Goal: Transaction & Acquisition: Purchase product/service

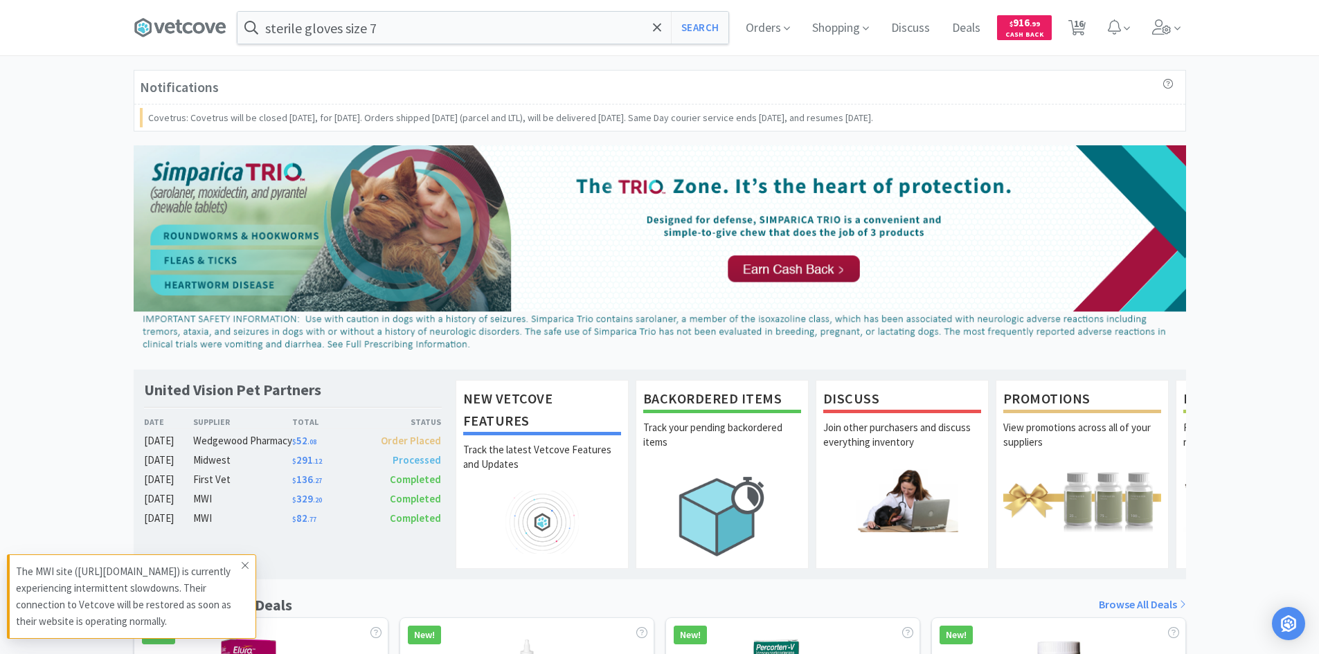
click at [243, 568] on icon at bounding box center [245, 565] width 8 height 11
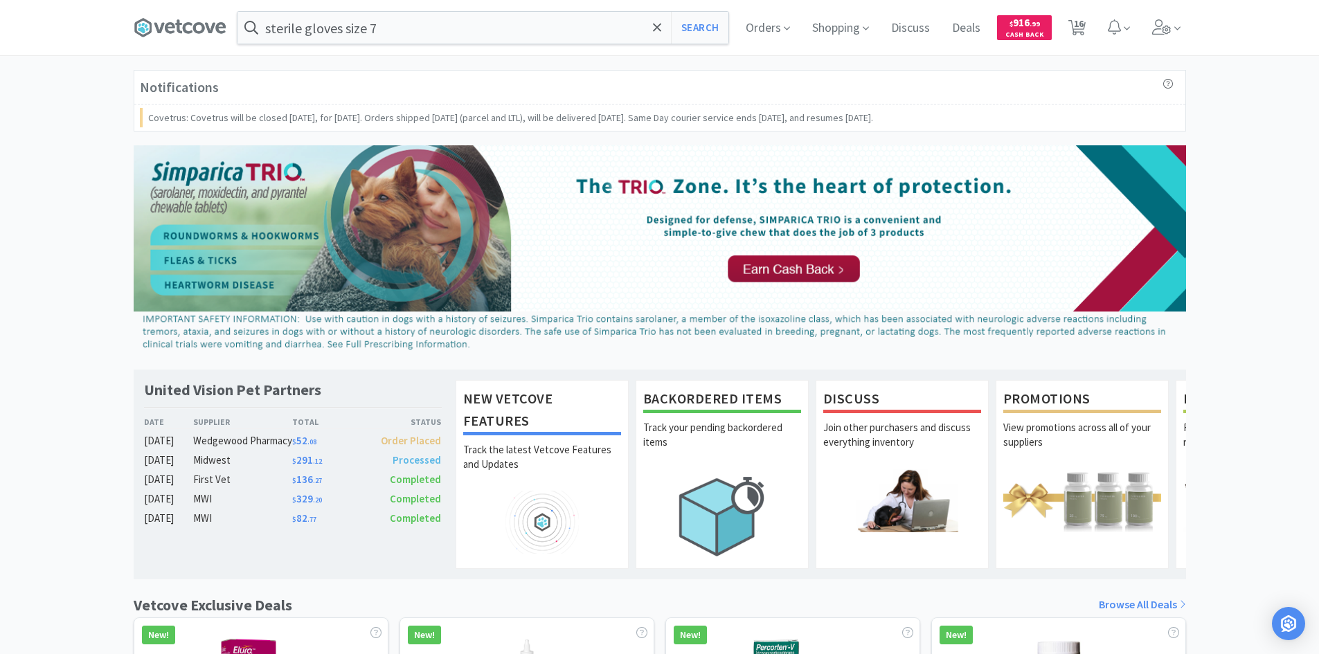
click at [88, 307] on div "Notifications Covetrus: Covetrus will be closed [DATE], for [DATE]. Orders ship…" at bounding box center [659, 634] width 1319 height 1129
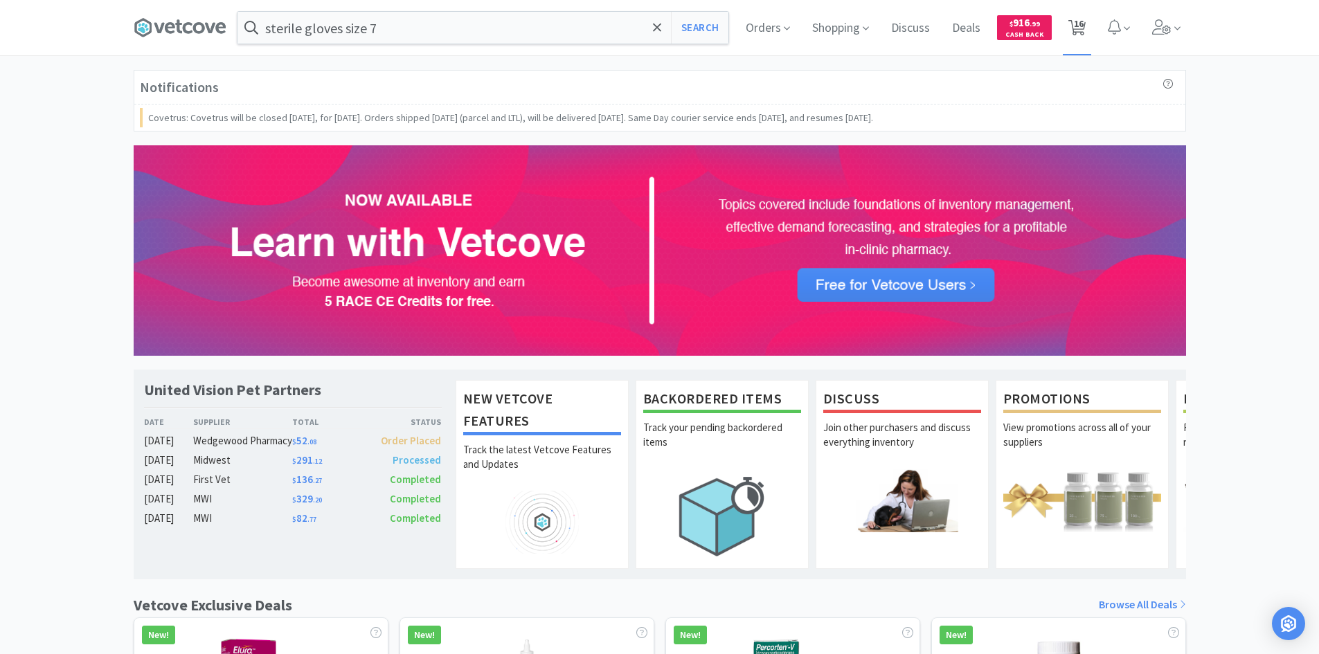
click at [1082, 28] on span "16" at bounding box center [1079, 23] width 10 height 55
select select "4"
select select "2"
select select "6"
select select "20"
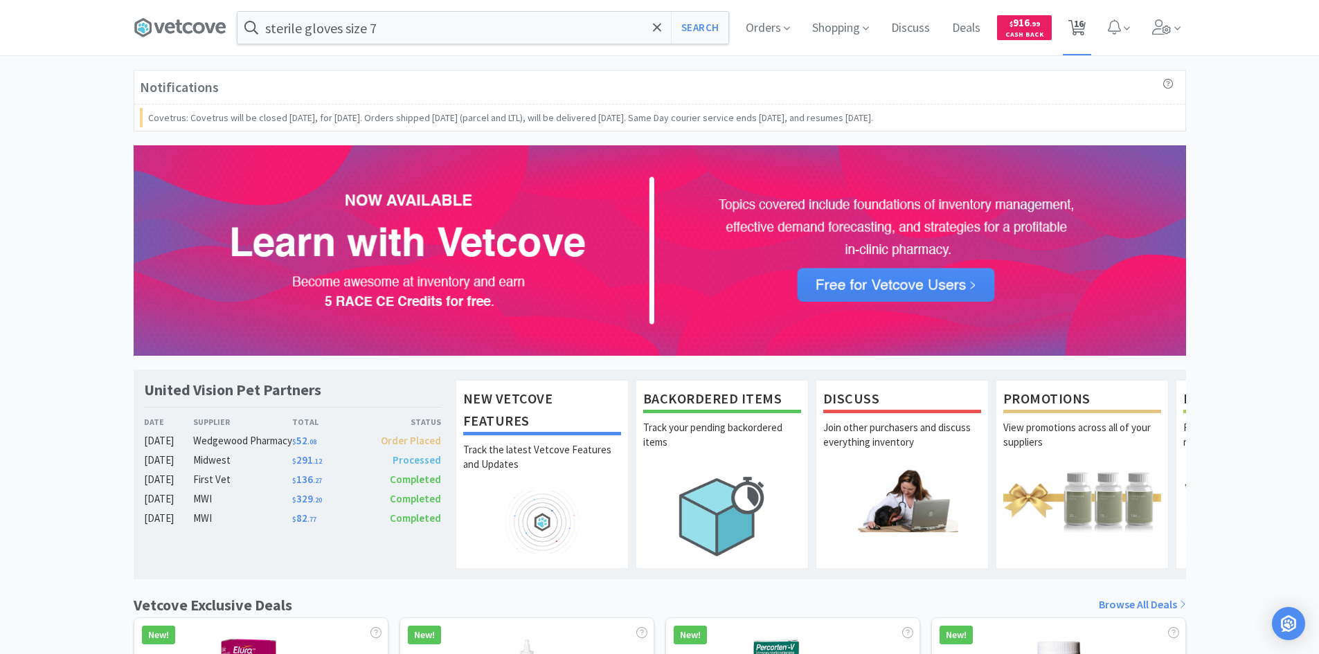
select select "10"
select select "1"
select select "2"
select select "4"
select select "6"
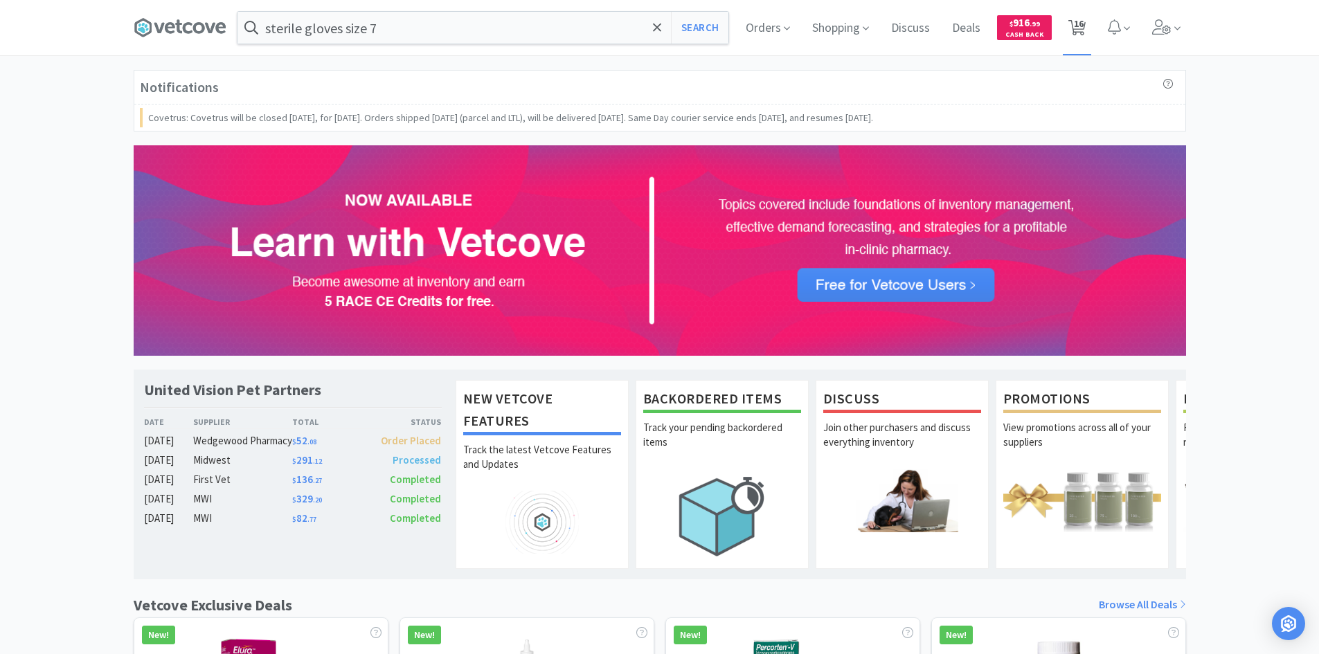
select select "20"
select select "1"
select select "2"
select select "1"
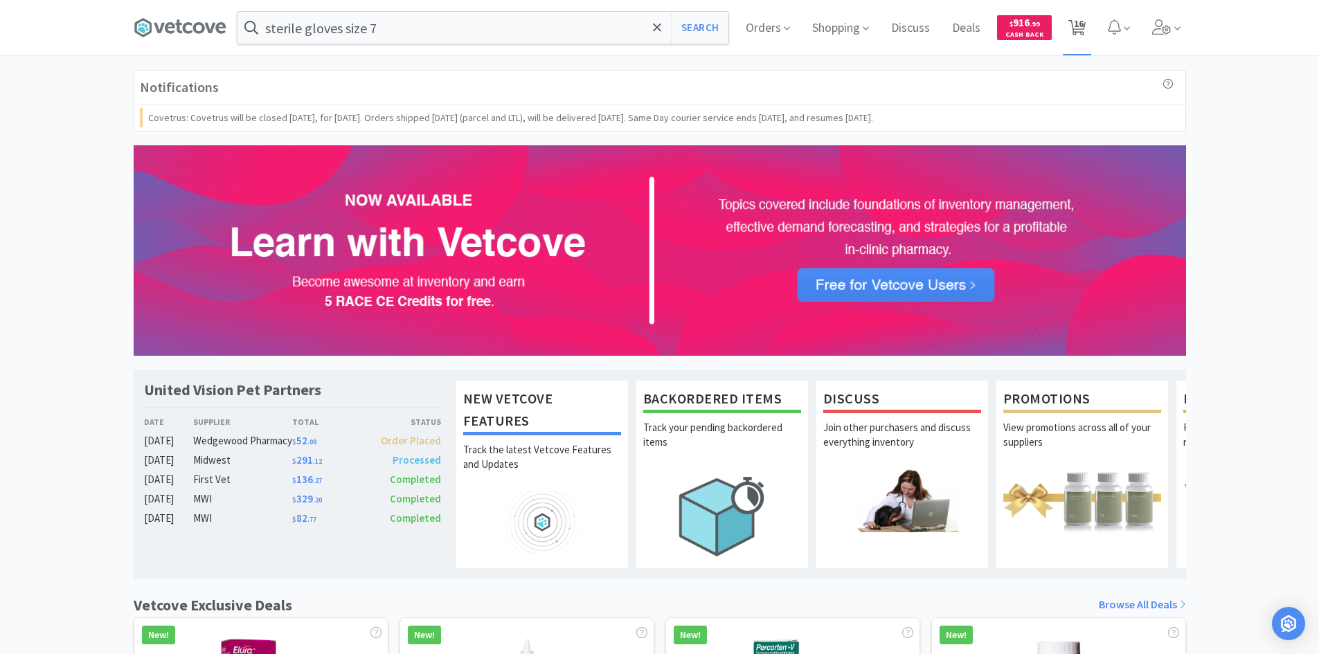
select select "4"
select select "6"
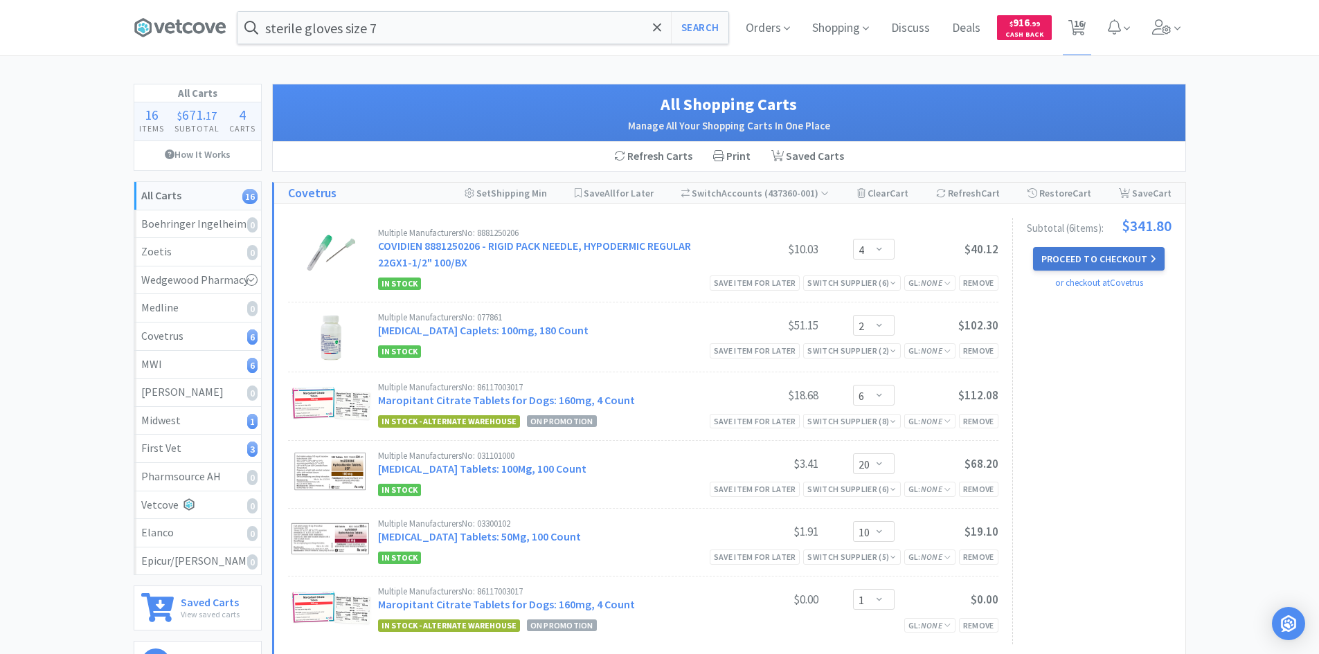
click at [1113, 256] on button "Proceed to Checkout" at bounding box center [1099, 259] width 132 height 24
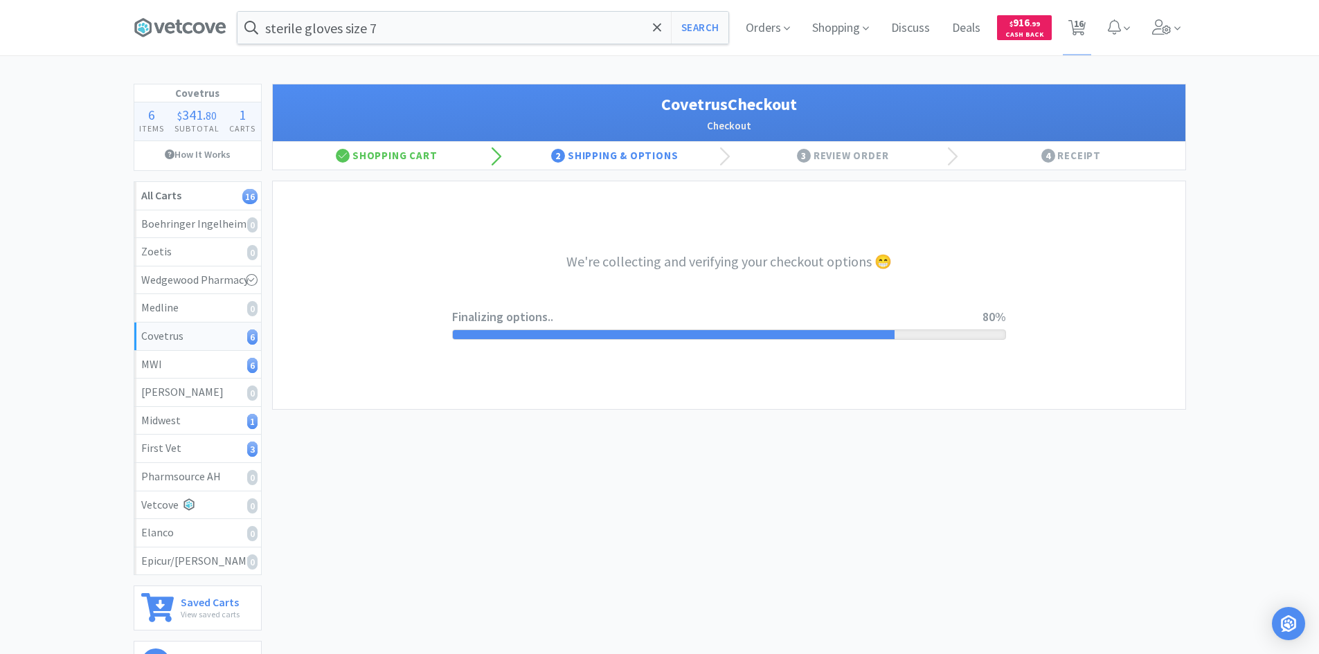
select select "ACCOUNT"
select select "cvt-standard-net"
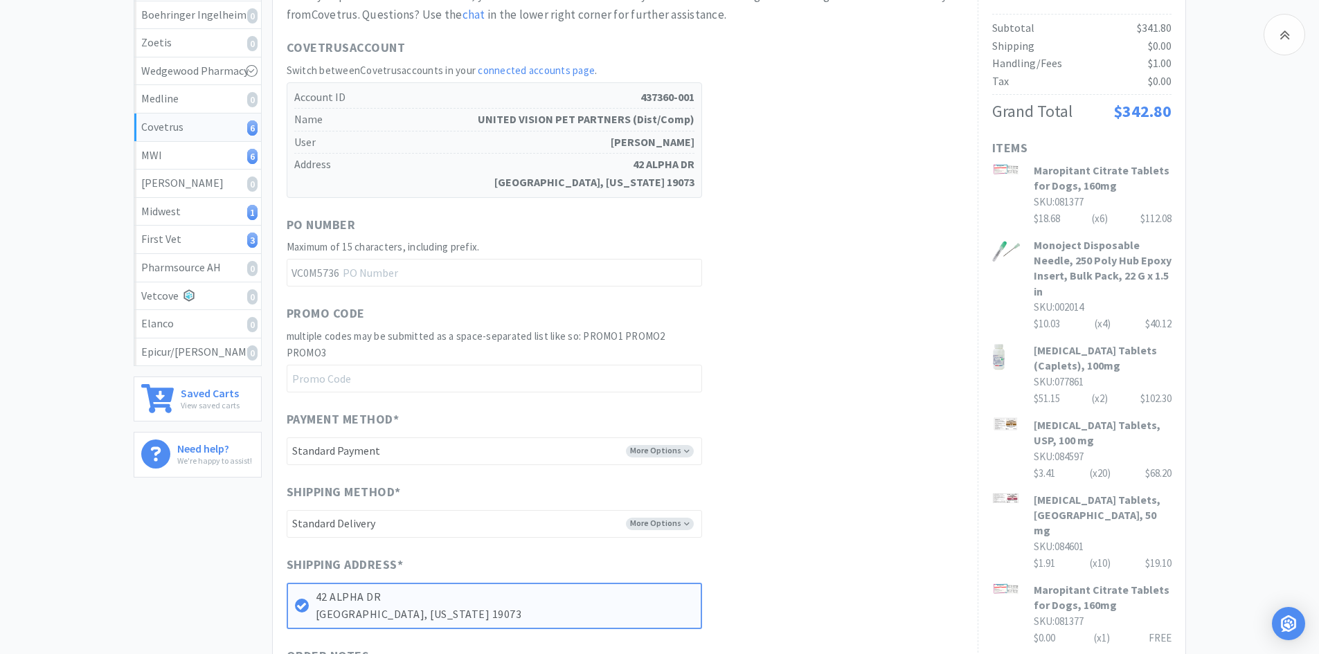
scroll to position [415, 0]
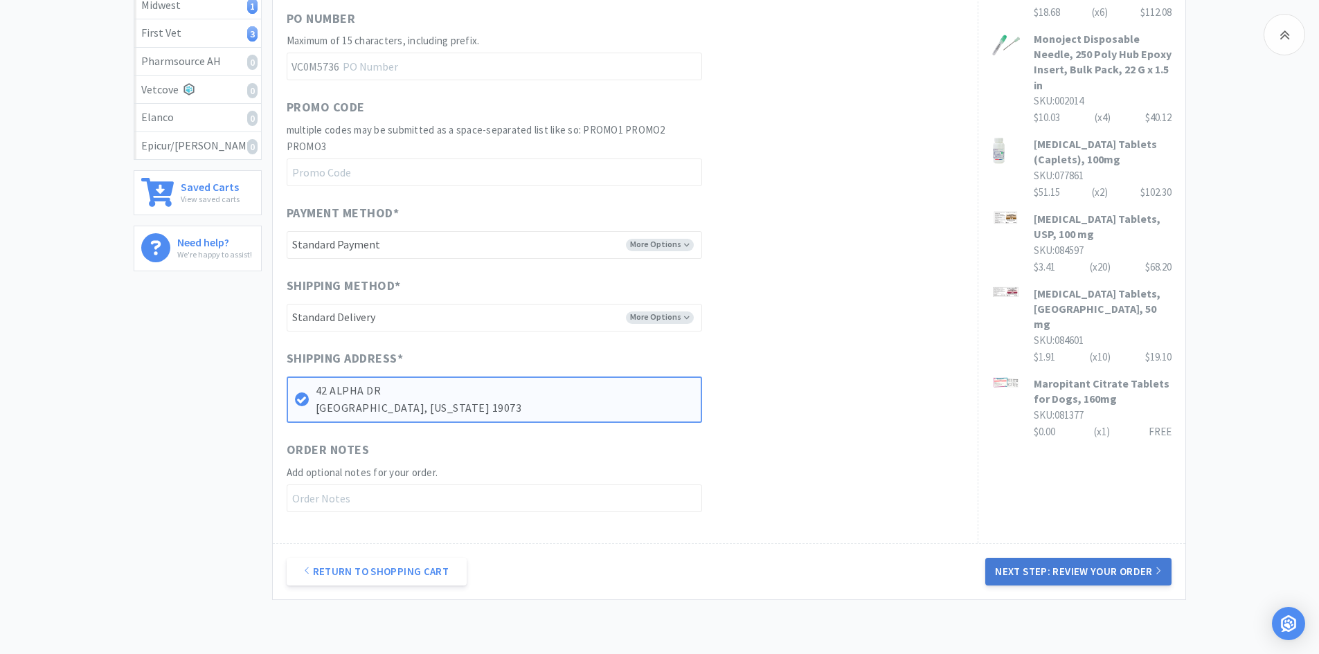
click at [1040, 579] on button "Next Step: Review Your Order" at bounding box center [1077, 572] width 185 height 28
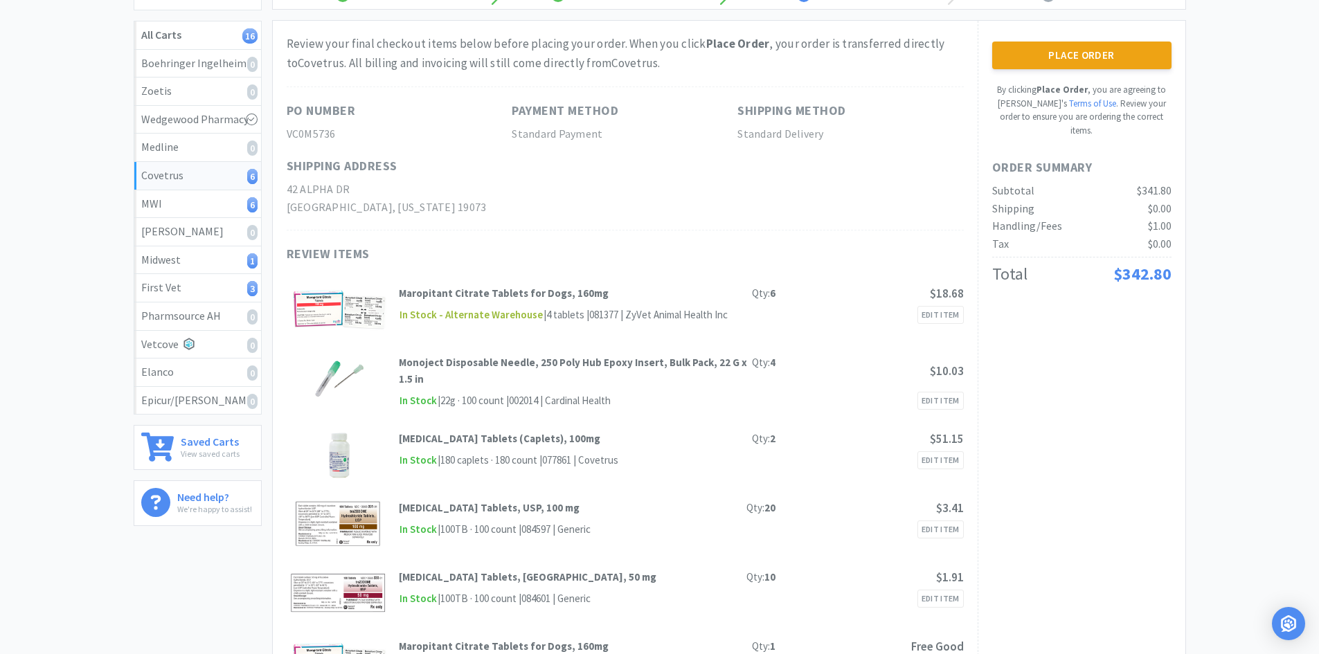
scroll to position [0, 0]
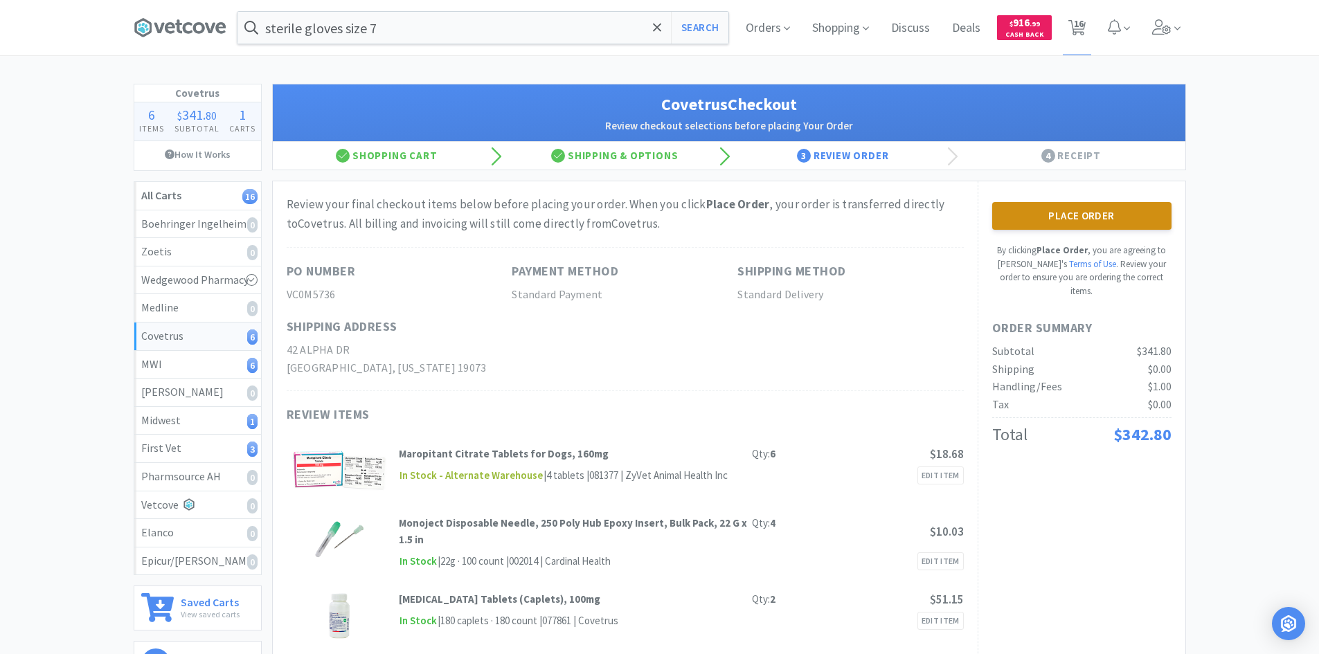
click at [1038, 214] on button "Place Order" at bounding box center [1081, 216] width 179 height 28
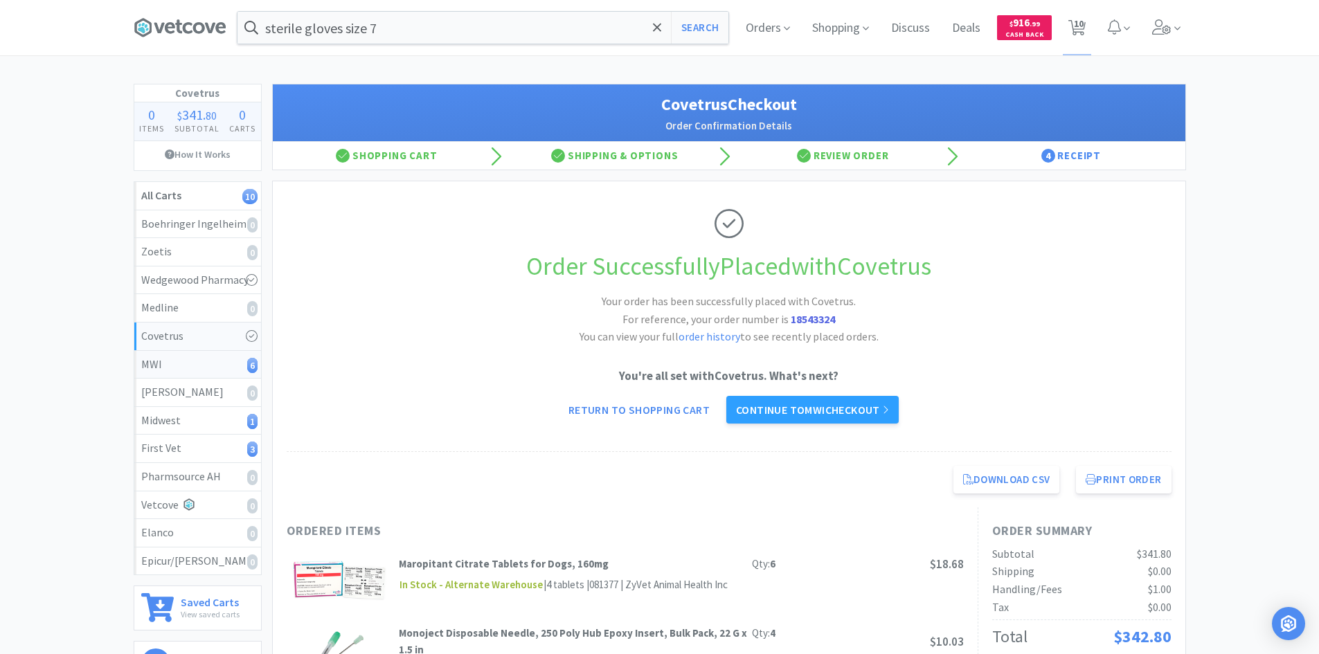
click at [160, 368] on div "MWI 6" at bounding box center [197, 365] width 113 height 18
select select "2"
select select "4"
select select "6"
select select "20"
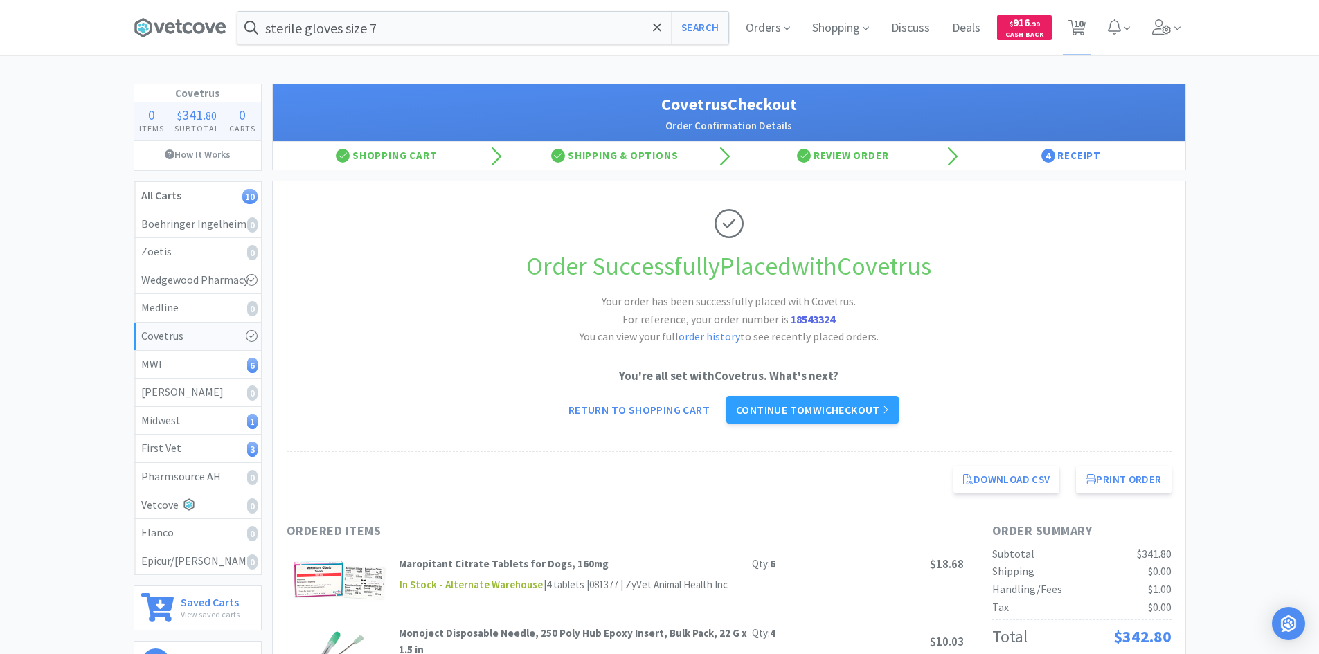
select select "1"
select select "2"
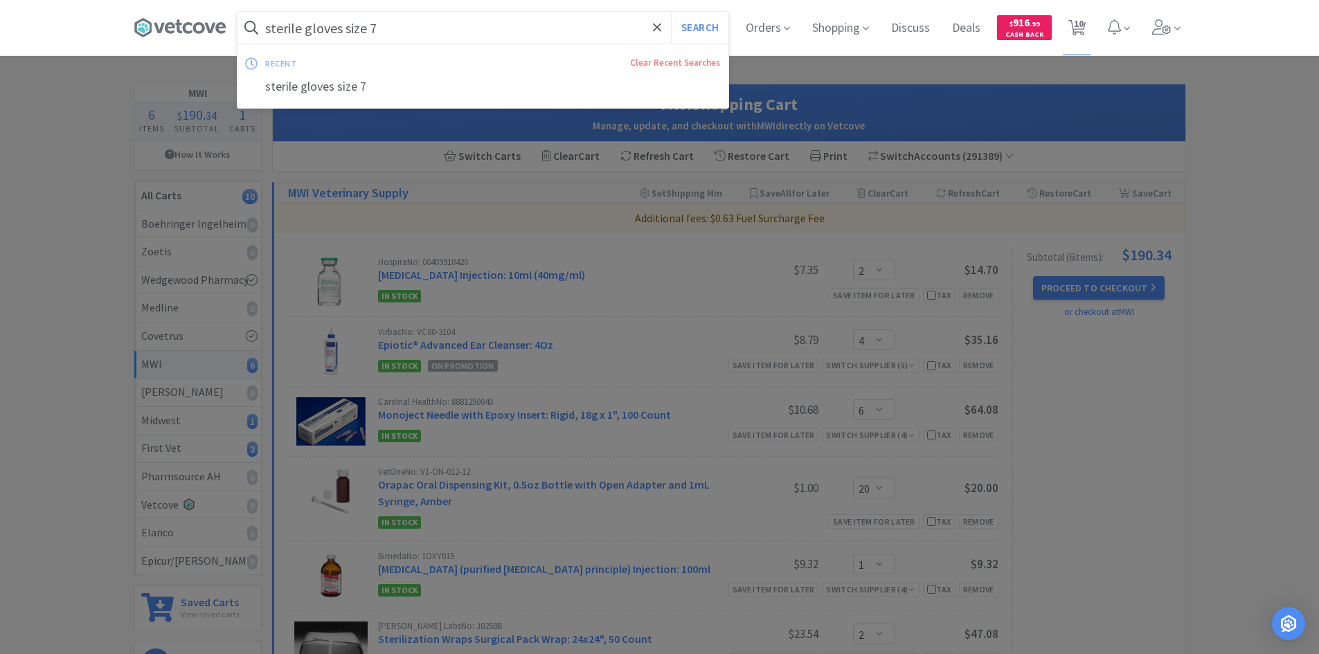
click at [498, 23] on input "sterile gloves size 7" at bounding box center [482, 28] width 491 height 32
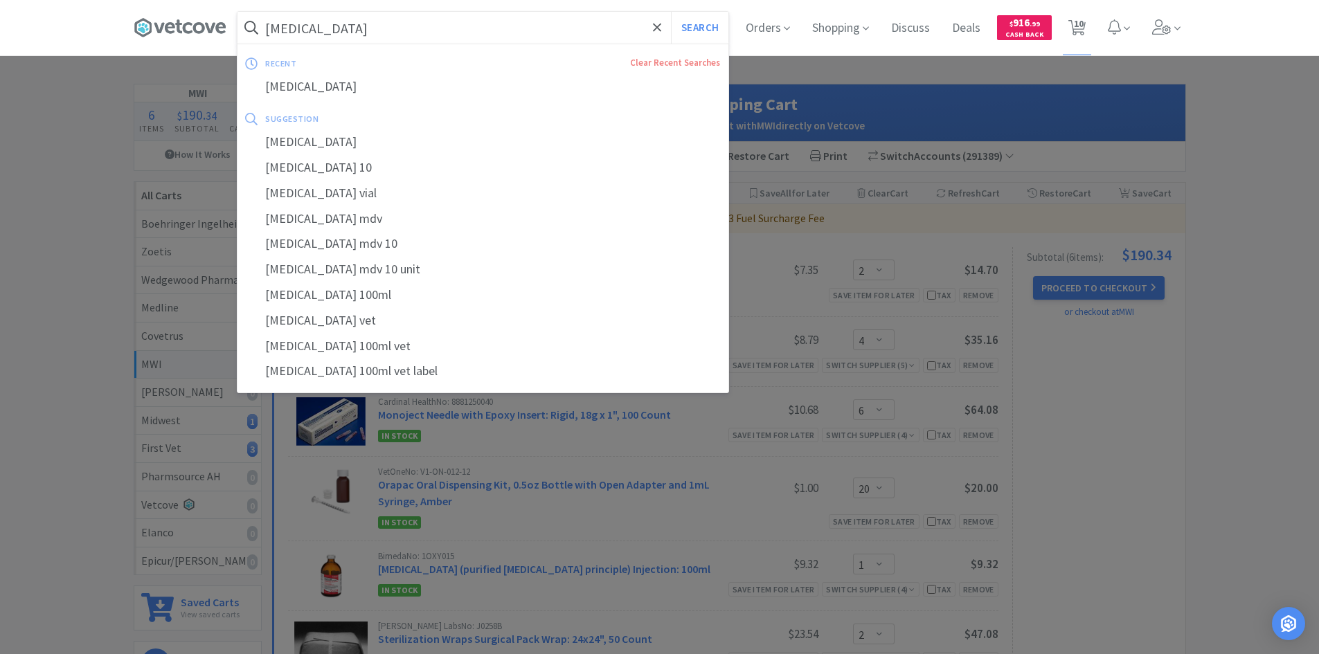
type input "[MEDICAL_DATA]"
click at [671, 12] on button "Search" at bounding box center [699, 28] width 57 height 32
select select "2"
select select "4"
select select "6"
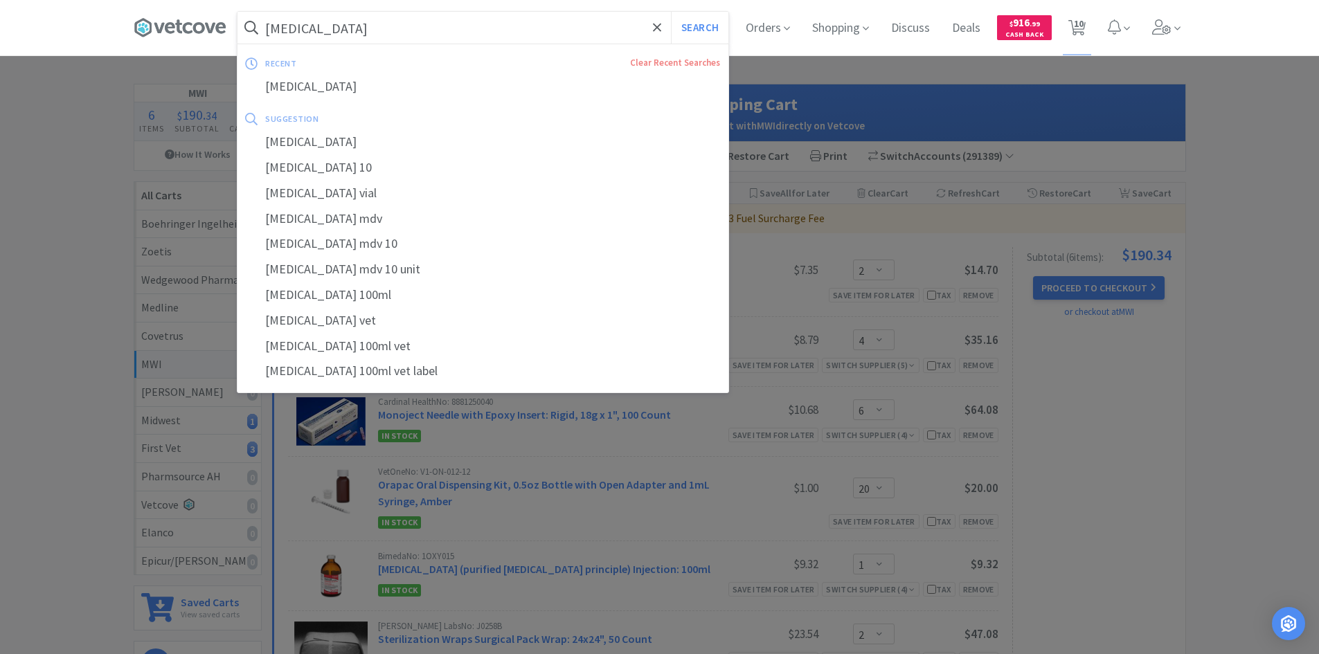
select select "20"
select select "1"
select select "2"
select select "1"
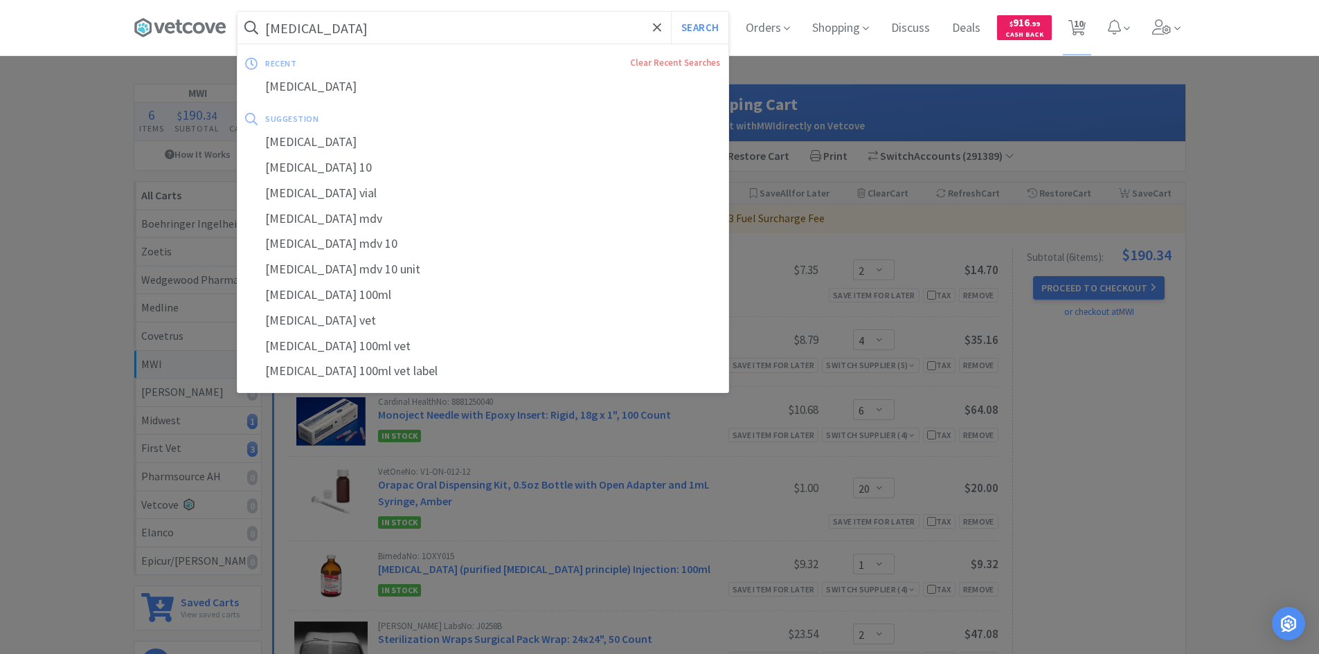
select select "4"
select select "6"
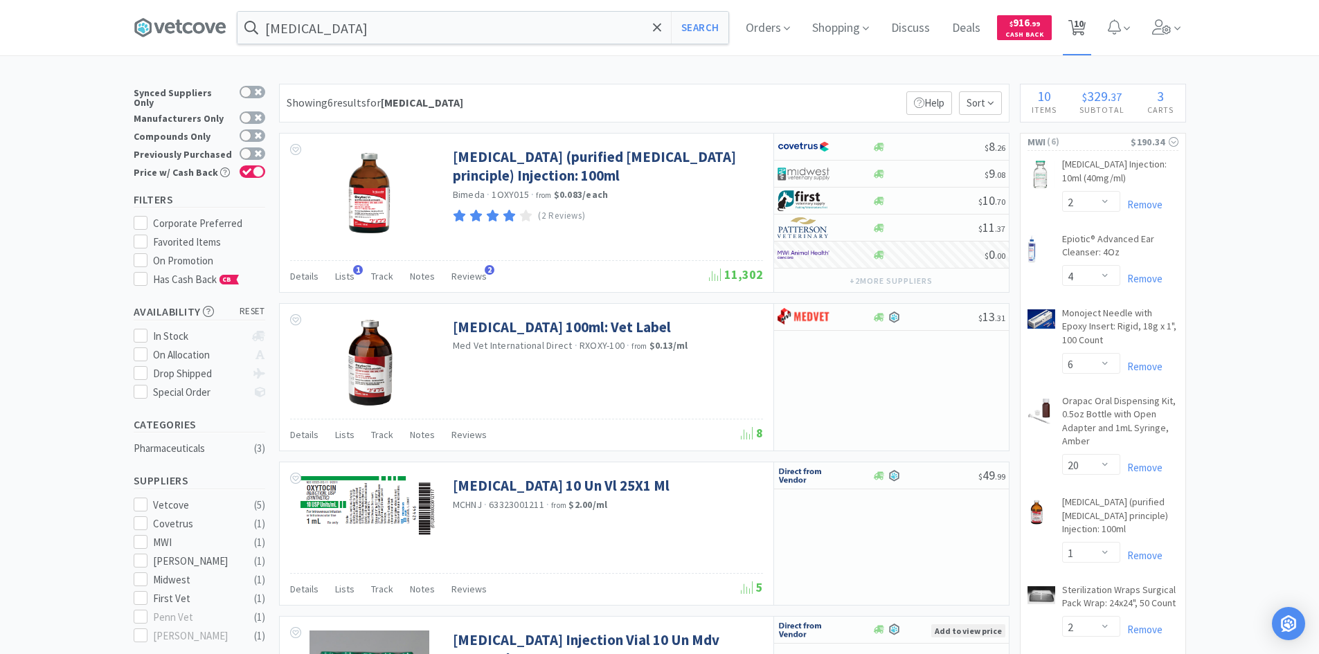
click at [1085, 20] on icon at bounding box center [1076, 27] width 17 height 15
select select "2"
select select "4"
select select "6"
select select "20"
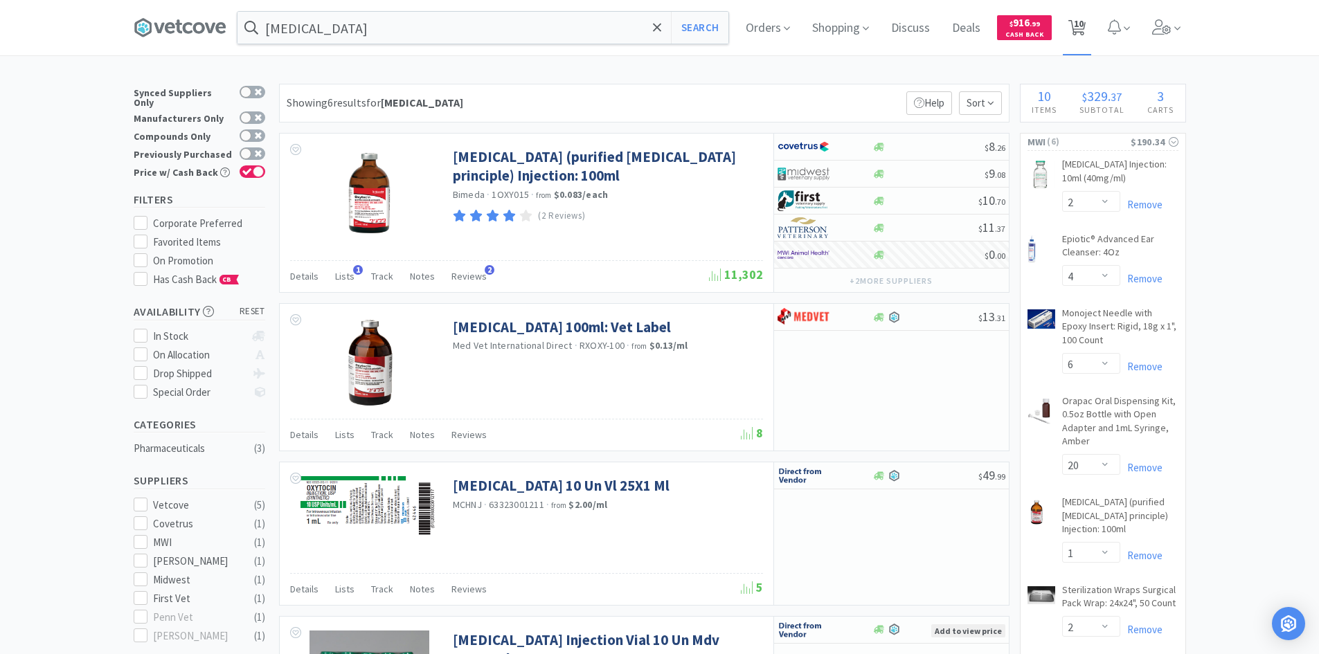
select select "1"
select select "2"
select select "1"
select select "4"
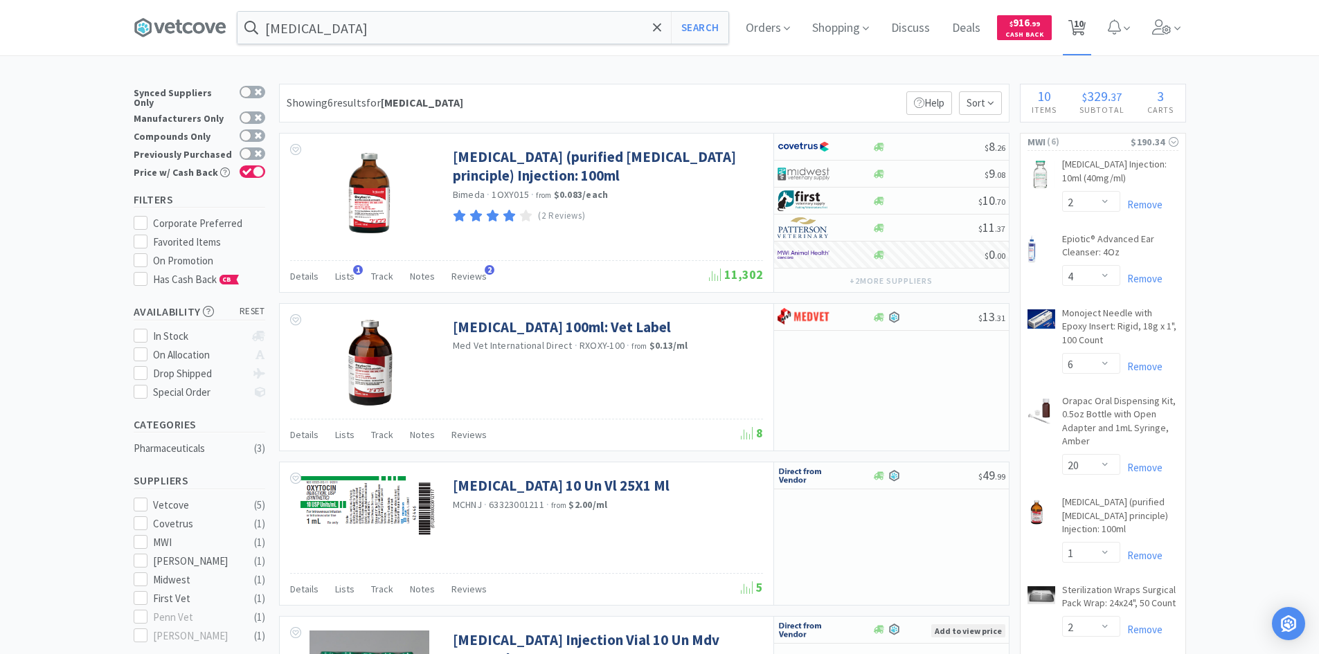
select select "6"
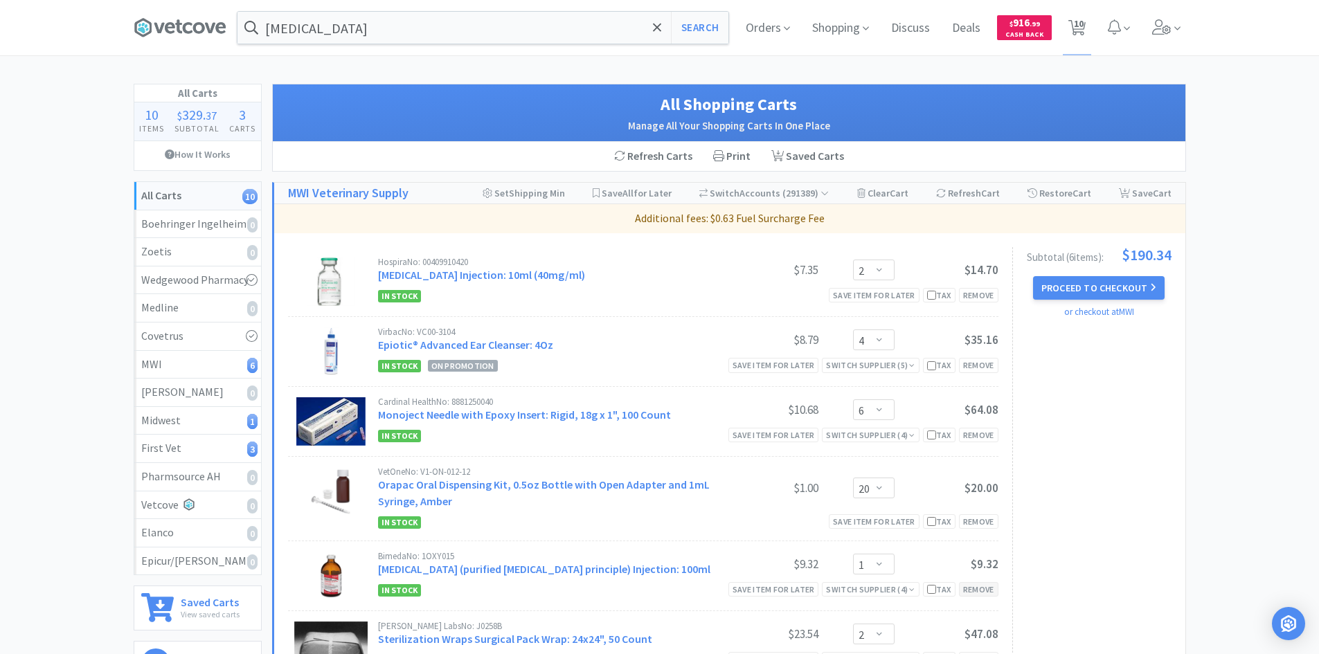
click at [974, 592] on div "Remove" at bounding box center [978, 589] width 39 height 15
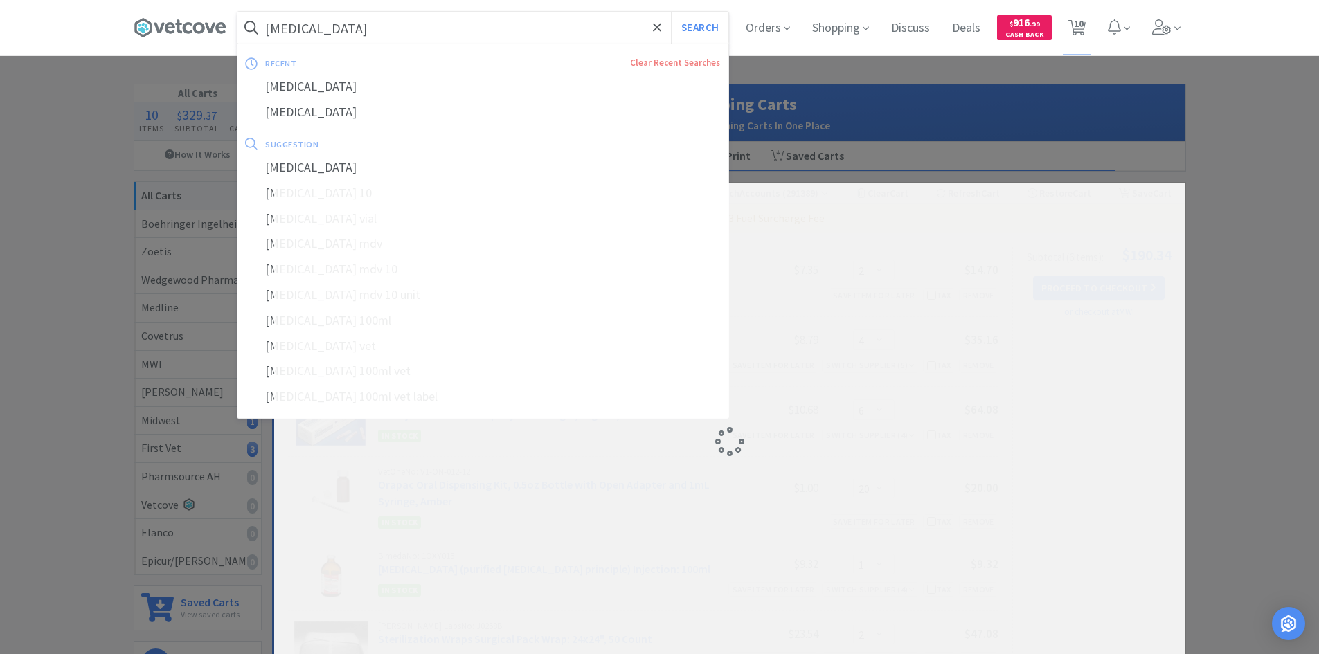
click at [449, 26] on input "[MEDICAL_DATA]" at bounding box center [482, 28] width 491 height 32
click at [671, 12] on button "Search" at bounding box center [699, 28] width 57 height 32
select select "2"
select select "4"
select select "6"
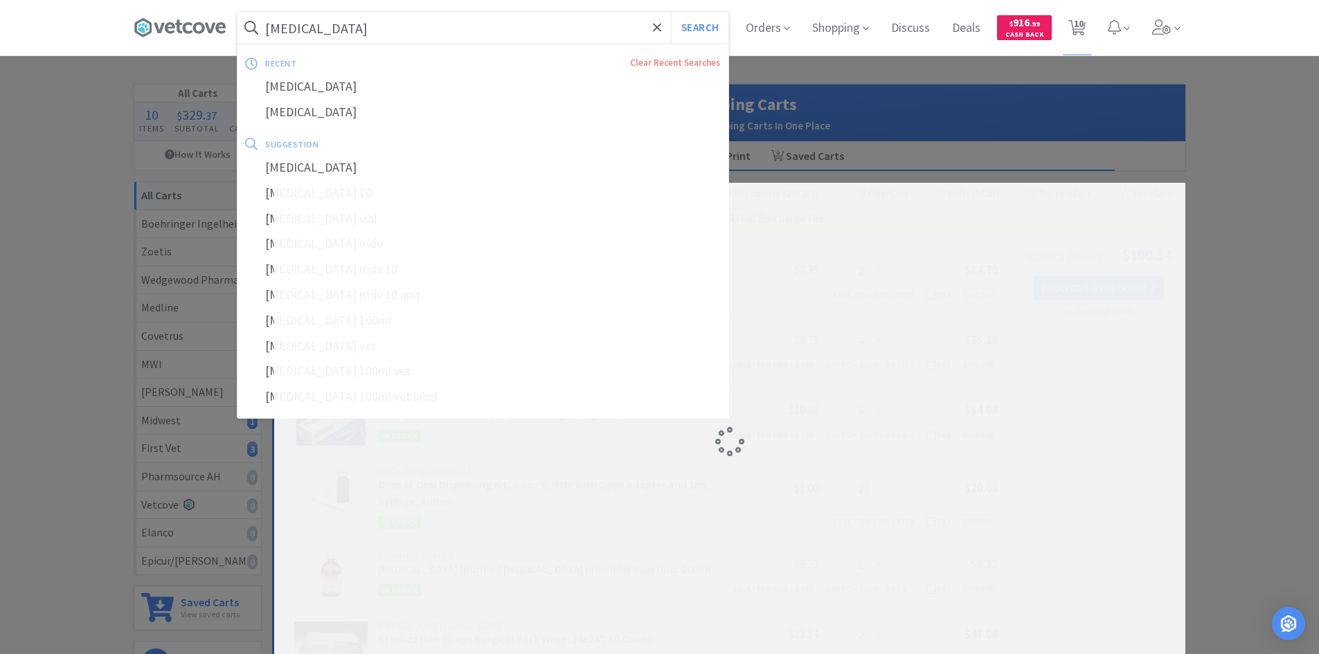
select select "20"
select select "1"
select select "2"
select select "1"
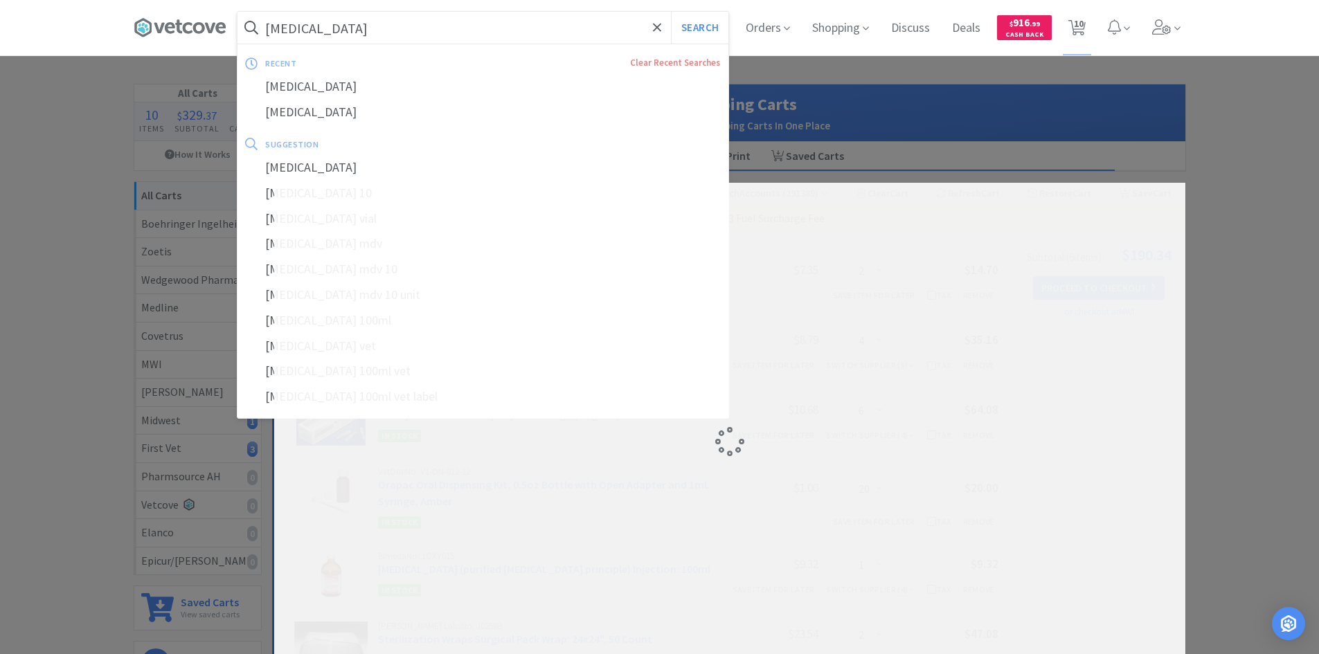
select select "4"
select select "6"
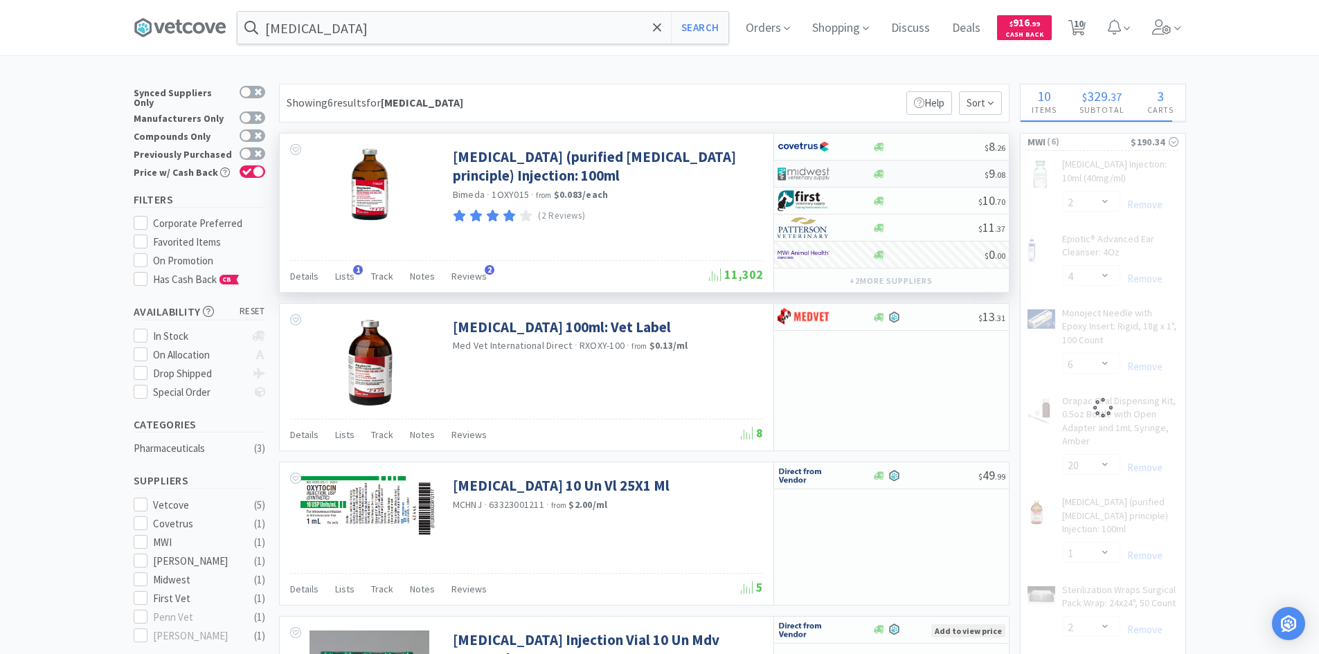
click at [851, 172] on div at bounding box center [815, 174] width 76 height 24
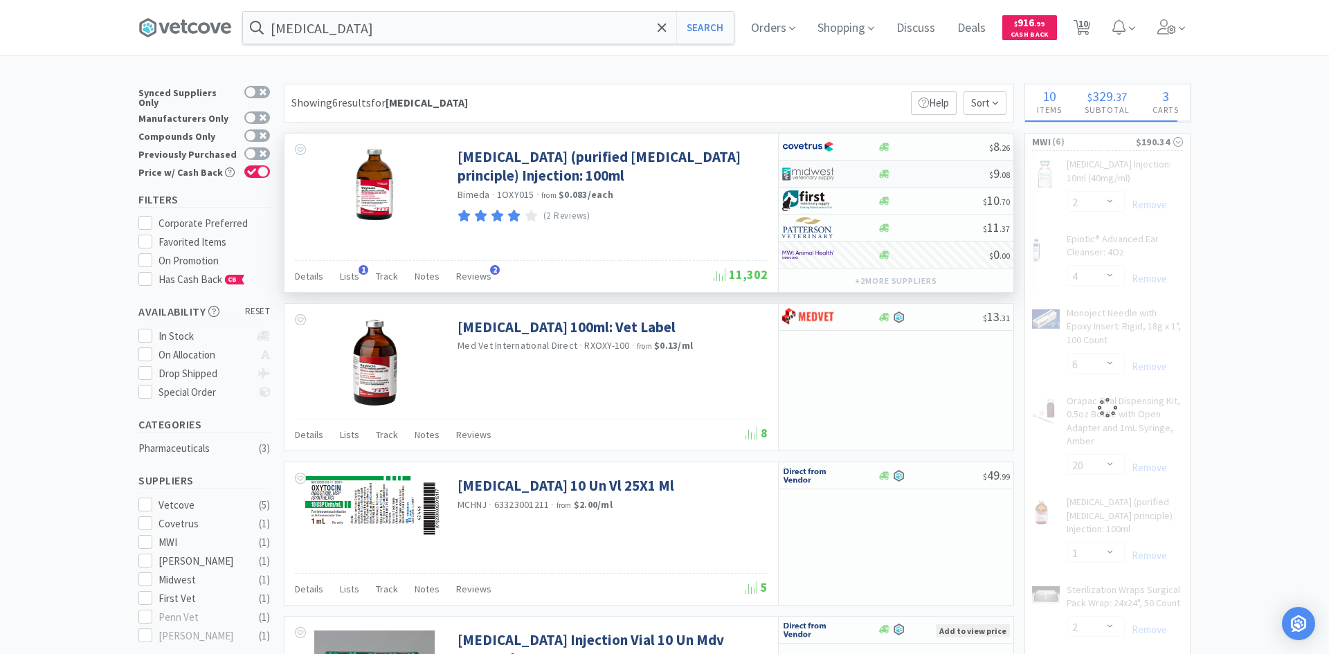
select select "1"
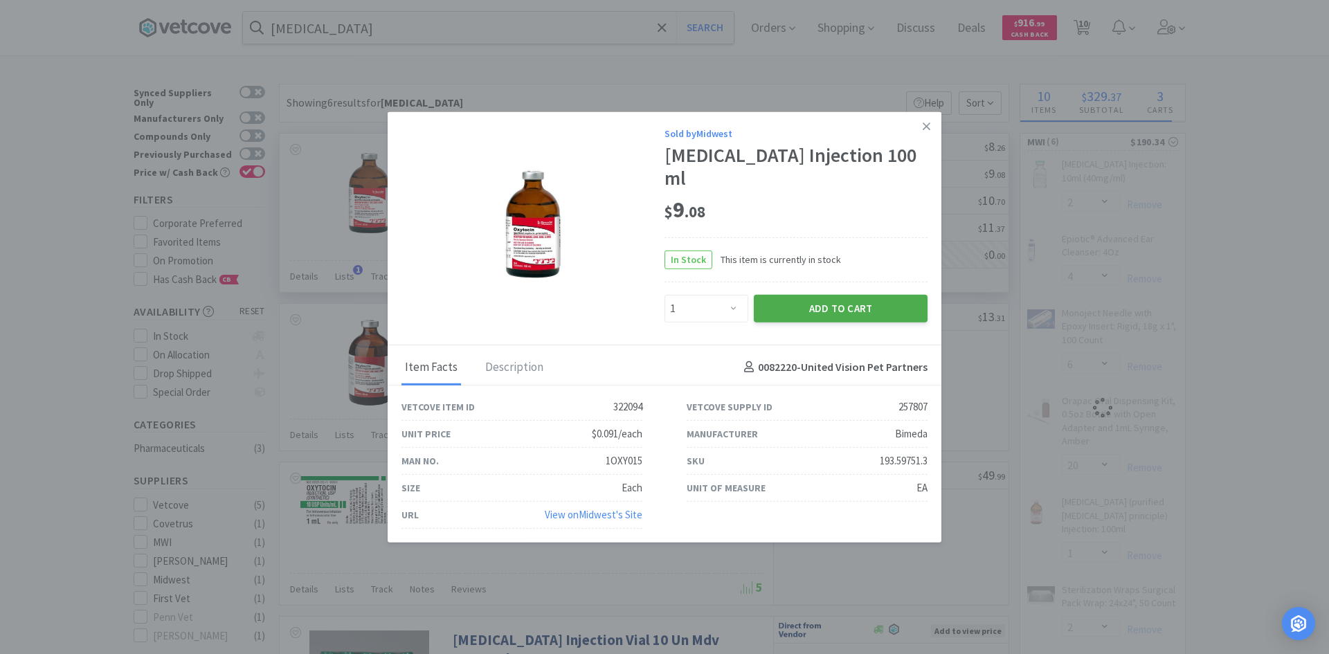
click at [786, 294] on button "Add to Cart" at bounding box center [841, 308] width 174 height 28
select select "2"
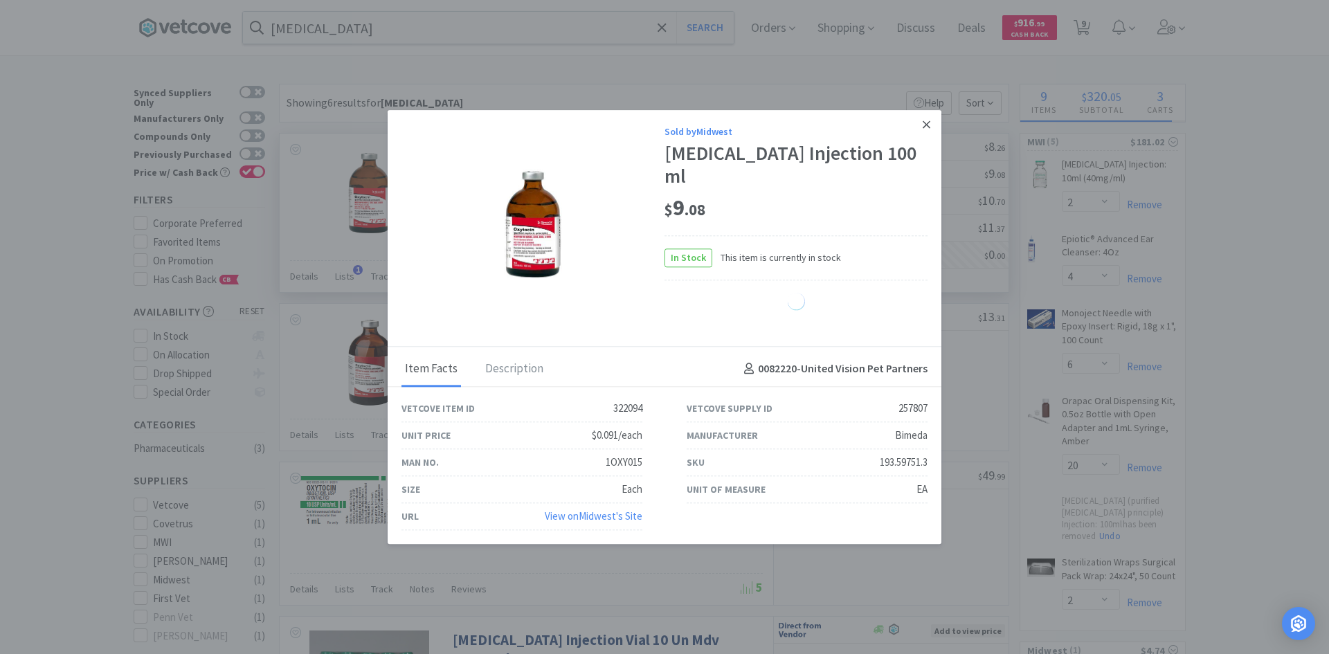
click at [926, 131] on icon at bounding box center [927, 124] width 8 height 12
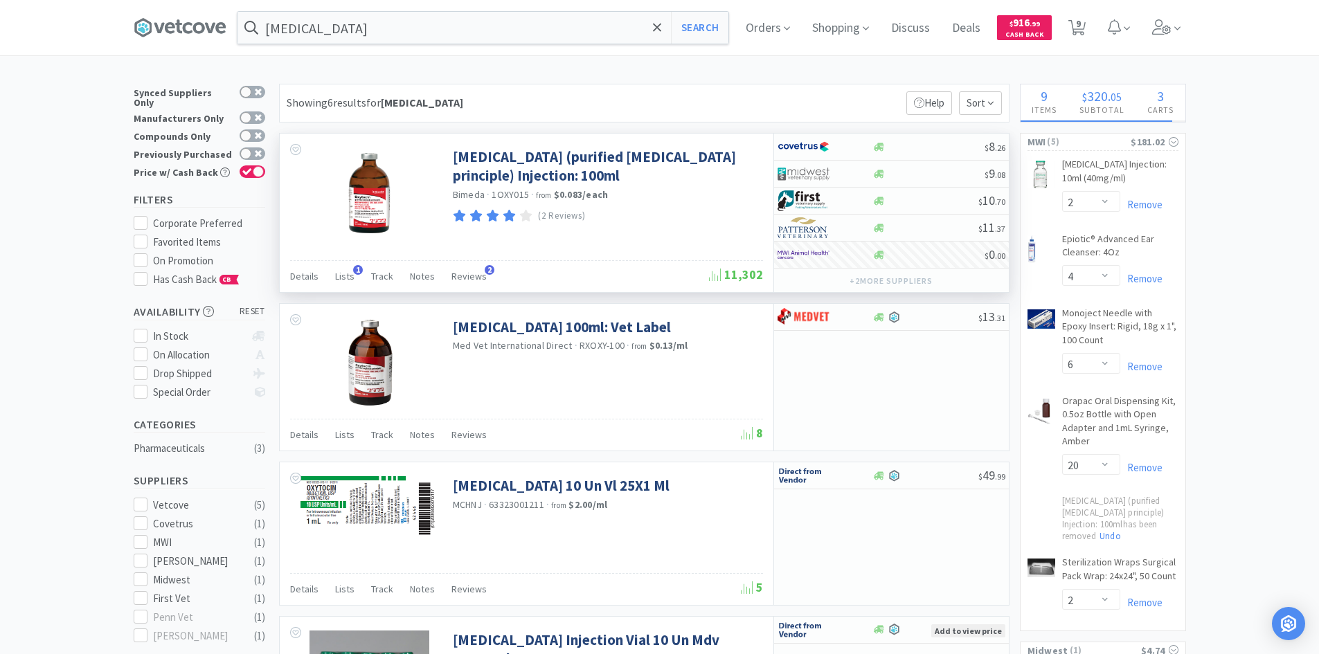
click at [1287, 323] on div "× Filter Results Synced Suppliers Only Manufacturers Only Compounds Only Previo…" at bounding box center [659, 605] width 1319 height 1042
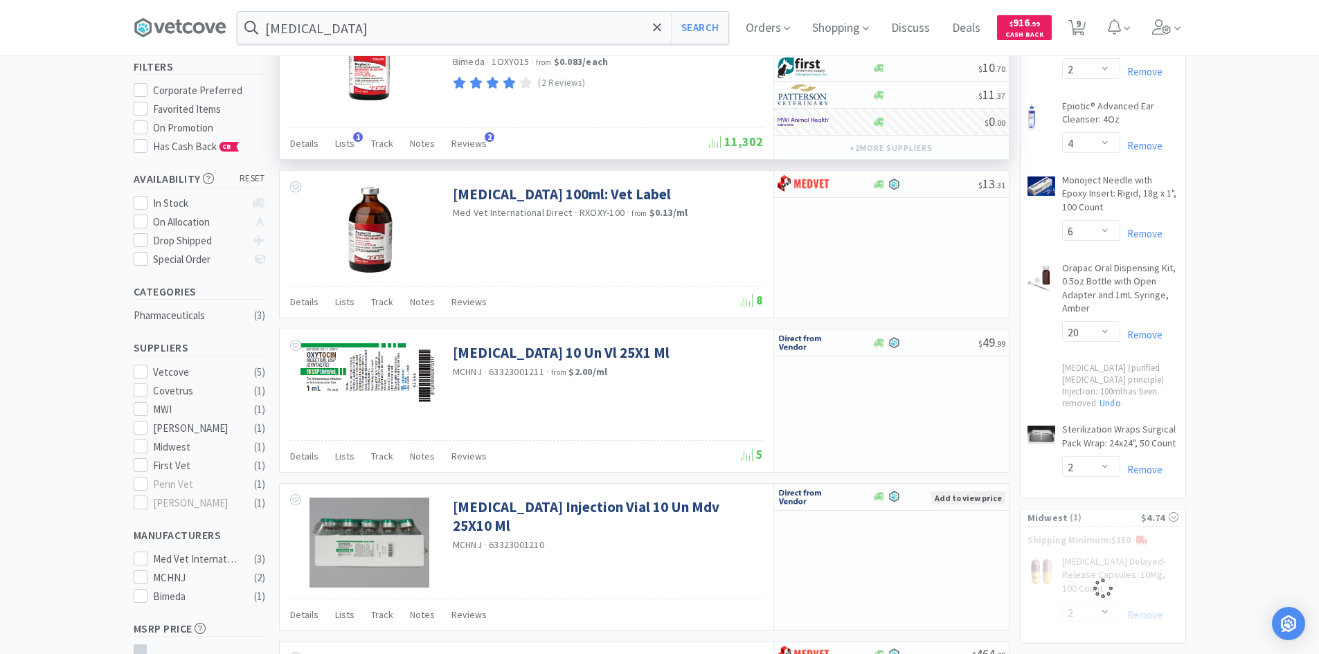
scroll to position [277, 0]
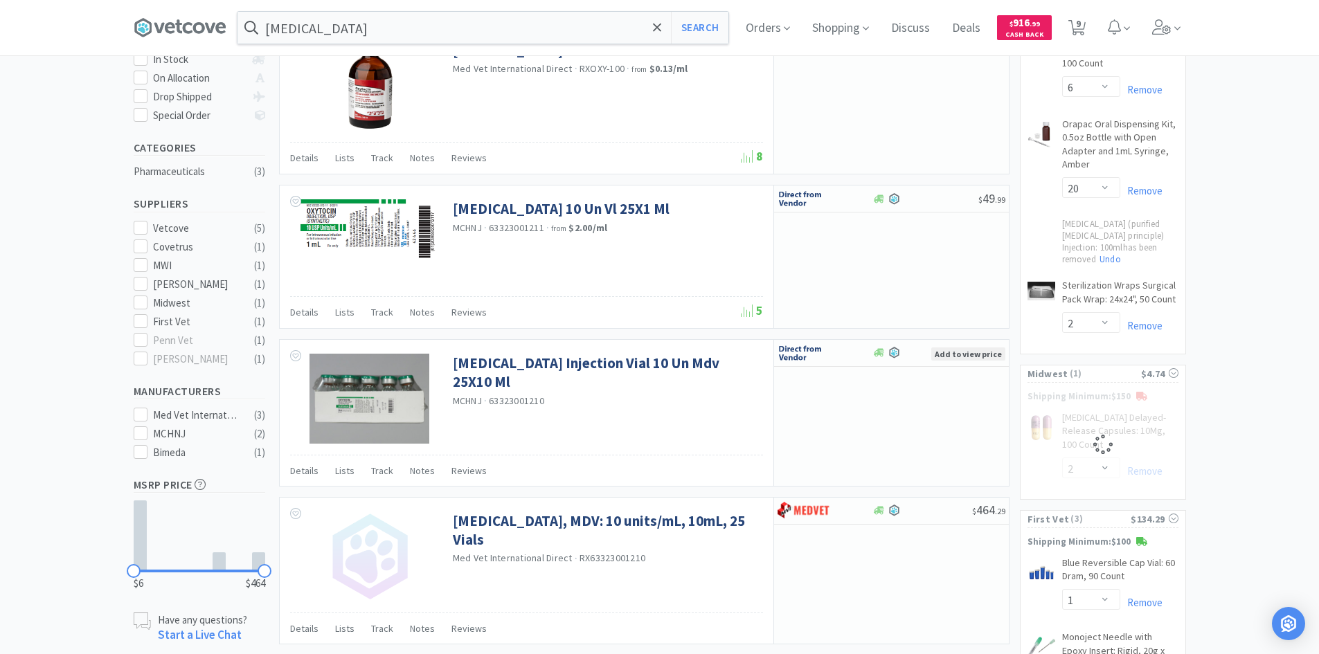
select select "1"
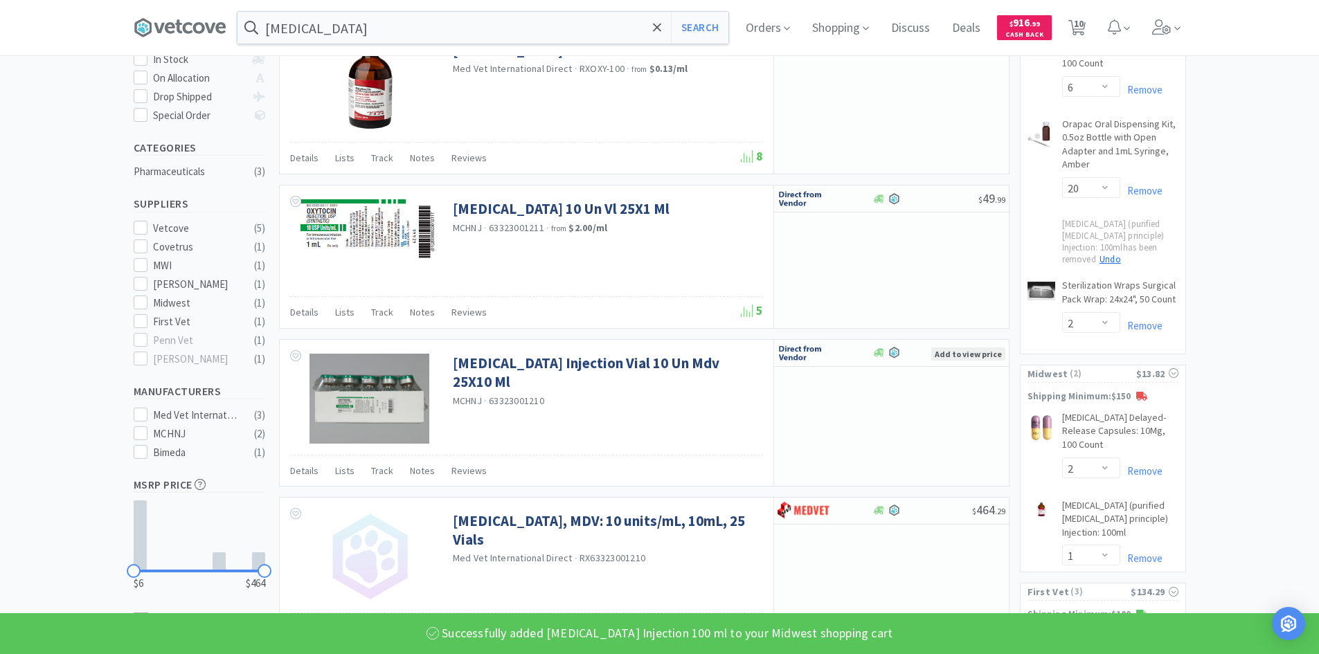
click at [1124, 253] on link "Undo" at bounding box center [1110, 259] width 28 height 12
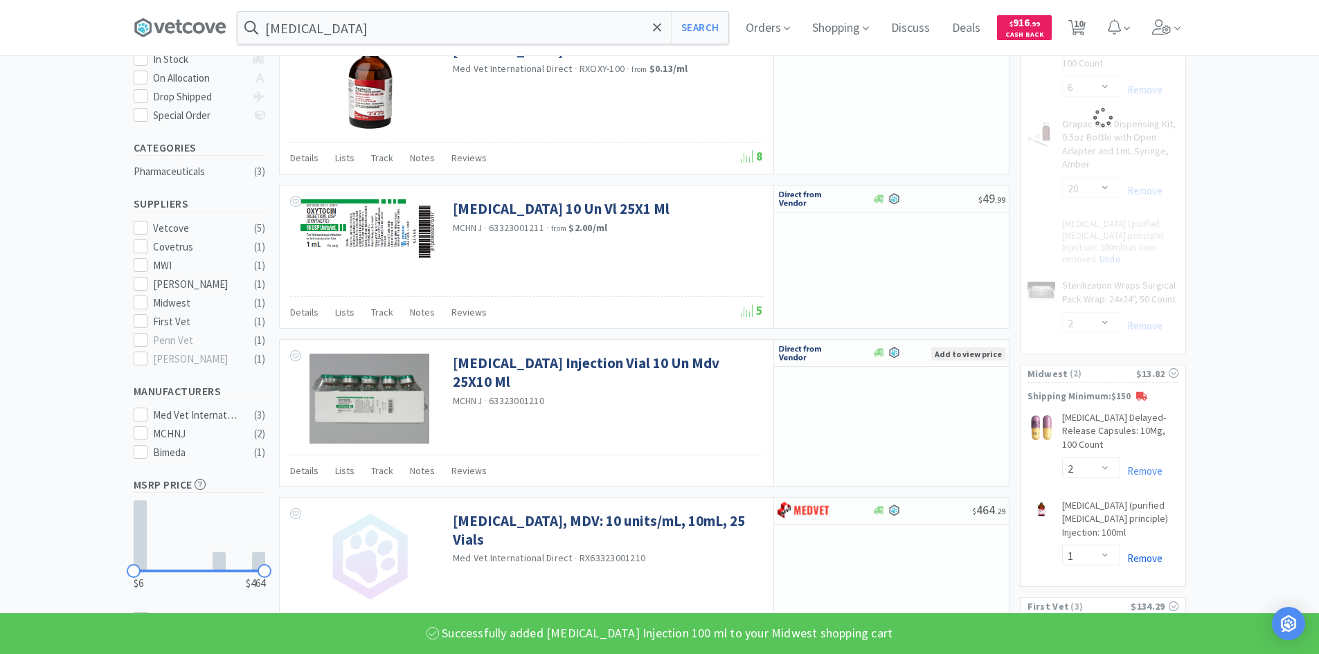
click at [1151, 552] on link "Remove" at bounding box center [1141, 558] width 42 height 13
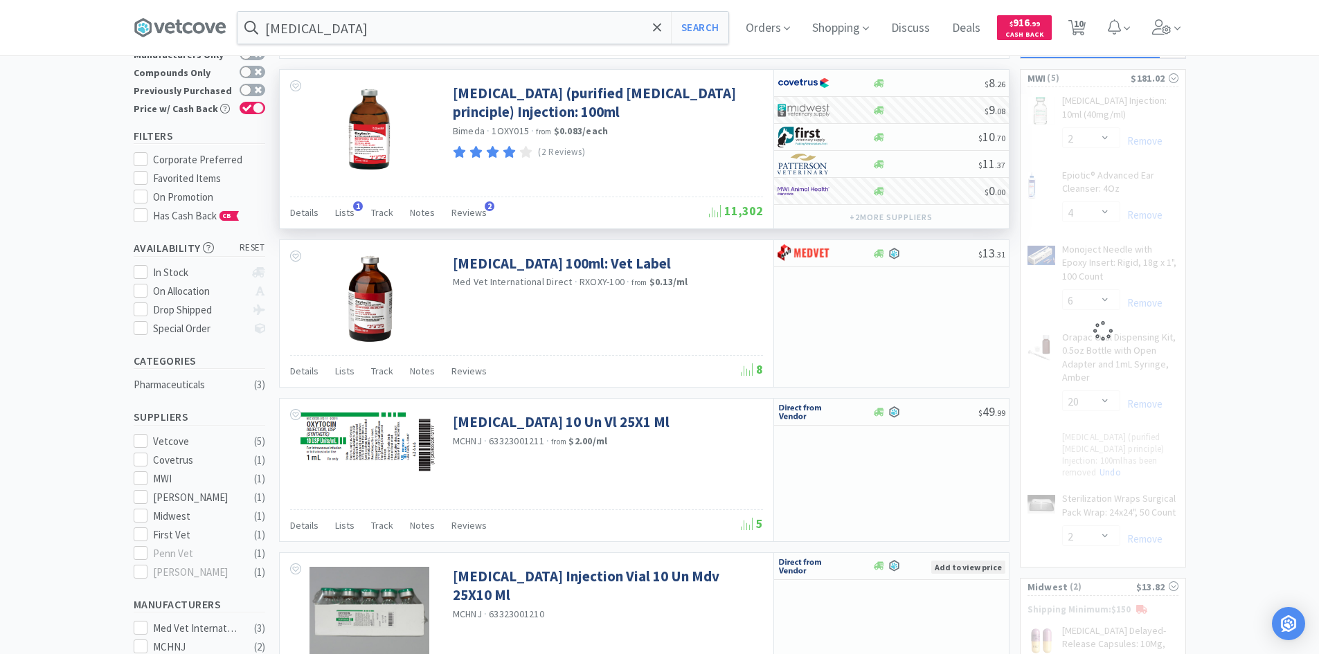
scroll to position [0, 0]
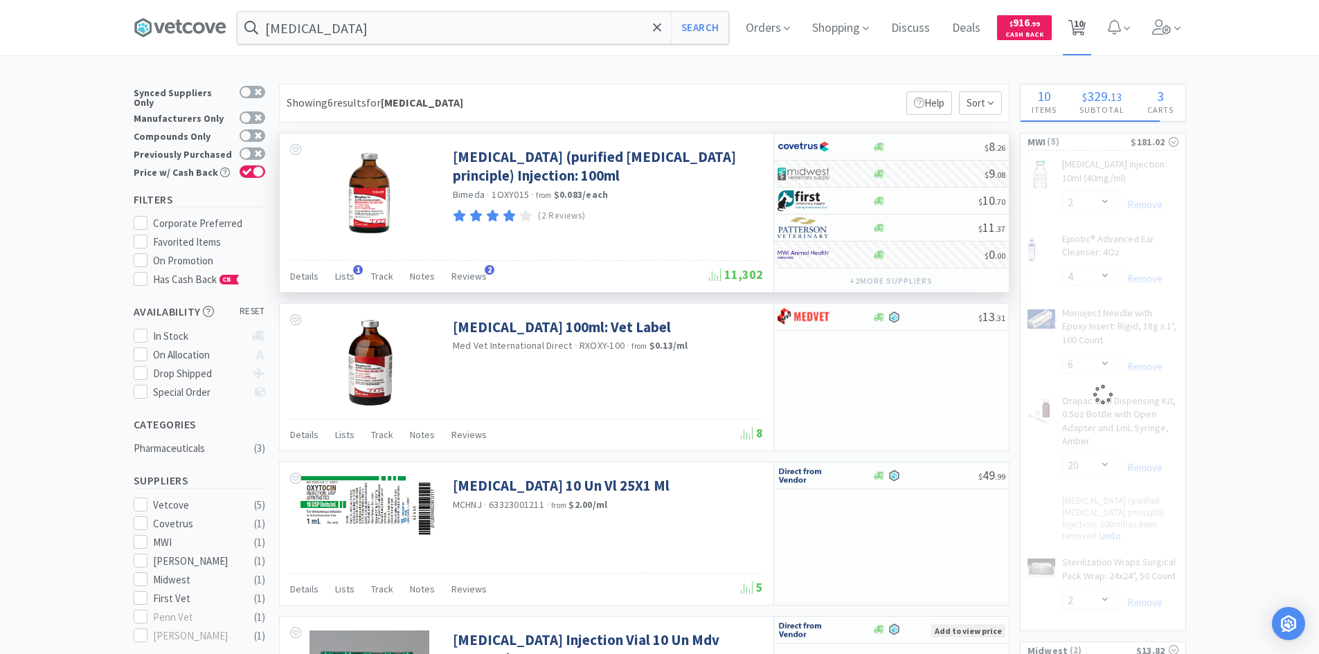
click at [1083, 28] on span "10" at bounding box center [1079, 23] width 10 height 55
select select "2"
select select "4"
select select "6"
select select "20"
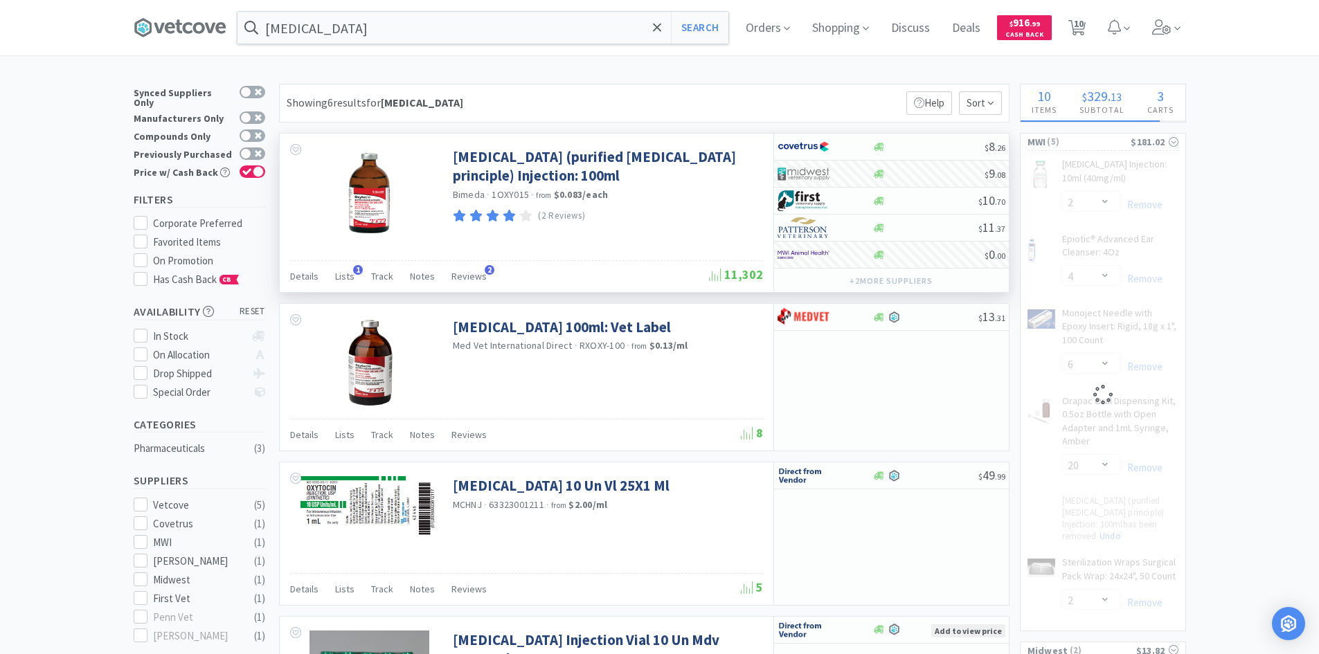
select select "2"
select select "1"
select select "4"
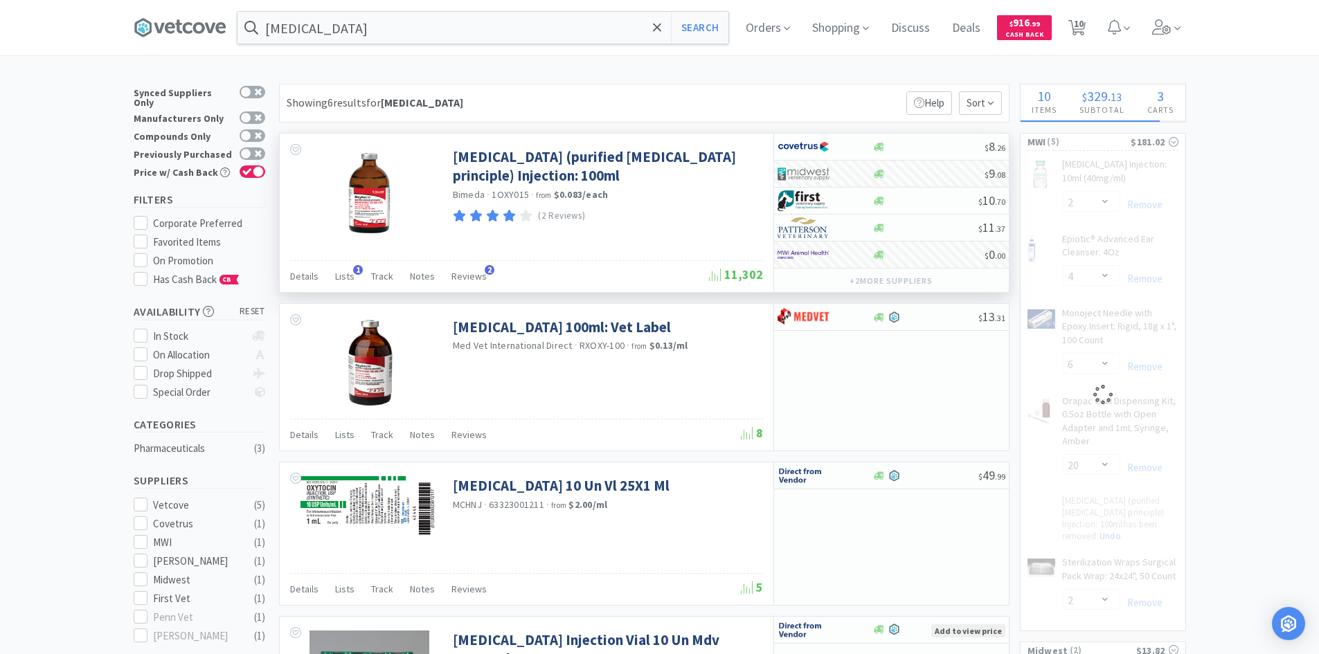
select select "6"
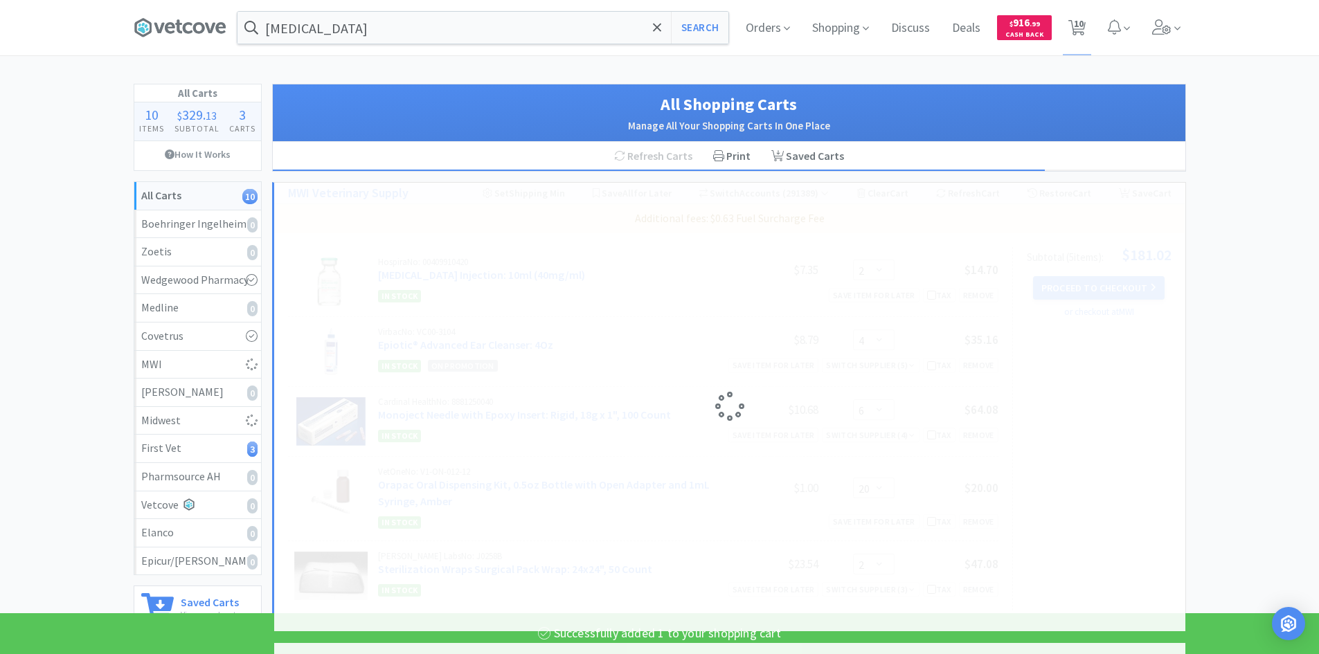
select select "1"
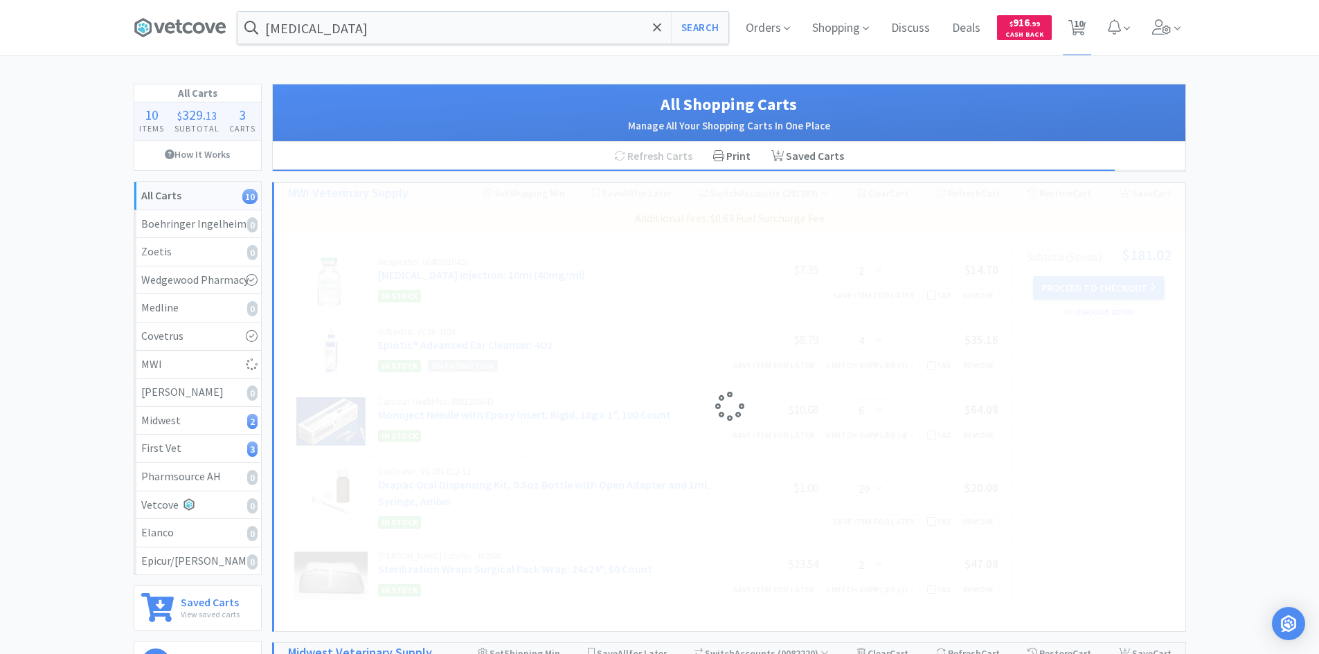
select select "1"
select select "2"
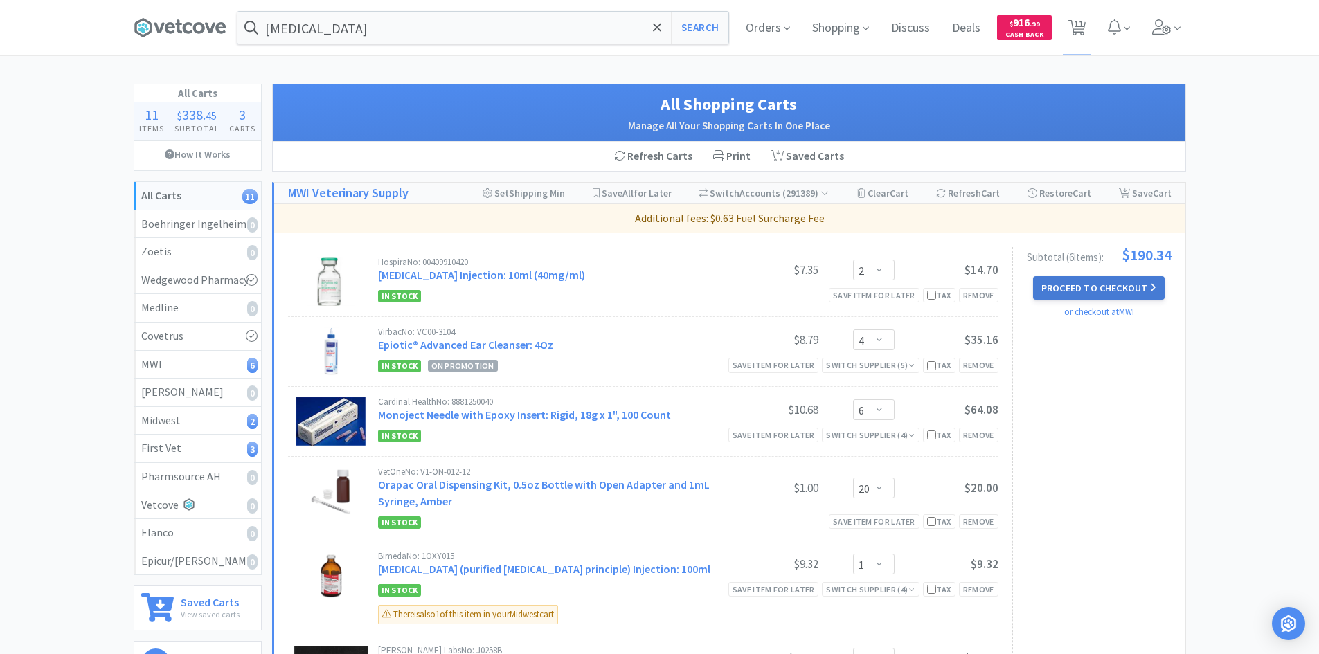
click at [1104, 293] on button "Proceed to Checkout" at bounding box center [1099, 288] width 132 height 24
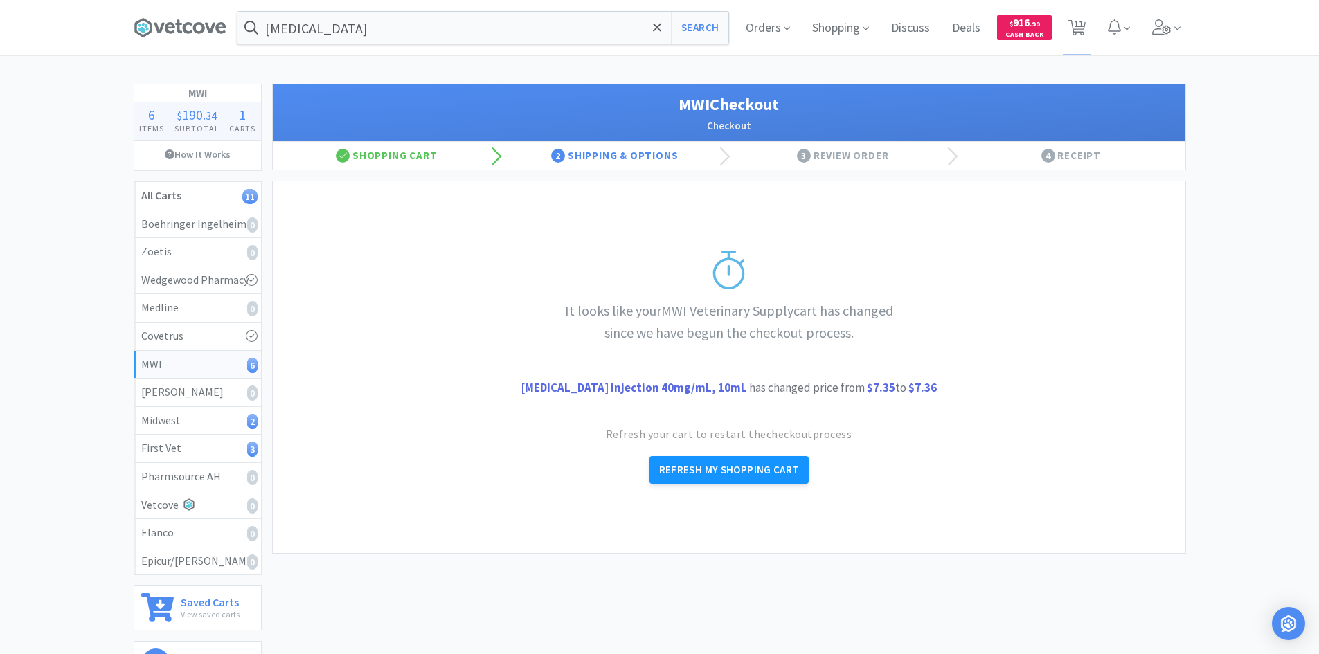
click at [687, 466] on button "Refresh My Shopping Cart" at bounding box center [728, 470] width 159 height 28
select select "2"
select select "4"
select select "6"
select select "20"
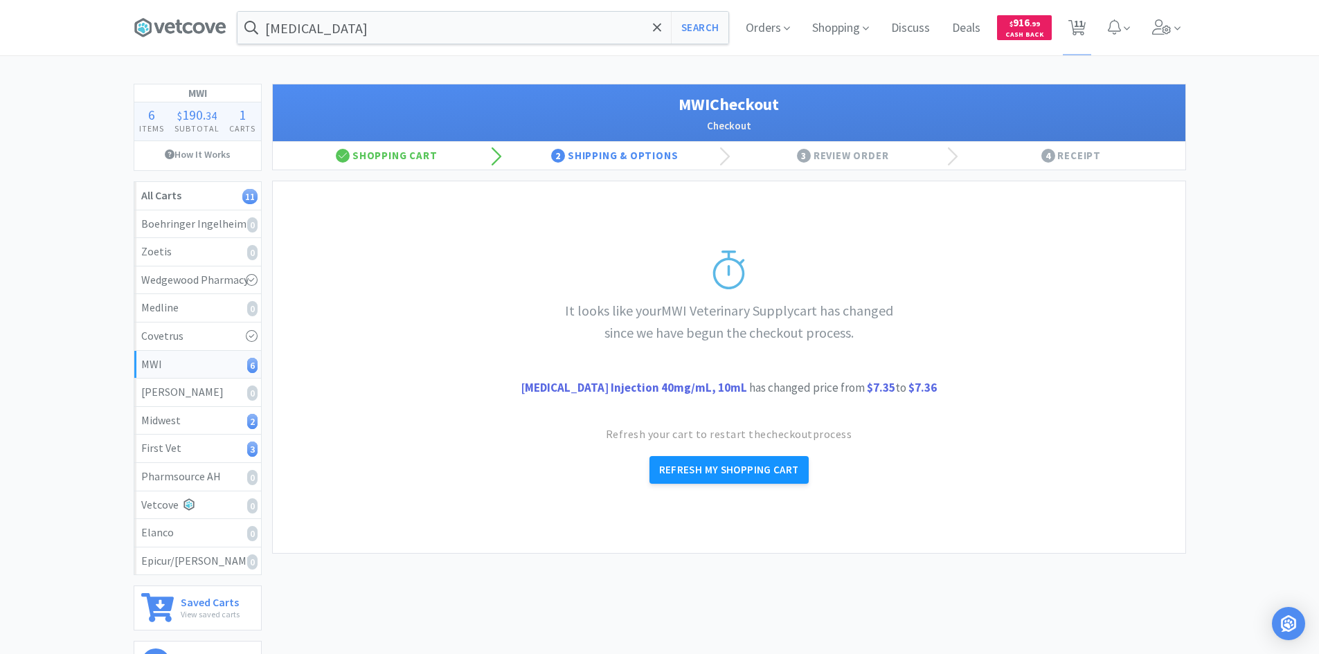
select select "1"
select select "2"
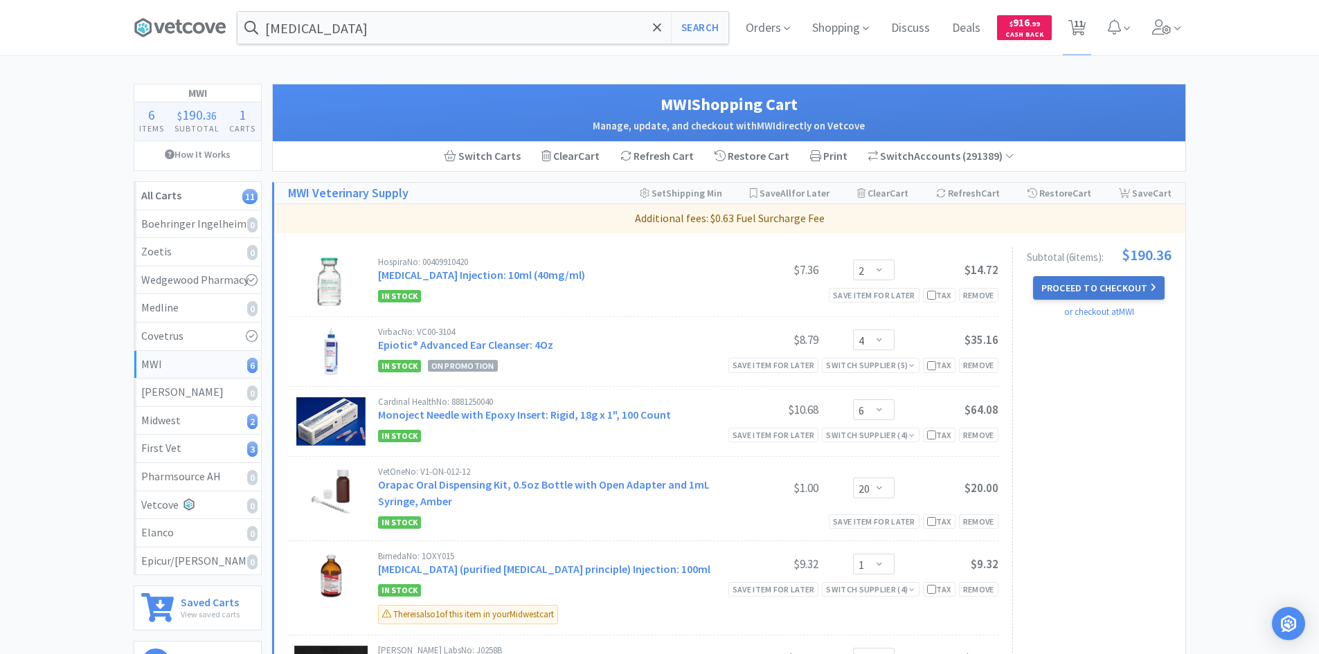
click at [1161, 289] on button "Proceed to Checkout" at bounding box center [1099, 288] width 132 height 24
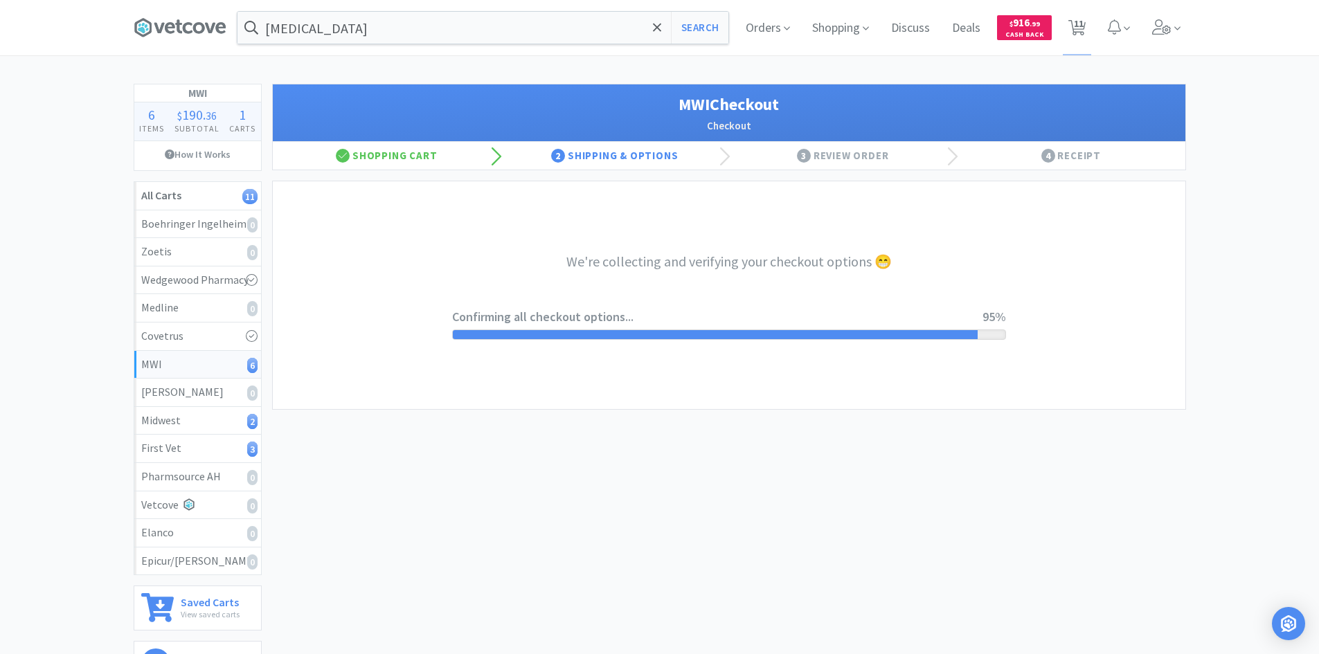
select select "STD_"
select select "FX9"
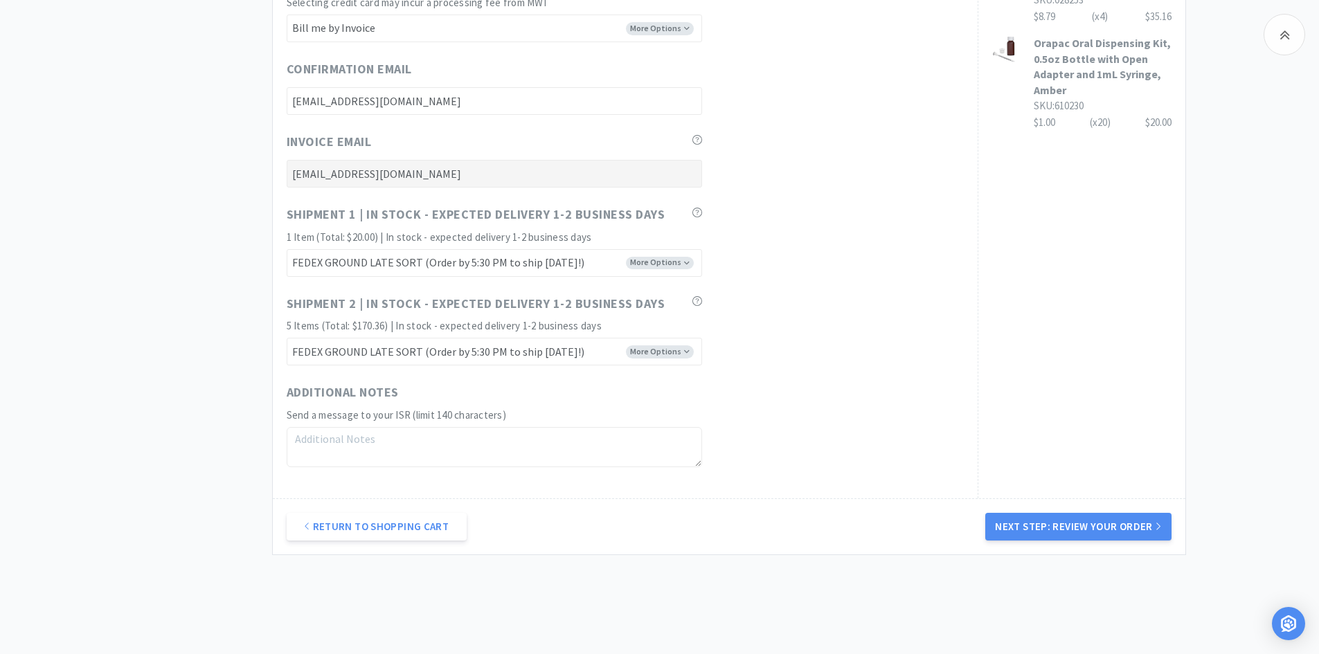
scroll to position [831, 0]
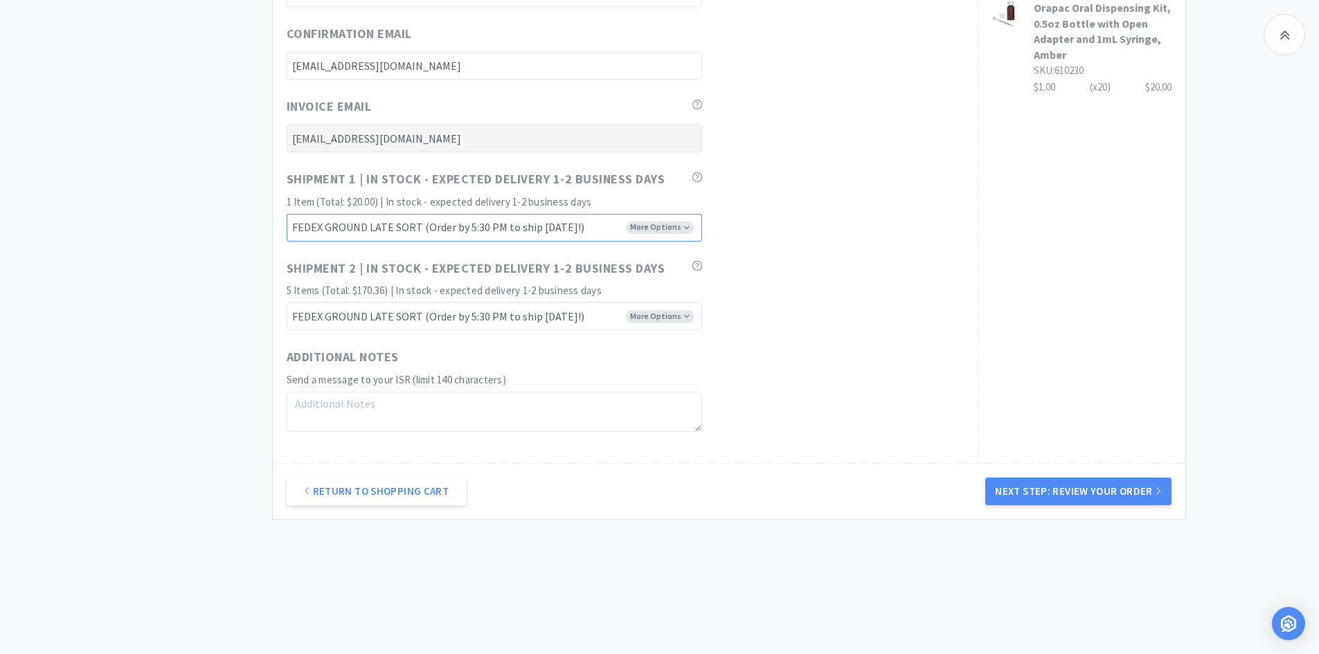
click at [665, 224] on select "FEDEX GROUND EARLY SORT (Order by 5:00 PM to ship [DATE]!) FEDEX GROUND LATE SO…" at bounding box center [494, 228] width 415 height 28
select select "FX8"
click at [287, 214] on select "FEDEX GROUND EARLY SORT (Order by 5:00 PM to ship [DATE]!) FEDEX GROUND LATE SO…" at bounding box center [494, 228] width 415 height 28
click at [663, 315] on select "FEDEX GROUND EARLY SORT (Order by 5:00 PM to ship [DATE]!) FEDEX GROUND LATE SO…" at bounding box center [494, 316] width 415 height 28
select select "FX8"
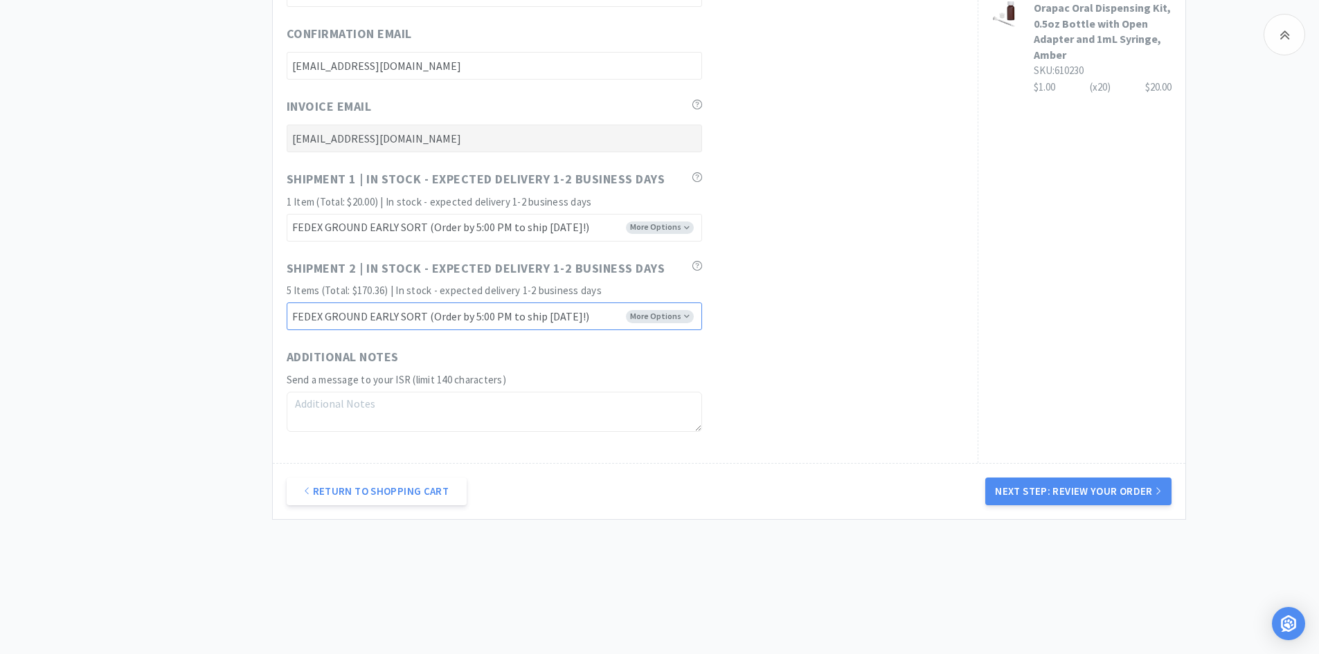
click at [287, 302] on select "FEDEX GROUND EARLY SORT (Order by 5:00 PM to ship [DATE]!) FEDEX GROUND LATE SO…" at bounding box center [494, 316] width 415 height 28
click at [765, 328] on div "Shipment 2 | In stock - expected delivery 1-2 business days 5 Items (Total: $17…" at bounding box center [625, 295] width 677 height 72
click at [1013, 500] on button "Next Step: Review Your Order" at bounding box center [1077, 492] width 185 height 28
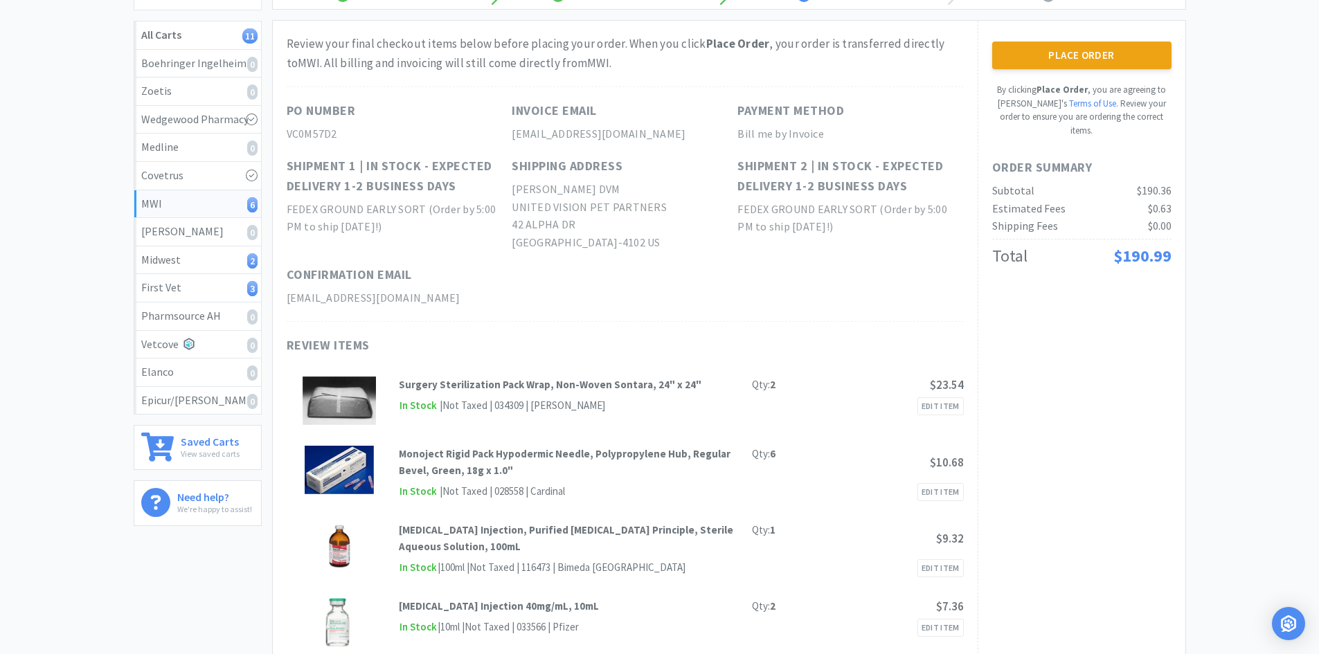
scroll to position [0, 0]
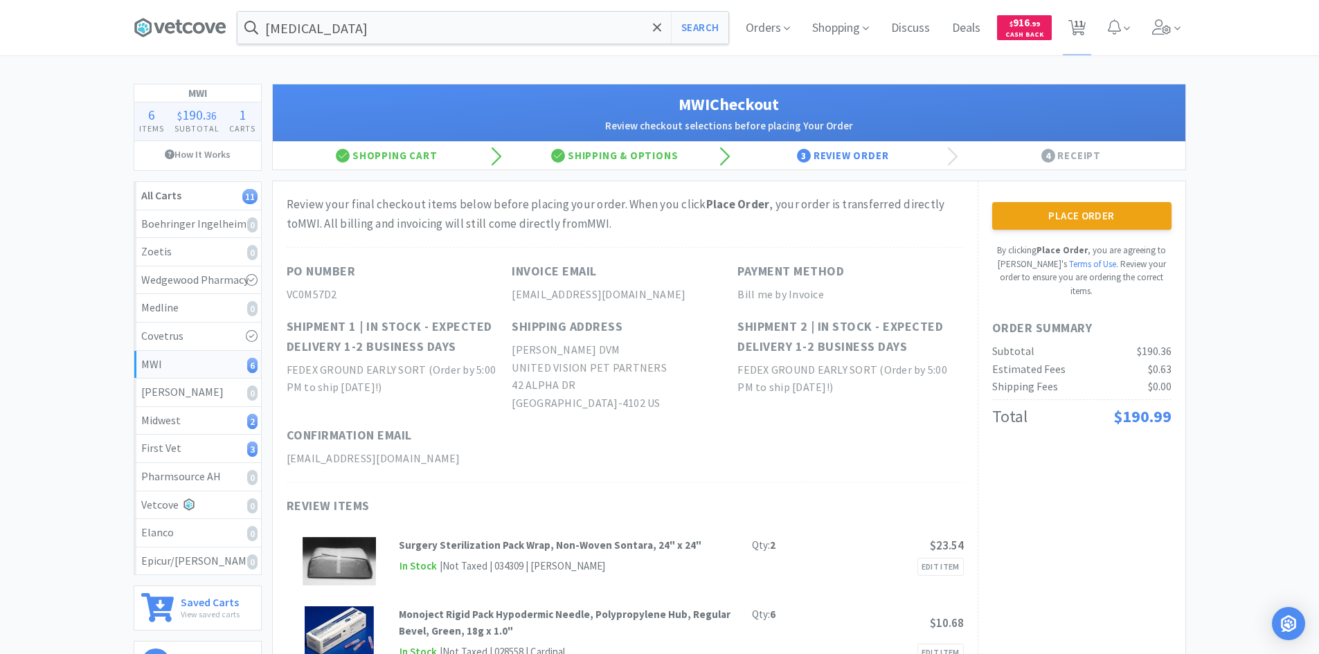
click at [881, 424] on div "Shipment 2 | In stock - expected delivery 1-2 business days FEDEX GROUND EARLY …" at bounding box center [850, 371] width 226 height 109
click at [1065, 212] on button "Place Order" at bounding box center [1081, 216] width 179 height 28
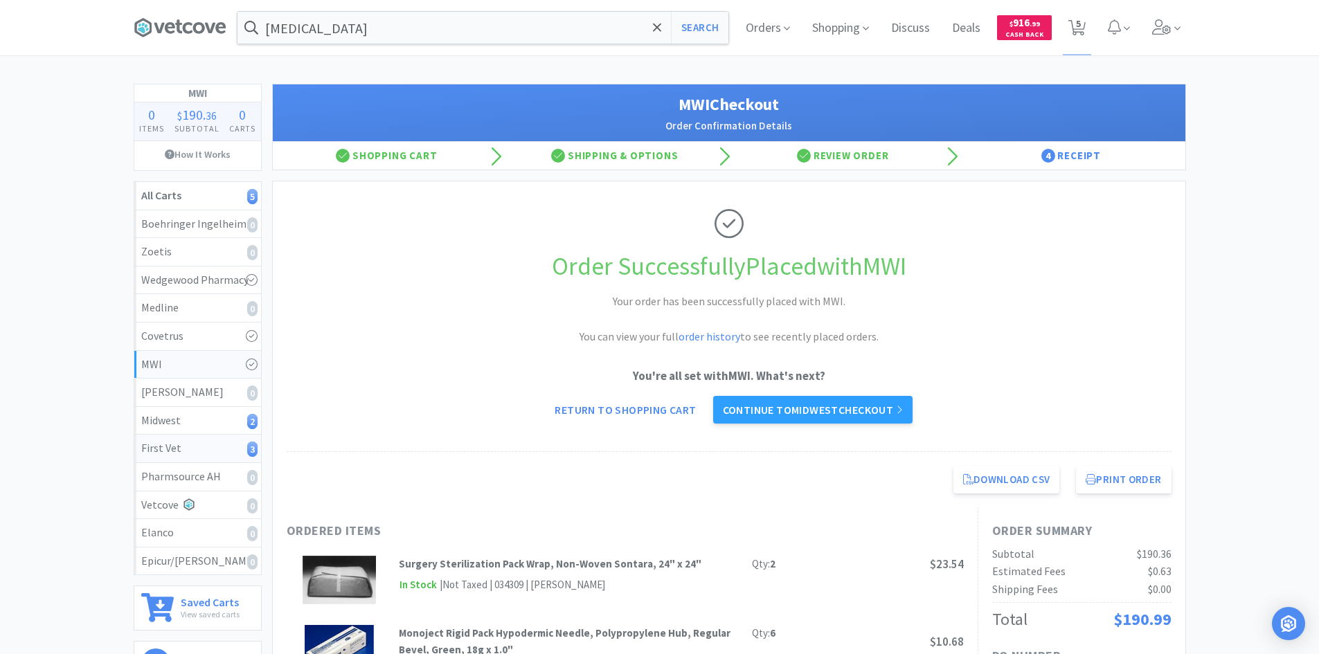
click at [184, 449] on div "First Vet 3" at bounding box center [197, 449] width 113 height 18
select select "1"
select select "4"
select select "6"
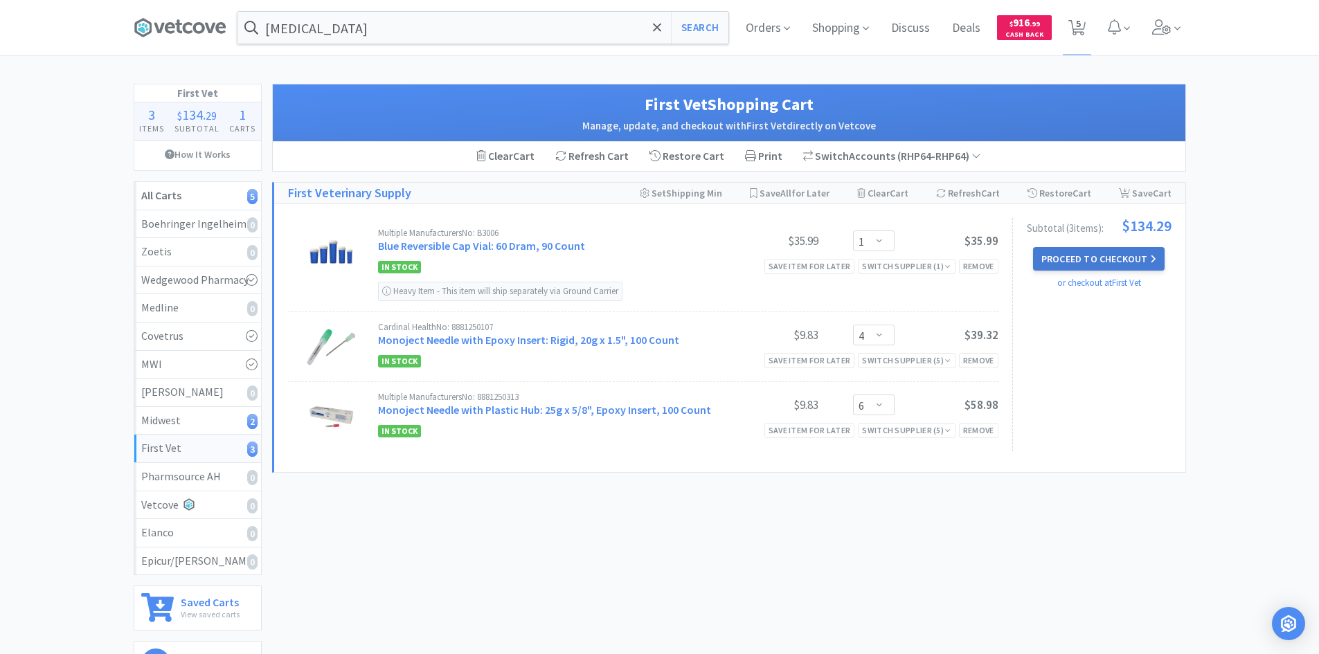
click at [1084, 265] on button "Proceed to Checkout" at bounding box center [1099, 259] width 132 height 24
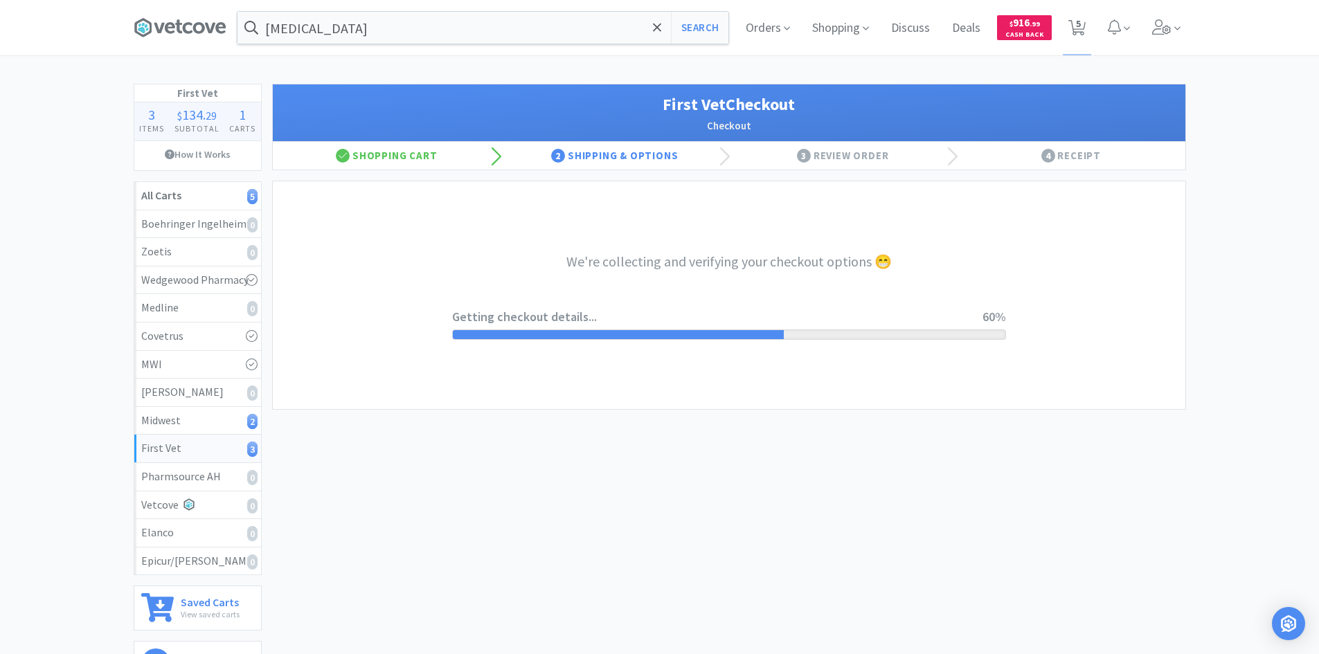
select select "companycredit"
select select "FIS"
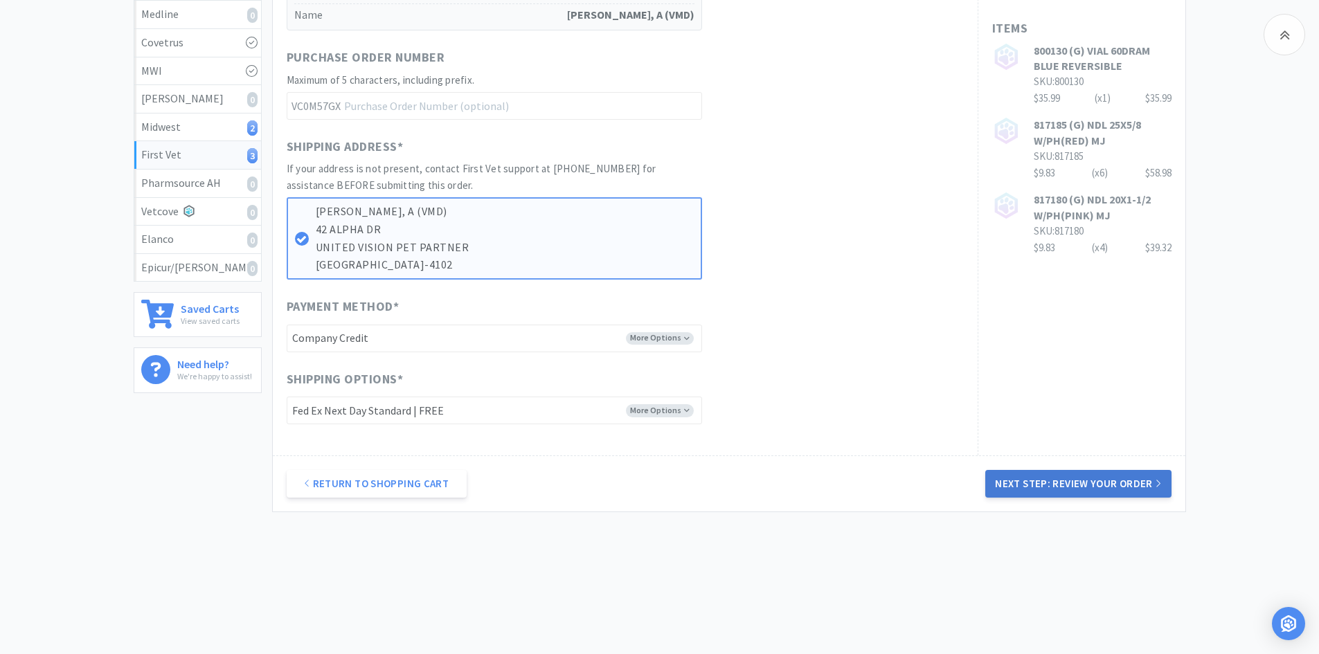
click at [1047, 482] on button "Next Step: Review Your Order" at bounding box center [1077, 484] width 185 height 28
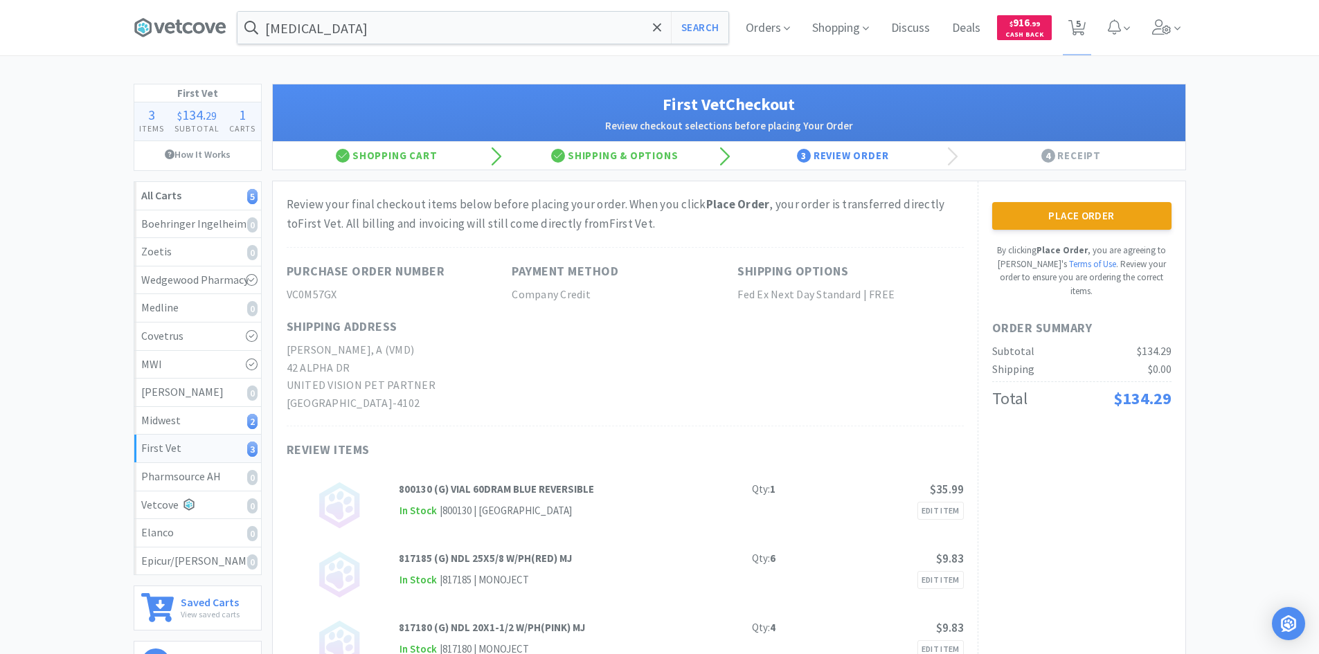
click at [725, 386] on div "Purchase Order Number VC0M57GX Payment Method Company Credit Shipping Options F…" at bounding box center [625, 337] width 677 height 180
click at [1055, 212] on button "Place Order" at bounding box center [1081, 216] width 179 height 28
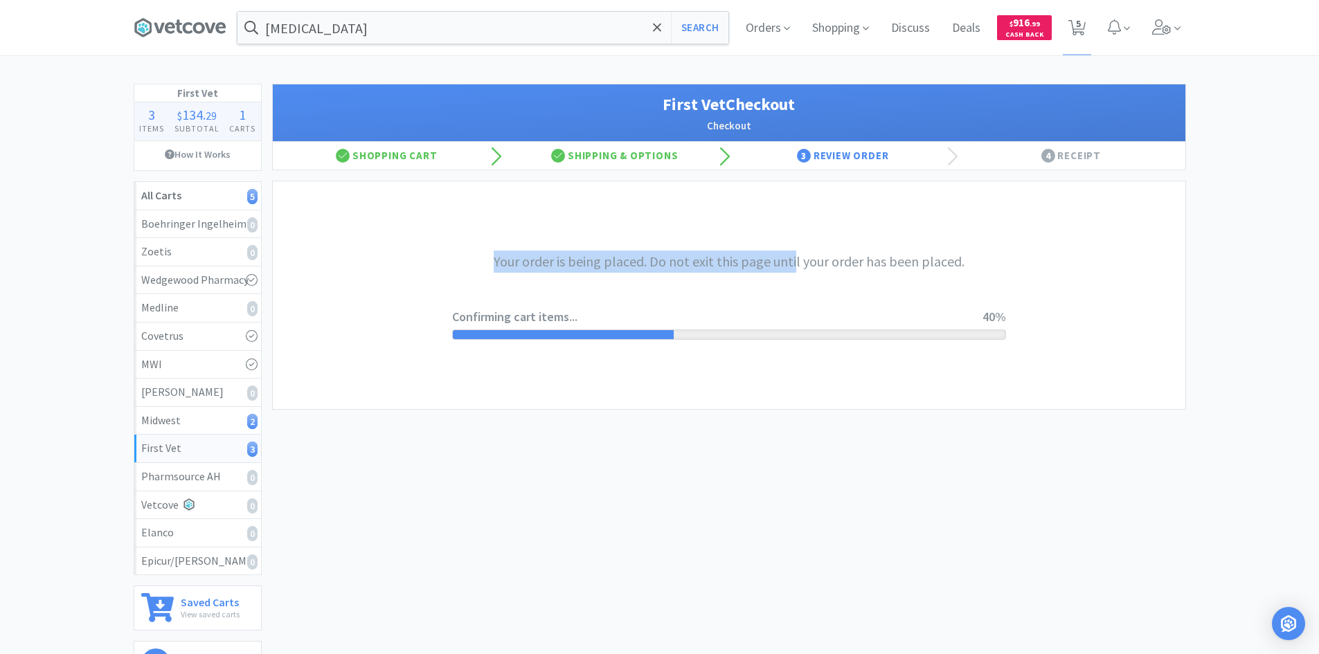
drag, startPoint x: 496, startPoint y: 260, endPoint x: 794, endPoint y: 262, distance: 297.6
click at [794, 262] on h3 "Your order is being placed. Do not exit this page until your order has been pla…" at bounding box center [729, 262] width 554 height 22
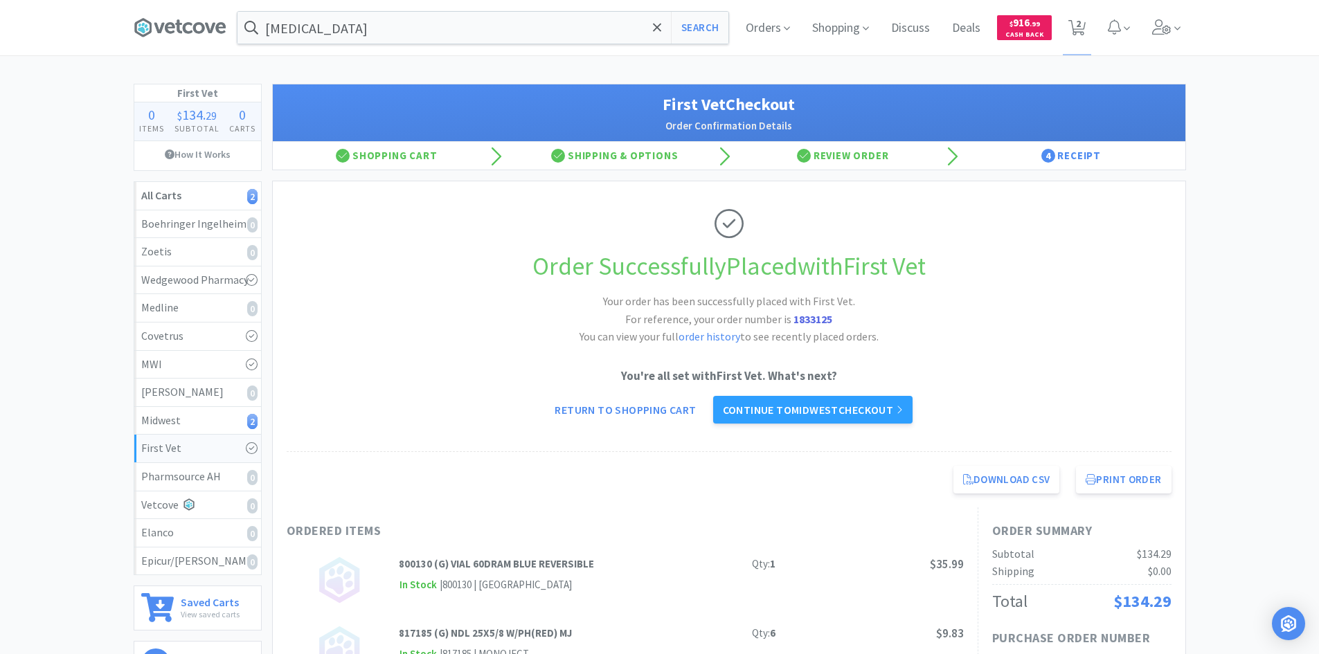
click at [1244, 257] on div "First Vet 0 Items $ 134 . 29 Subtotal 0 Carts How It Works All Carts 2 Boehring…" at bounding box center [659, 514] width 1319 height 860
click at [471, 307] on div "Order Successfully Placed with First Vet Your order has been successfully place…" at bounding box center [729, 316] width 885 height 271
drag, startPoint x: 166, startPoint y: 39, endPoint x: 174, endPoint y: 48, distance: 12.2
click at [166, 39] on span at bounding box center [186, 27] width 104 height 55
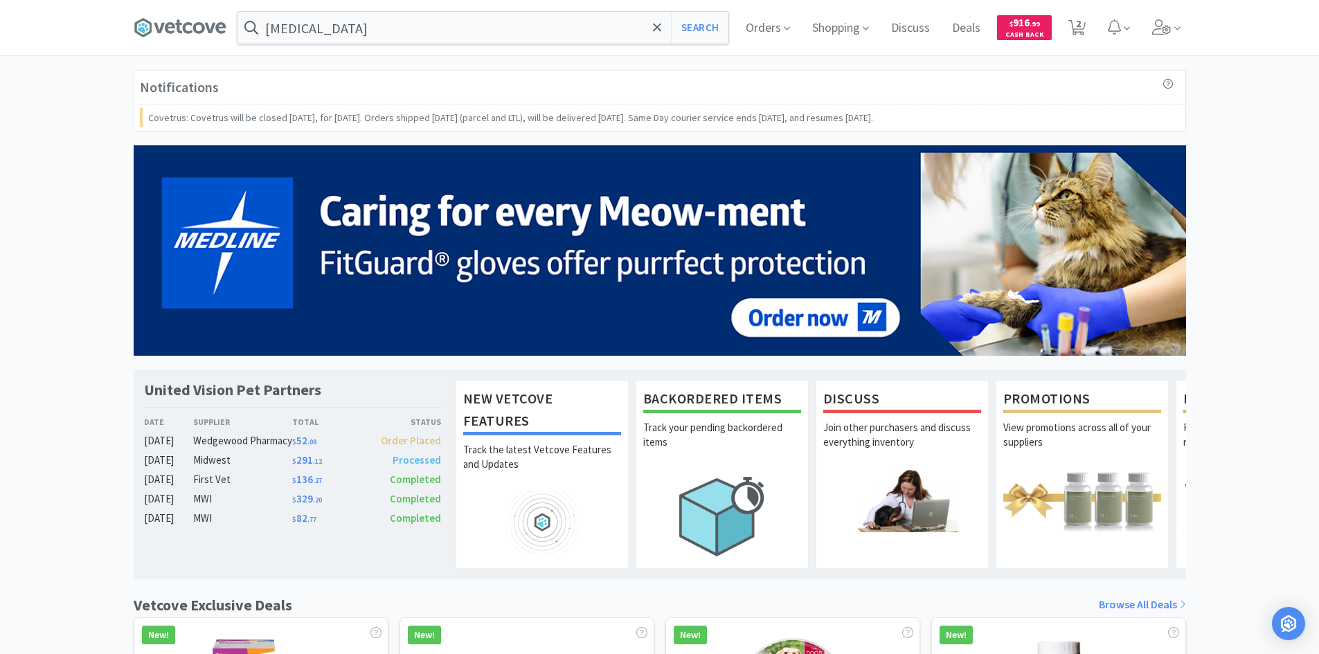
click at [92, 370] on div "Notifications Covetrus: Covetrus will be closed [DATE], for [DATE]. Orders ship…" at bounding box center [659, 588] width 1319 height 1036
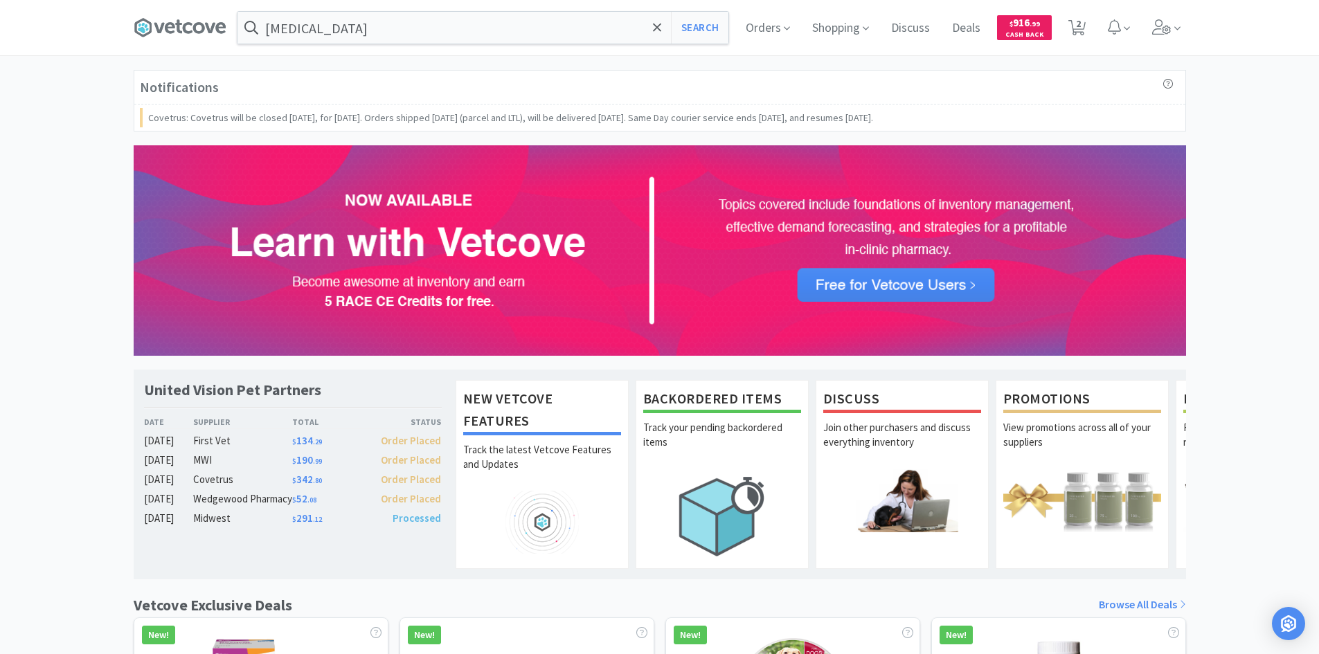
click at [1230, 234] on div "Notifications Covetrus: Covetrus will be closed [DATE], for [DATE]. Orders ship…" at bounding box center [659, 634] width 1319 height 1129
click at [1250, 197] on div "Notifications Covetrus: Covetrus will be closed [DATE], for [DATE]. Orders ship…" at bounding box center [659, 634] width 1319 height 1129
click at [1252, 254] on div "Notifications Covetrus: Covetrus will be closed [DATE], for [DATE]. Orders ship…" at bounding box center [659, 634] width 1319 height 1129
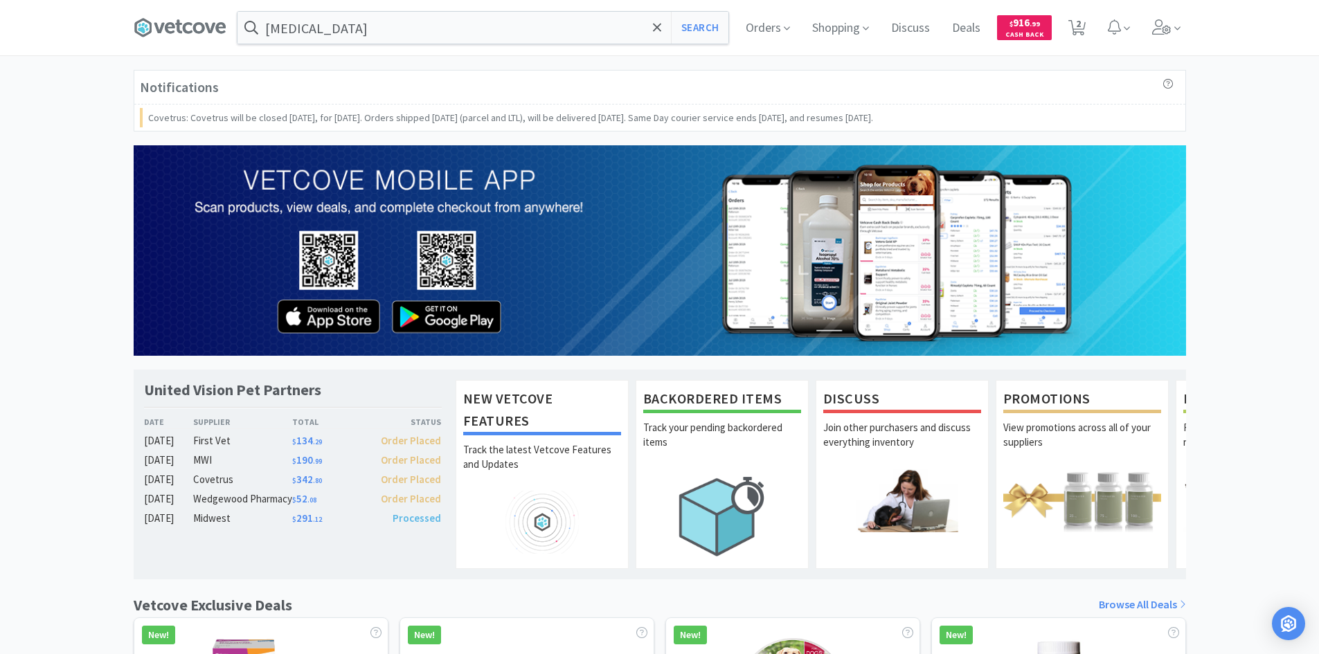
click at [1252, 254] on div "Notifications Covetrus: Covetrus will be closed [DATE], for [DATE]. Orders ship…" at bounding box center [659, 634] width 1319 height 1129
click at [786, 28] on icon at bounding box center [787, 28] width 6 height 12
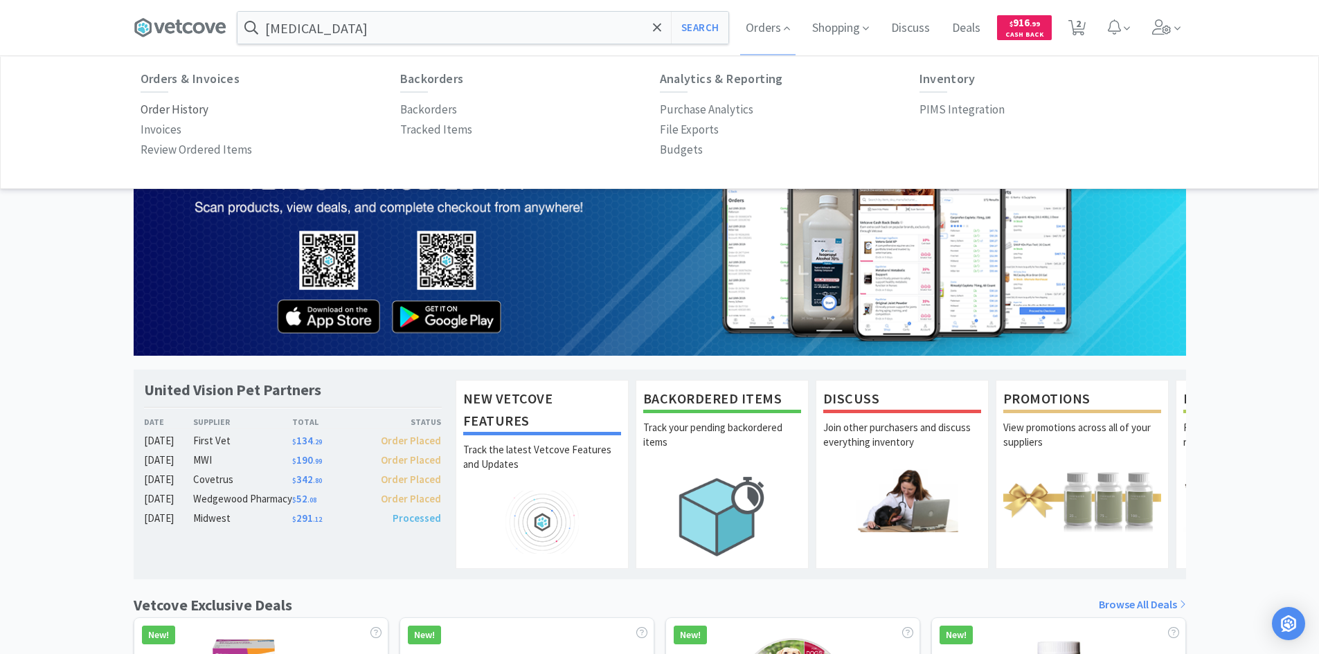
click at [185, 107] on p "Order History" at bounding box center [175, 109] width 68 height 19
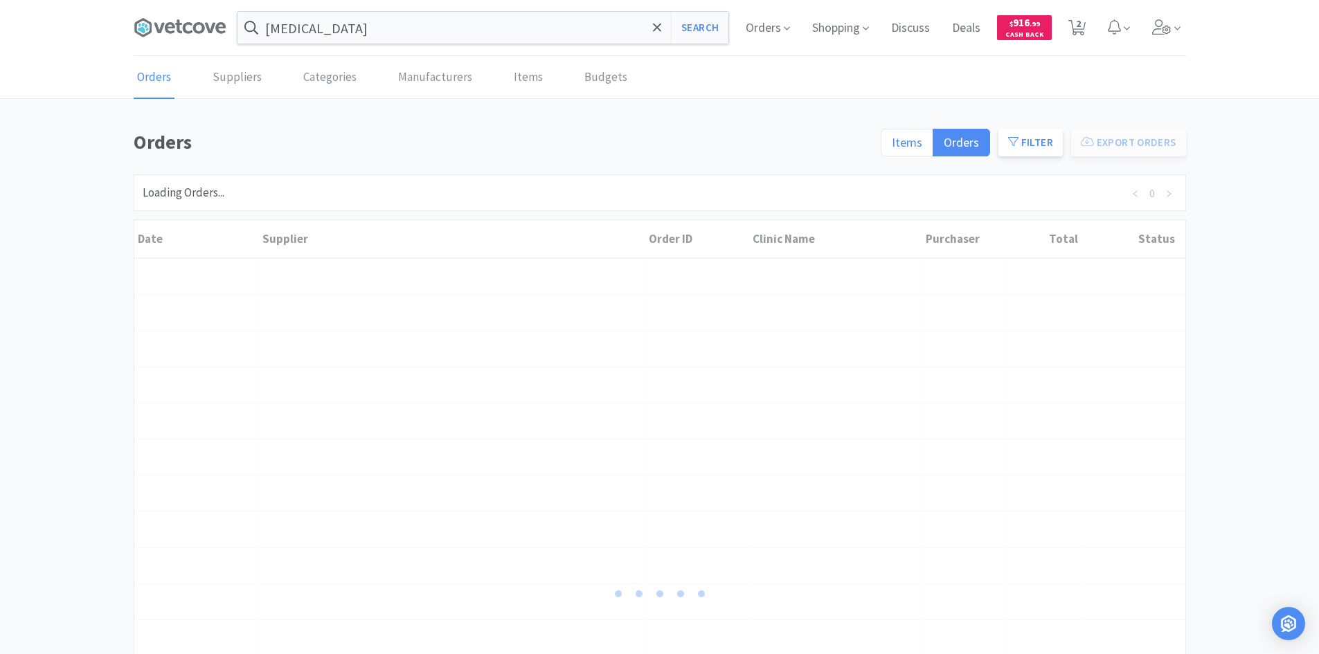
click at [918, 135] on span "Items" at bounding box center [906, 142] width 30 height 16
click at [891, 147] on input "Items" at bounding box center [891, 147] width 0 height 0
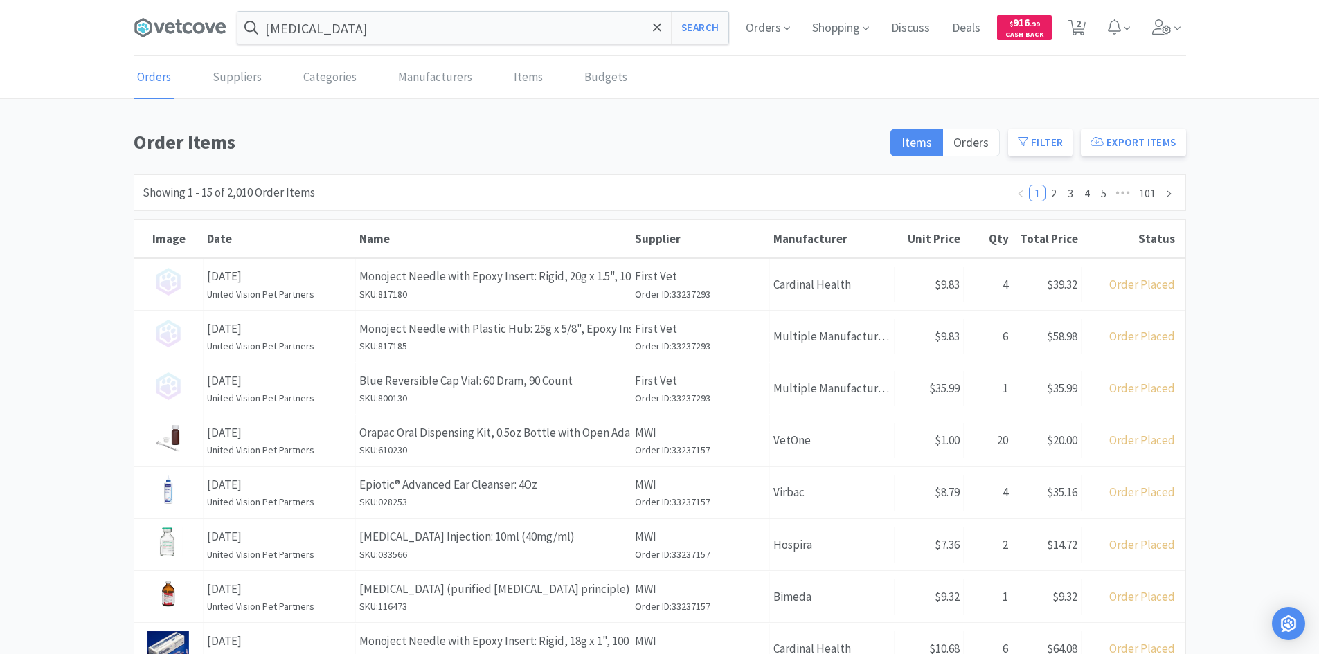
click at [594, 144] on h1 "Order Items" at bounding box center [508, 142] width 749 height 31
drag, startPoint x: 556, startPoint y: 131, endPoint x: 127, endPoint y: 124, distance: 429.2
click at [127, 124] on div "Orders Suppliers Categories Manufacturers Items Budgets Order Items Items Order…" at bounding box center [659, 572] width 1319 height 1030
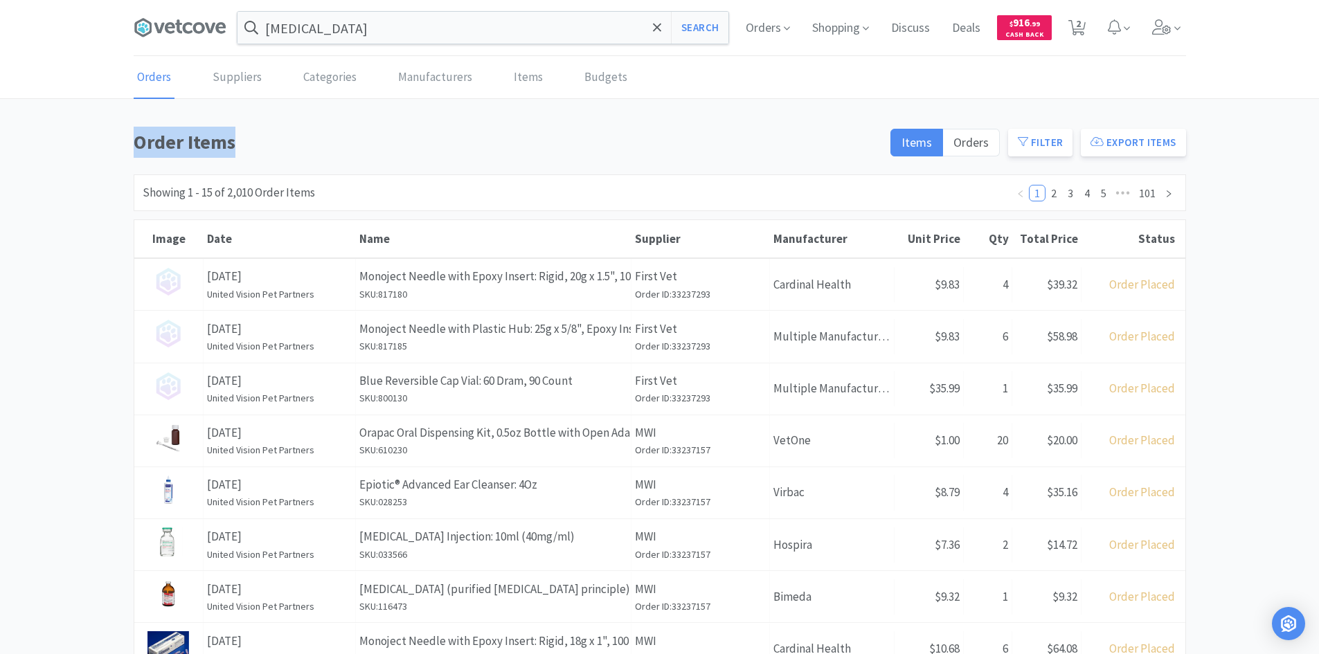
click at [127, 124] on div "Orders Suppliers Categories Manufacturers Items Budgets Order Items Items Order…" at bounding box center [659, 572] width 1319 height 1030
drag, startPoint x: 168, startPoint y: 136, endPoint x: 251, endPoint y: 143, distance: 83.3
click at [251, 143] on div "Order Items Items Orders Filter Export Items Filters Filter Suppliers All Suppl…" at bounding box center [659, 606] width 1319 height 959
click at [253, 143] on h1 "Order Items" at bounding box center [508, 142] width 749 height 31
click at [277, 140] on h1 "Order Items" at bounding box center [508, 142] width 749 height 31
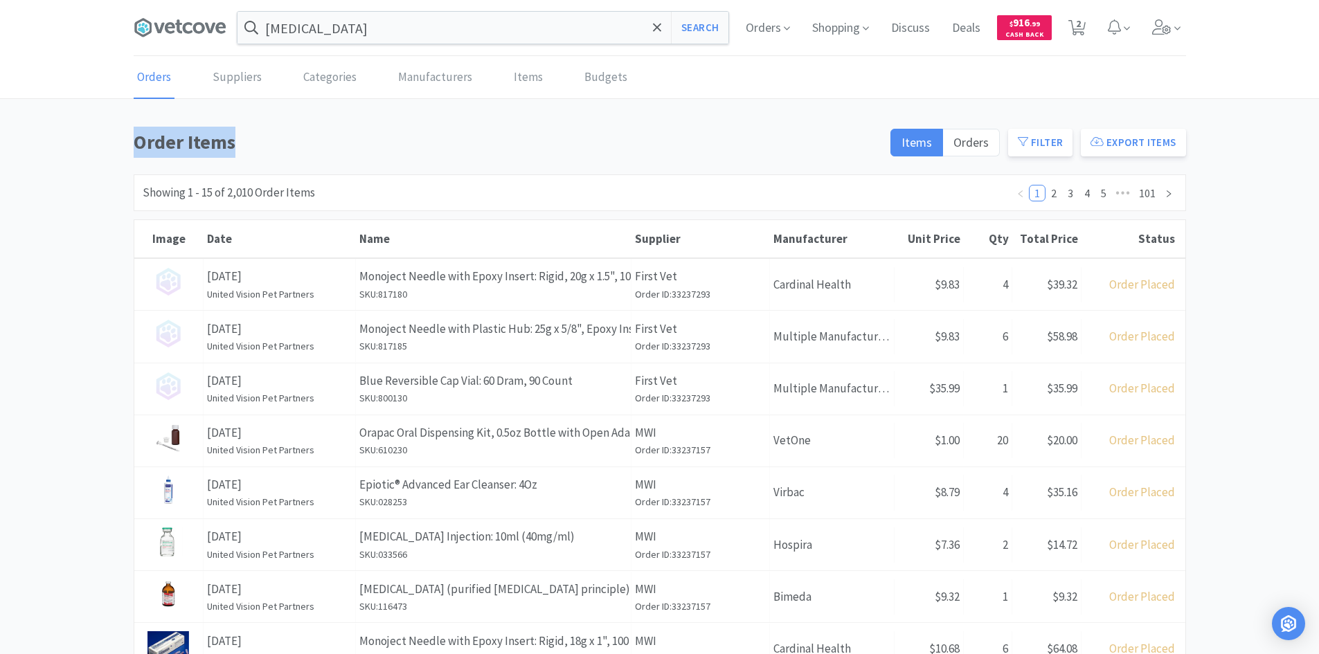
drag, startPoint x: 276, startPoint y: 141, endPoint x: 120, endPoint y: 159, distance: 157.4
click at [120, 159] on div "Order Items Items Orders Filter Export Items Filters Filter Suppliers All Suppl…" at bounding box center [659, 606] width 1319 height 959
click at [123, 152] on div "Order Items Items Orders Filter Export Items Filters Filter Suppliers All Suppl…" at bounding box center [659, 606] width 1319 height 959
drag, startPoint x: 294, startPoint y: 150, endPoint x: 129, endPoint y: 143, distance: 165.6
click at [129, 143] on div "Order Items Items Orders Filter Export Items Filters Filter Suppliers All Suppl…" at bounding box center [659, 606] width 1319 height 959
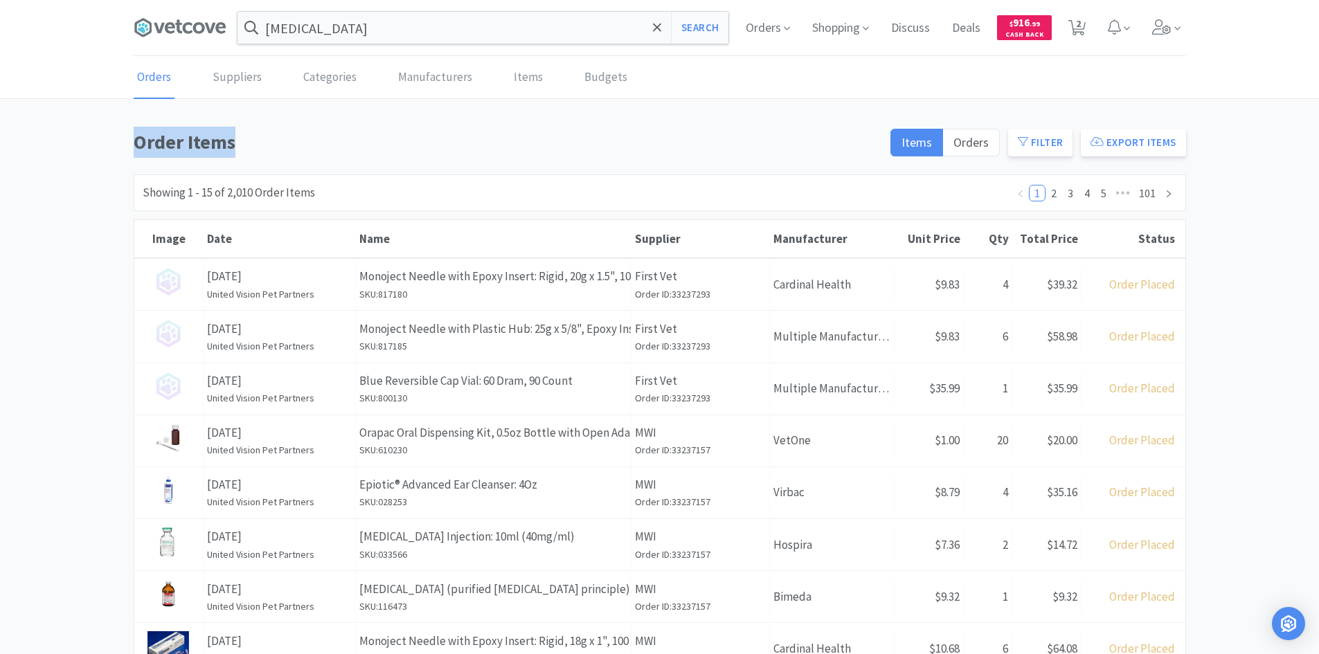
click at [129, 143] on div "Order Items Items Orders Filter Export Items Filters Filter Suppliers All Suppl…" at bounding box center [659, 606] width 1319 height 959
click at [266, 150] on h1 "Order Items" at bounding box center [508, 142] width 749 height 31
drag, startPoint x: 286, startPoint y: 145, endPoint x: 89, endPoint y: 115, distance: 198.9
click at [89, 115] on div "Orders Suppliers Categories Manufacturers Items Budgets Order Items Items Order…" at bounding box center [659, 572] width 1319 height 1030
click at [157, 116] on div "Orders Suppliers Categories Manufacturers Items Budgets Order Items Items Order…" at bounding box center [659, 572] width 1319 height 1030
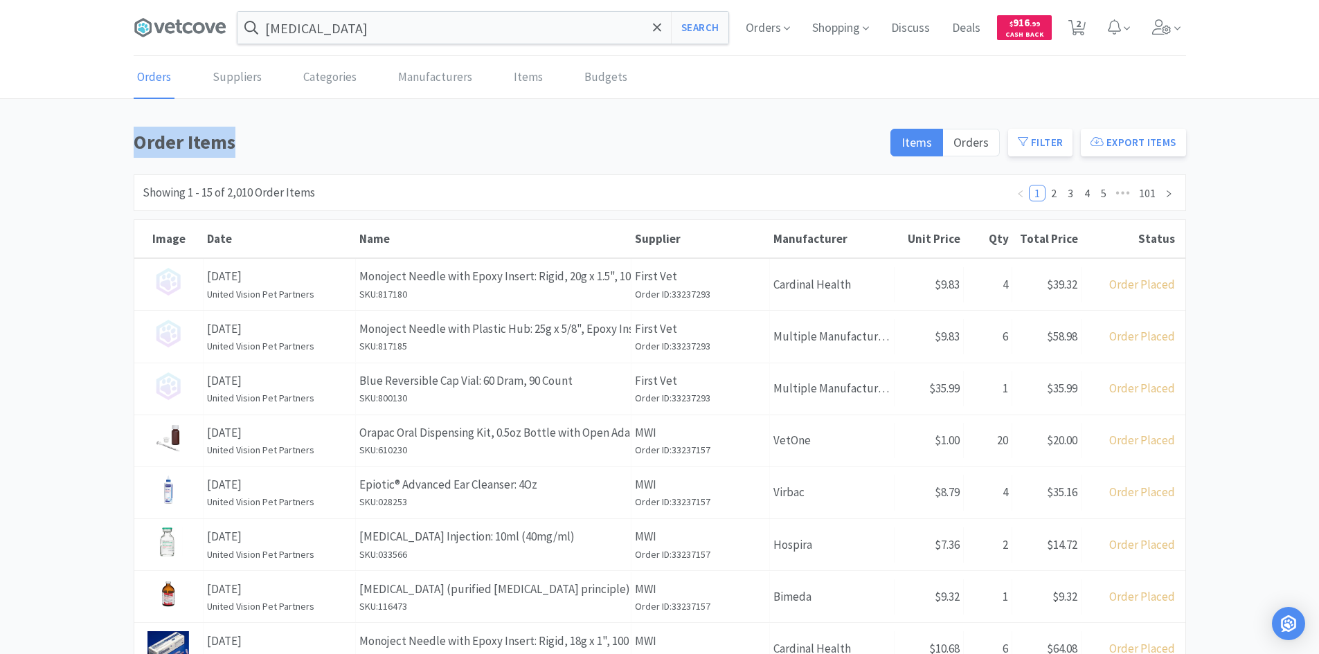
click at [290, 153] on h1 "Order Items" at bounding box center [508, 142] width 749 height 31
drag, startPoint x: 273, startPoint y: 141, endPoint x: 136, endPoint y: 143, distance: 137.7
click at [136, 143] on h1 "Order Items" at bounding box center [508, 142] width 749 height 31
click at [325, 131] on h1 "Order Items" at bounding box center [508, 142] width 749 height 31
click at [316, 150] on h1 "Order Items" at bounding box center [508, 142] width 749 height 31
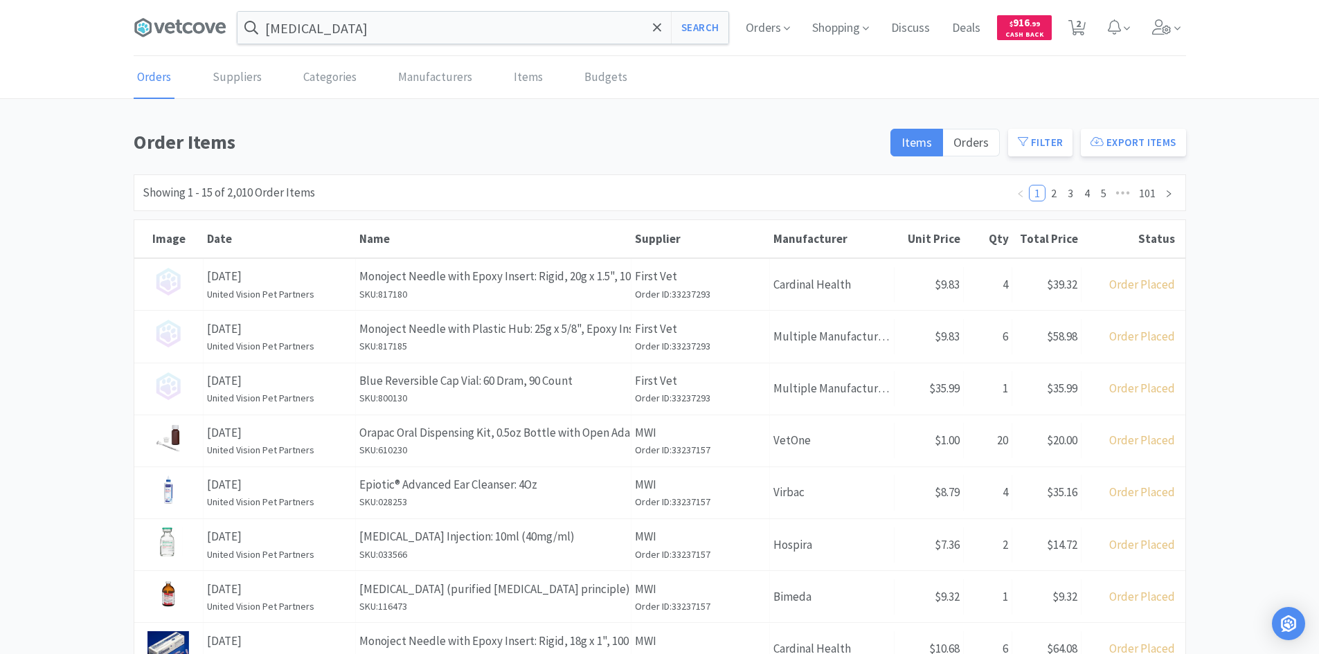
click at [316, 150] on h1 "Order Items" at bounding box center [508, 142] width 749 height 31
click at [368, 155] on h1 "Order Items" at bounding box center [508, 142] width 749 height 31
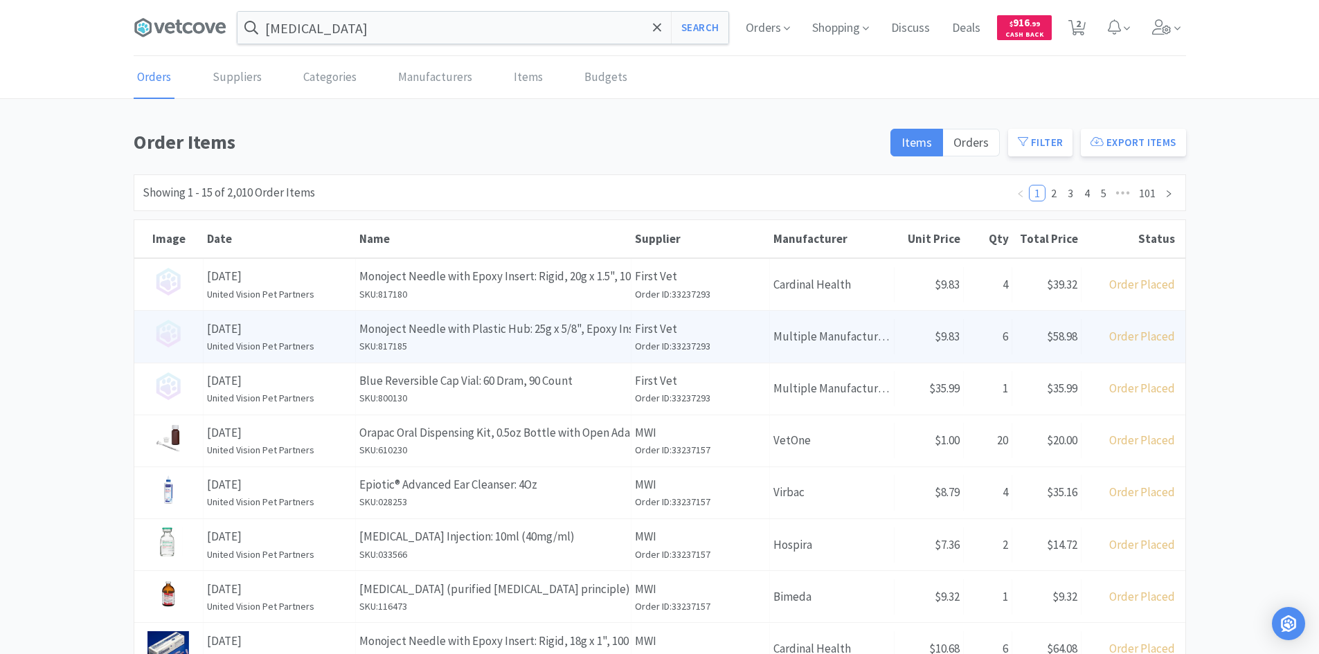
click at [556, 350] on h6 "SKU: 817185" at bounding box center [493, 345] width 268 height 15
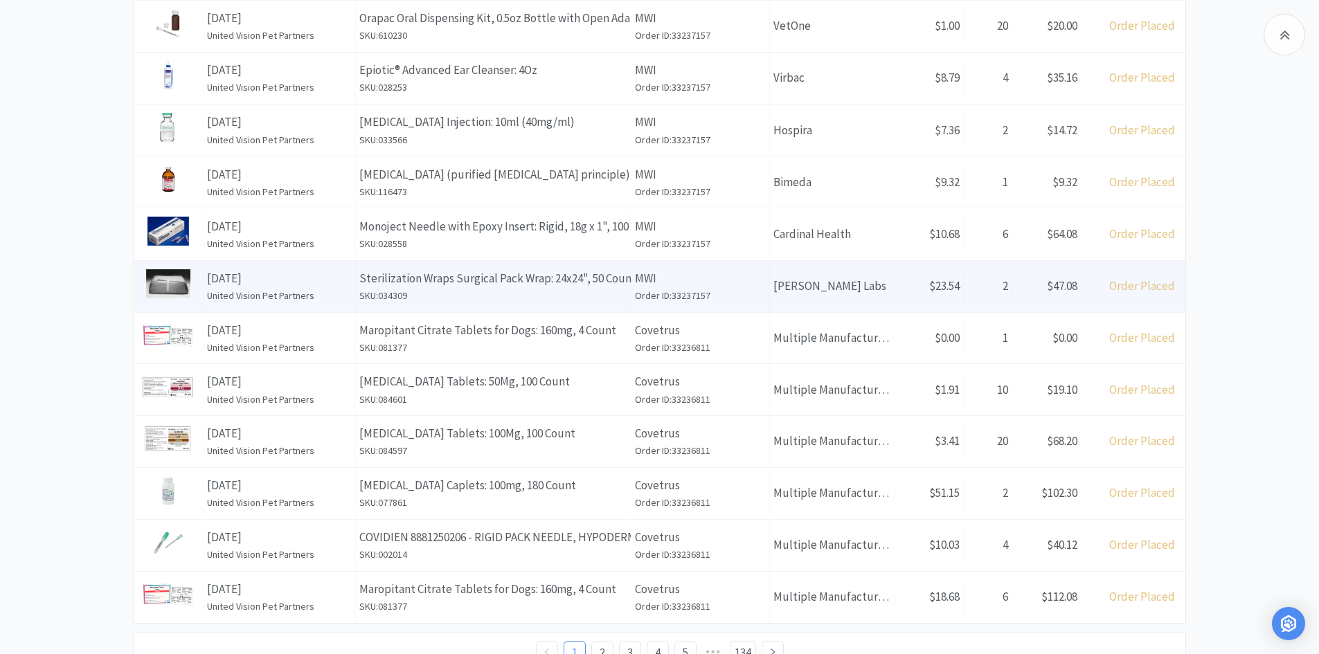
scroll to position [415, 0]
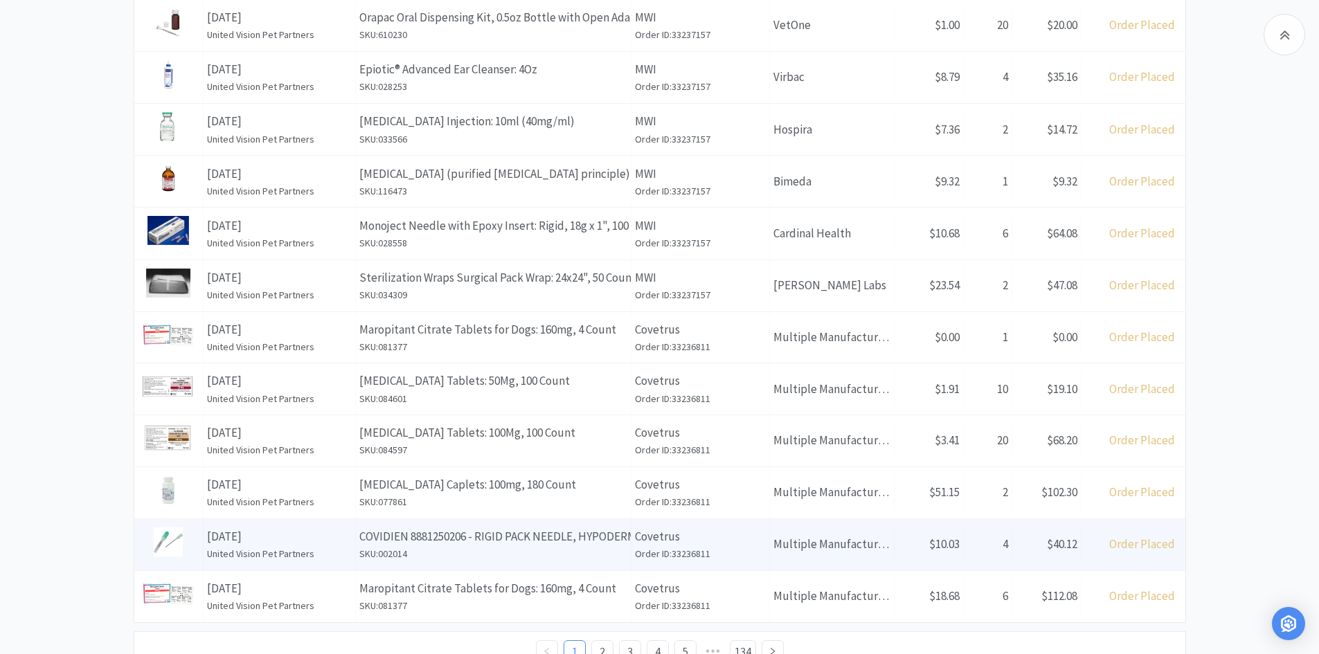
click at [586, 552] on h6 "SKU: 002014" at bounding box center [493, 553] width 268 height 15
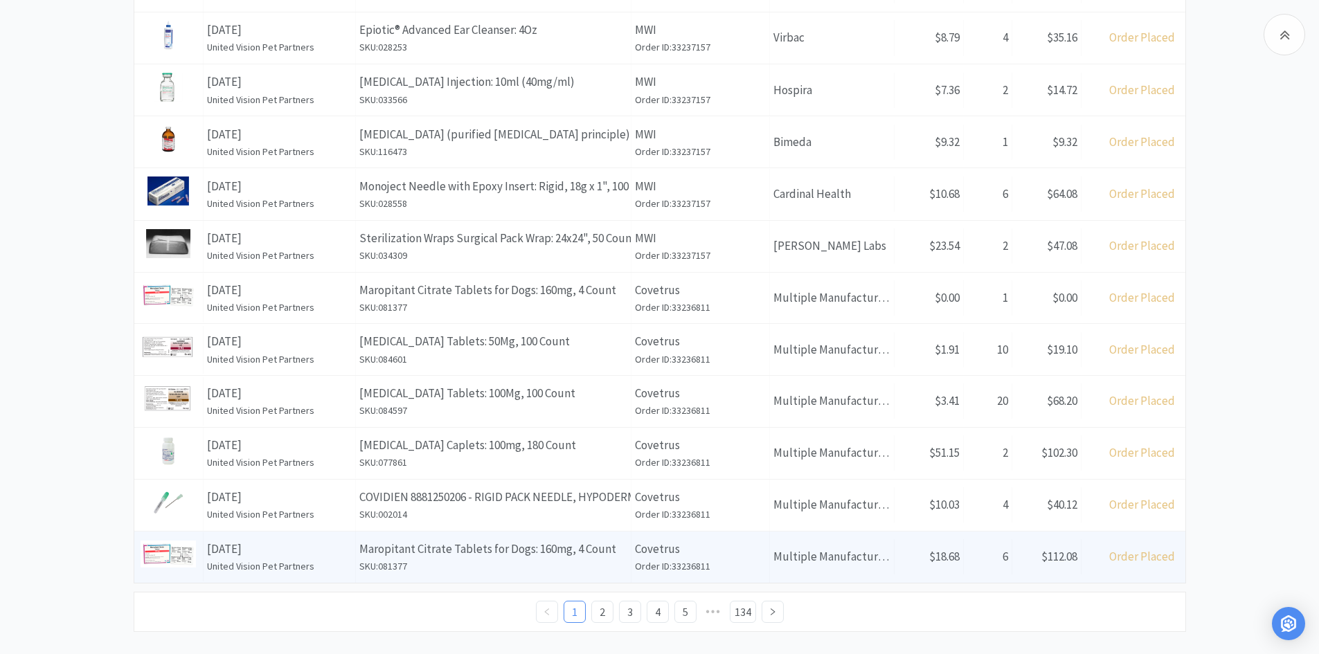
scroll to position [474, 0]
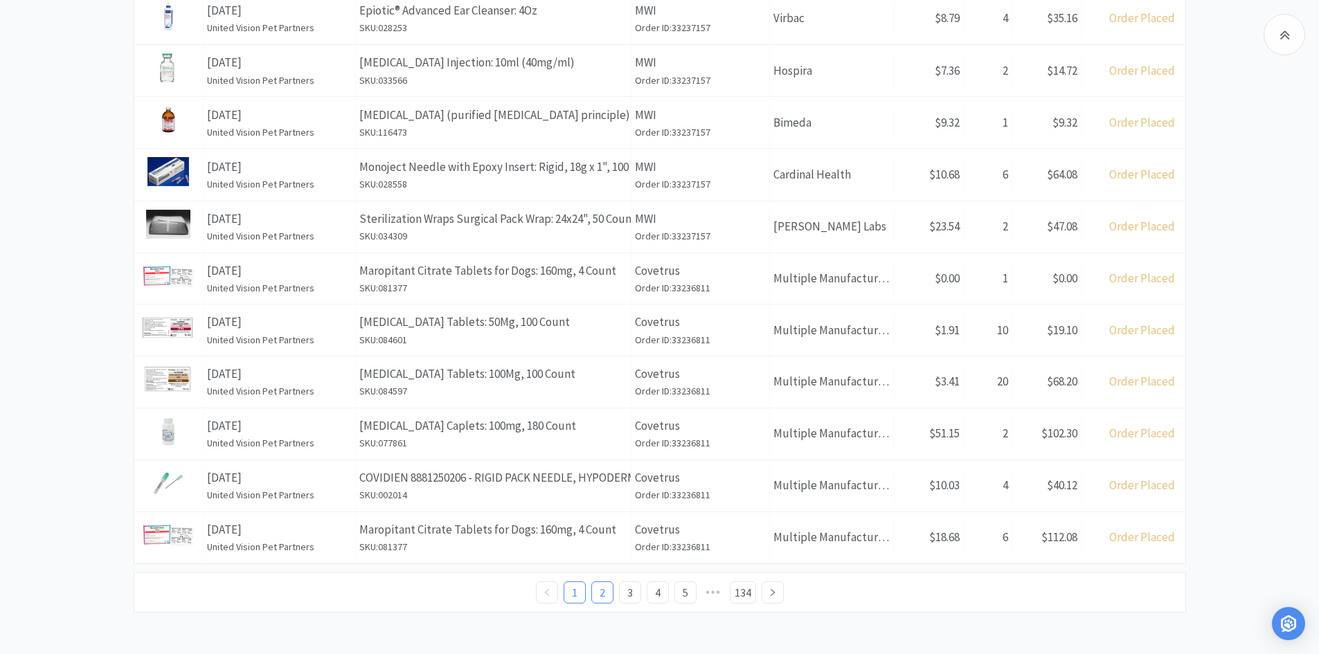
click at [601, 589] on link "2" at bounding box center [602, 592] width 21 height 21
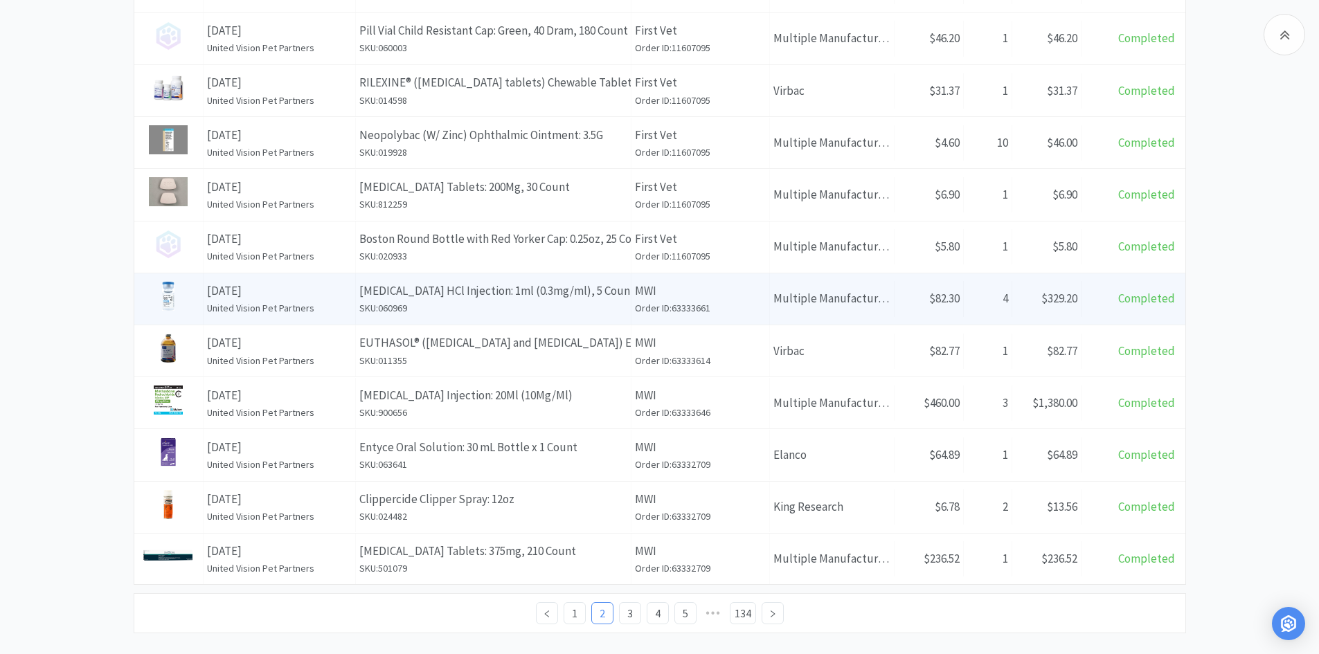
scroll to position [475, 0]
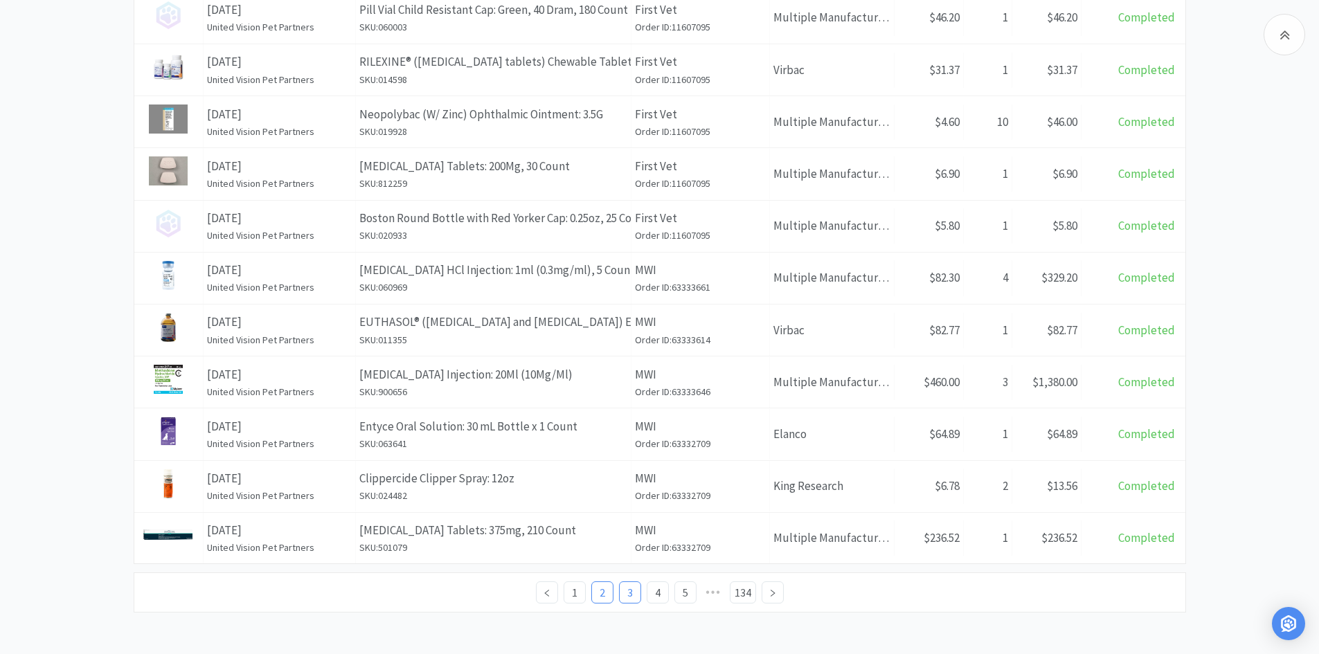
click at [624, 599] on link "3" at bounding box center [629, 592] width 21 height 21
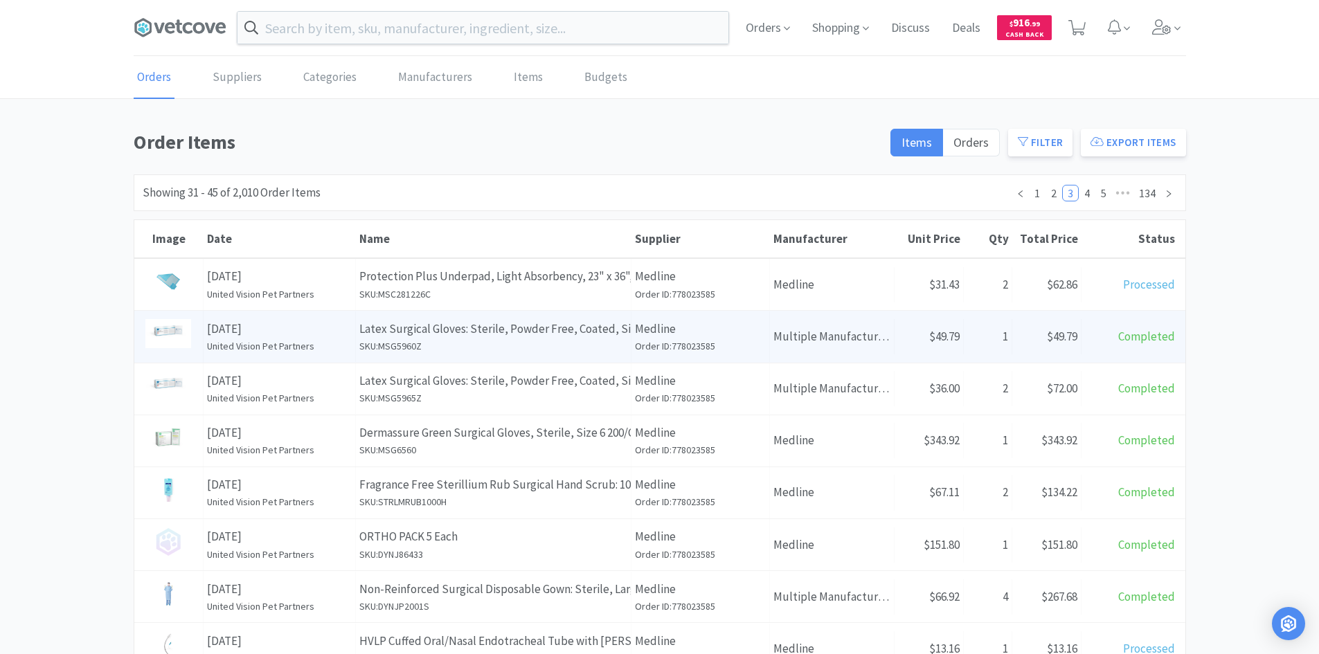
click at [540, 338] on h6 "SKU: MSG5960Z" at bounding box center [493, 345] width 268 height 15
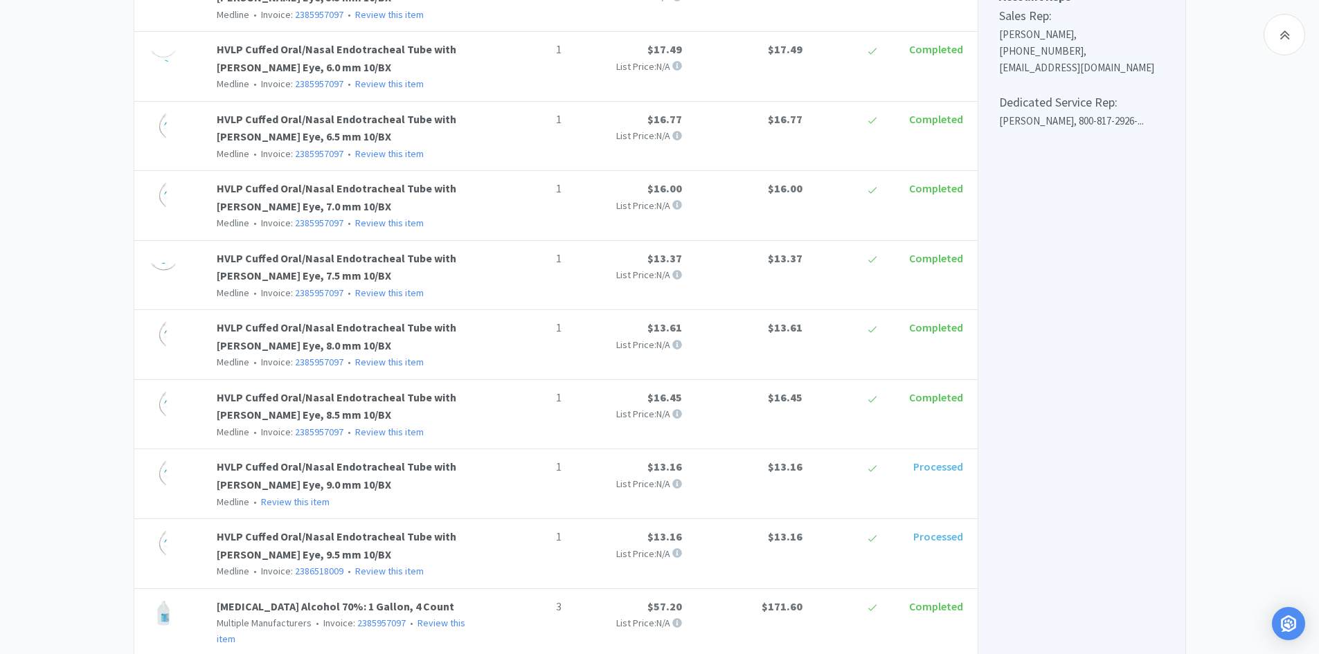
scroll to position [567, 0]
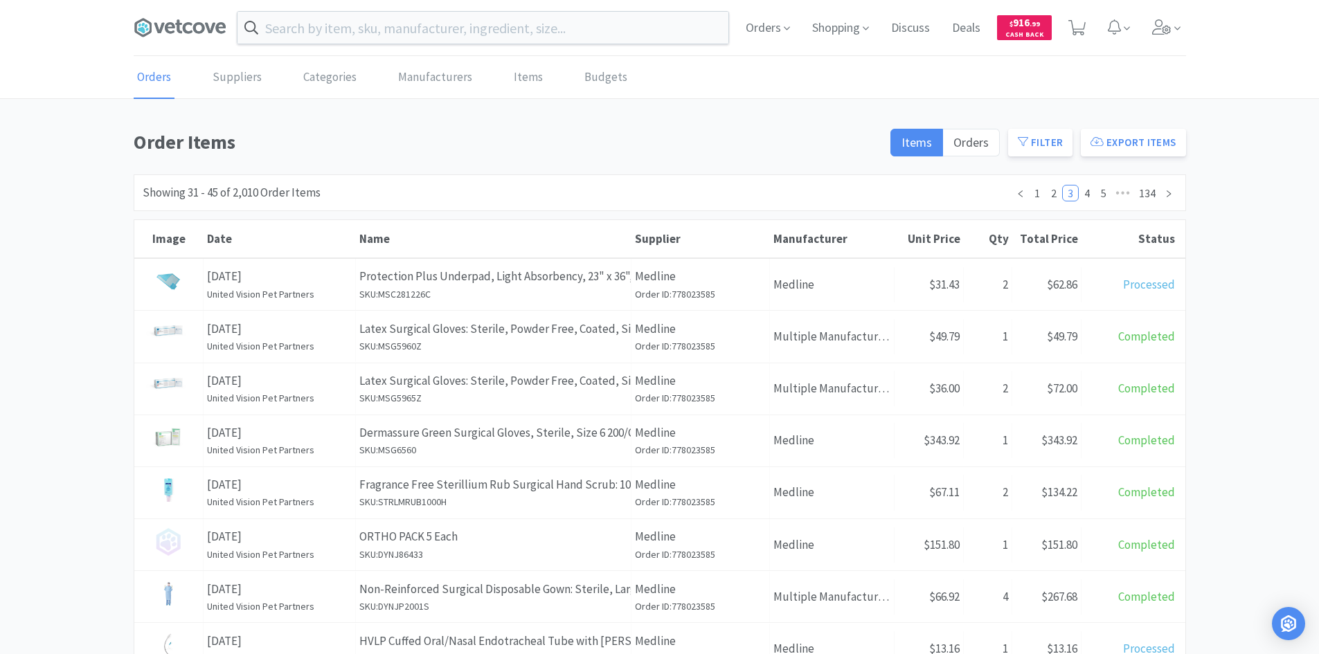
click at [91, 189] on div "Order Items Items Orders Filter Export Items Filters Filter Suppliers All Suppl…" at bounding box center [659, 607] width 1319 height 961
click at [1034, 189] on link "1" at bounding box center [1036, 192] width 15 height 15
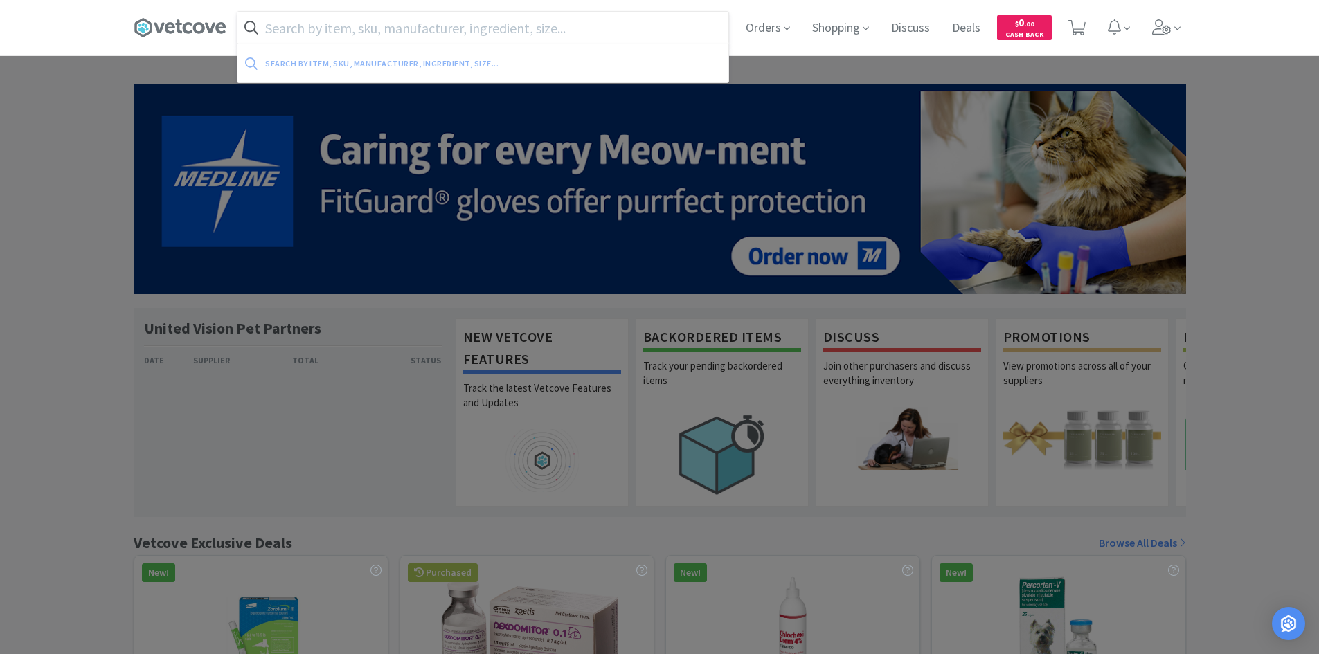
click at [387, 26] on input "text" at bounding box center [482, 28] width 491 height 32
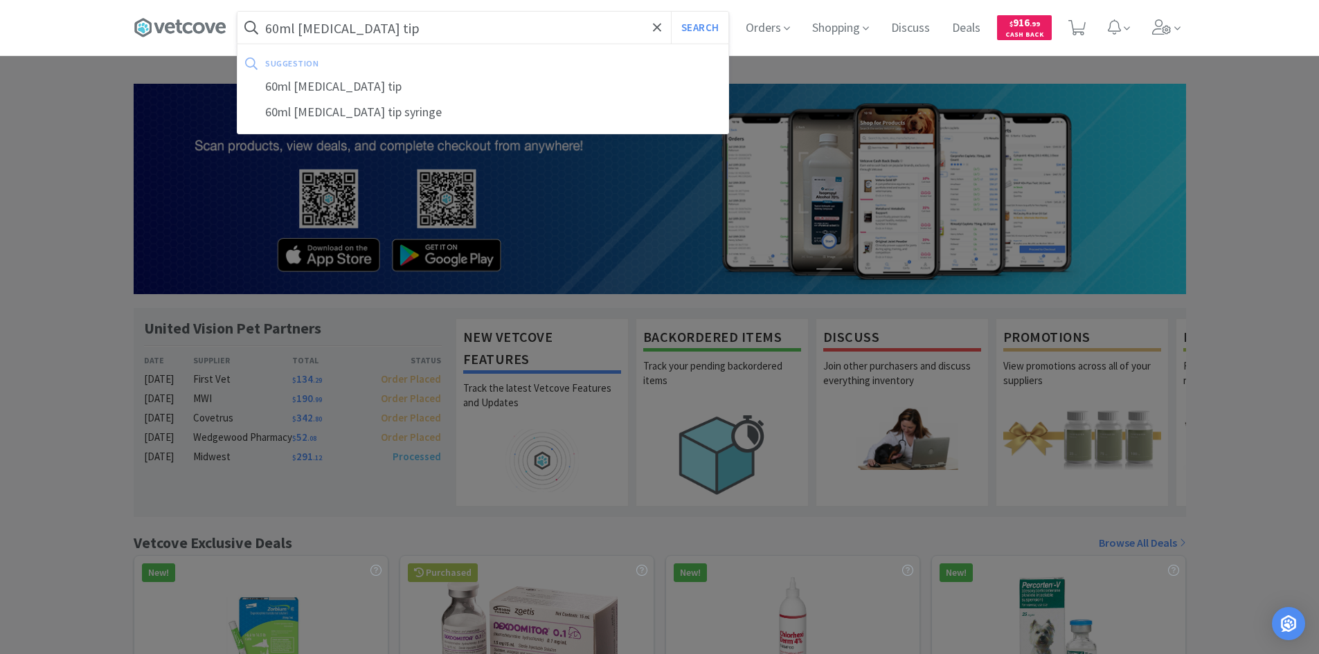
type input "60ml catheter tip"
click at [671, 12] on button "Search" at bounding box center [699, 28] width 57 height 32
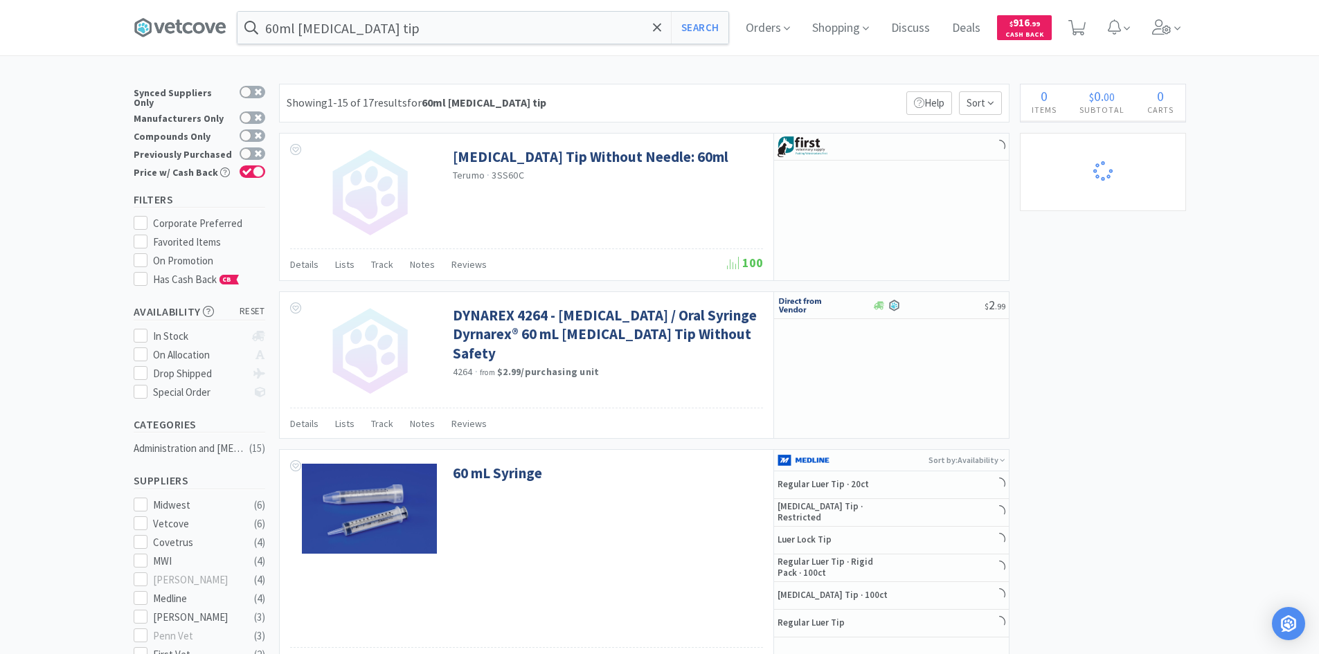
select select "2"
click at [251, 150] on icon at bounding box center [247, 154] width 10 height 8
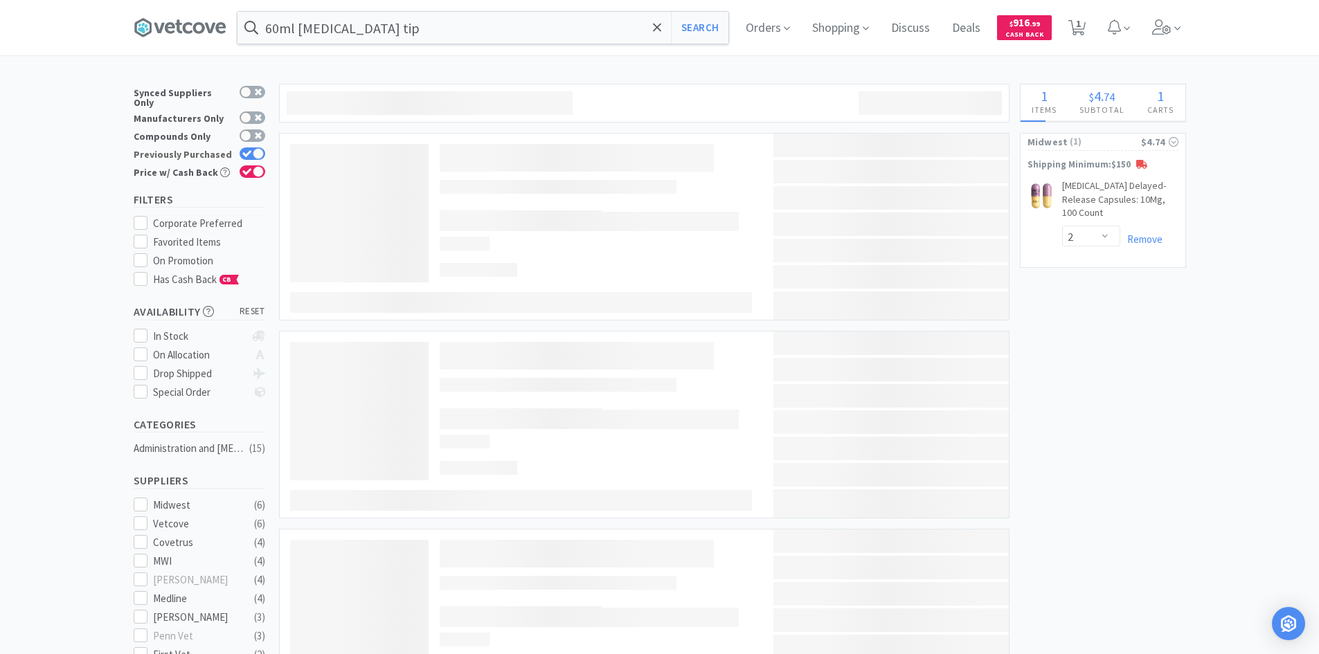
click at [253, 148] on div at bounding box center [258, 153] width 11 height 11
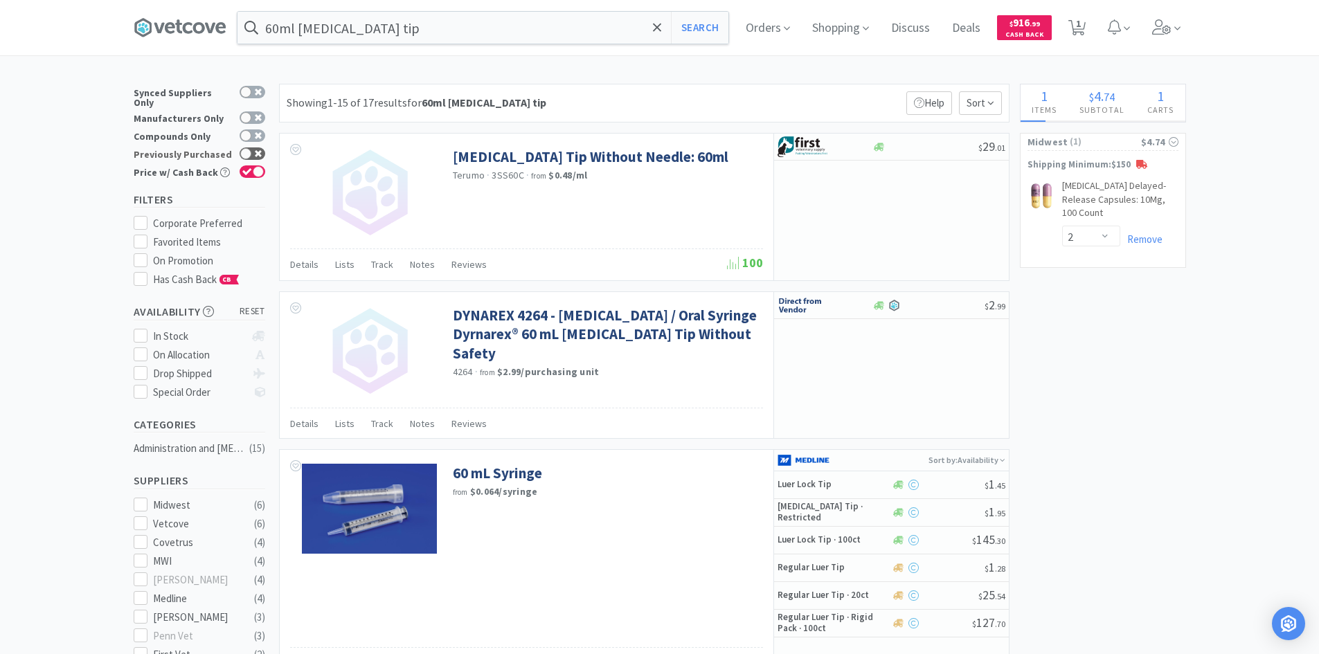
click at [258, 150] on icon at bounding box center [258, 153] width 7 height 7
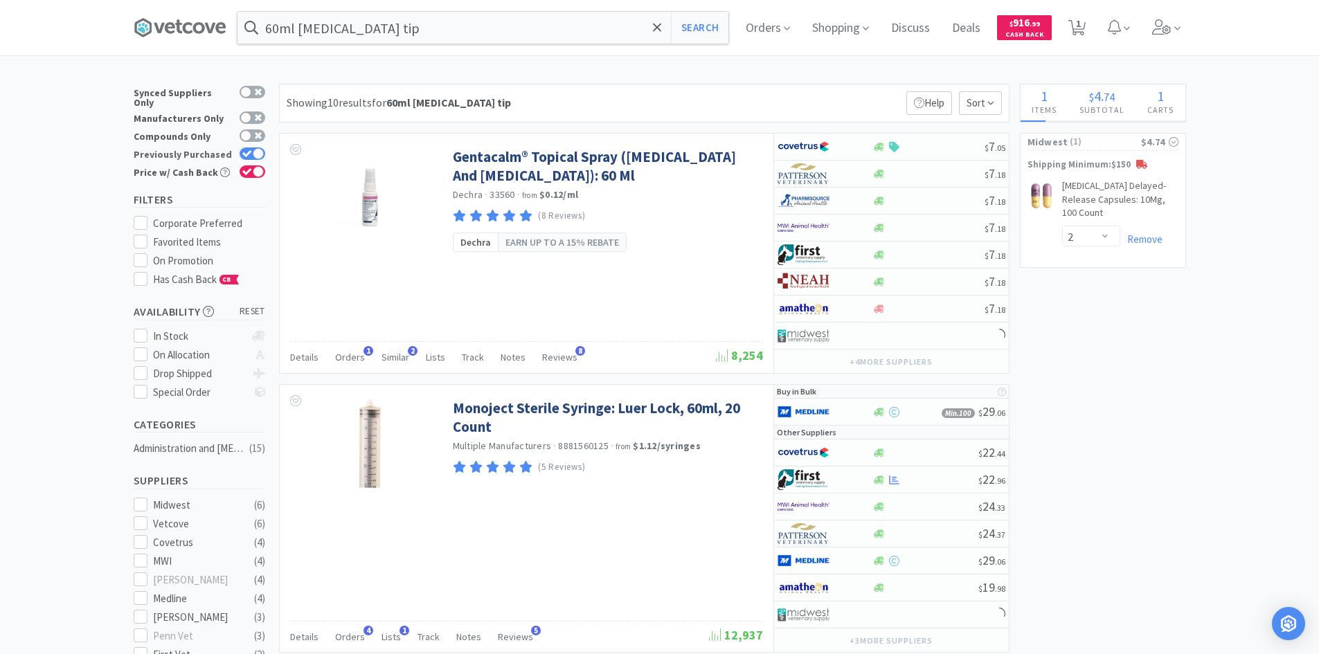
click at [258, 148] on div at bounding box center [258, 153] width 11 height 11
checkbox input "false"
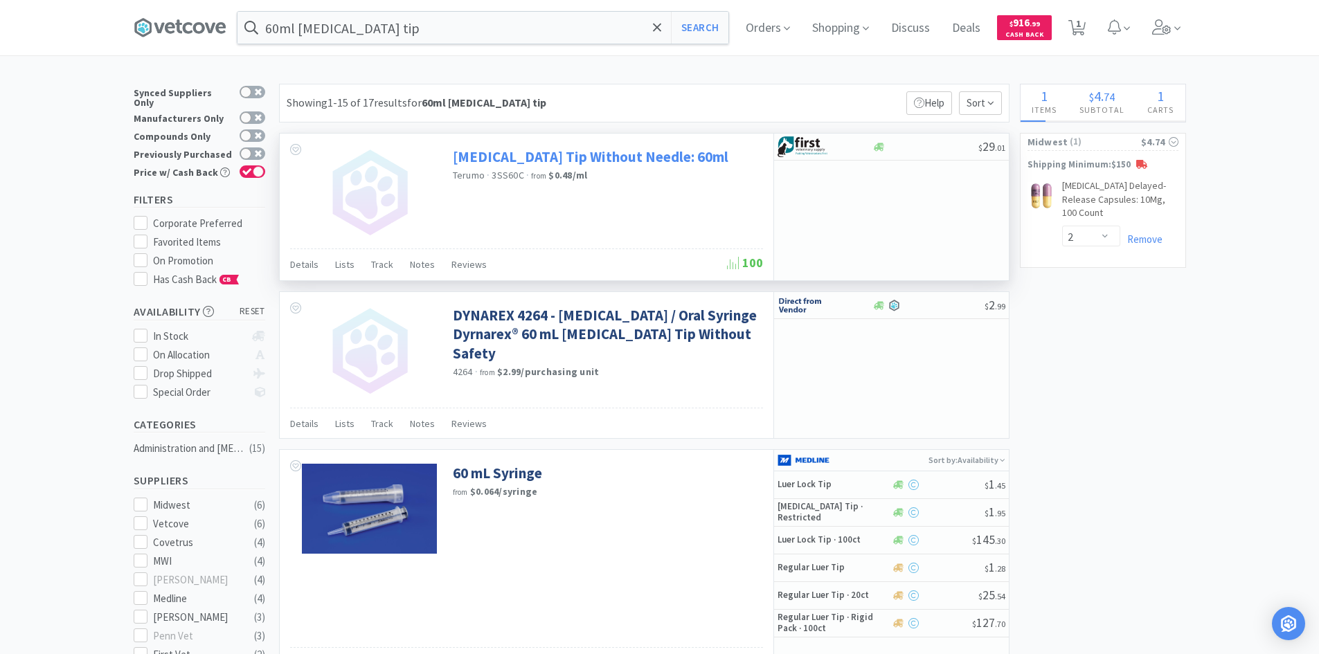
click at [635, 153] on link "Catheter Tip Without Needle: 60ml" at bounding box center [590, 156] width 275 height 19
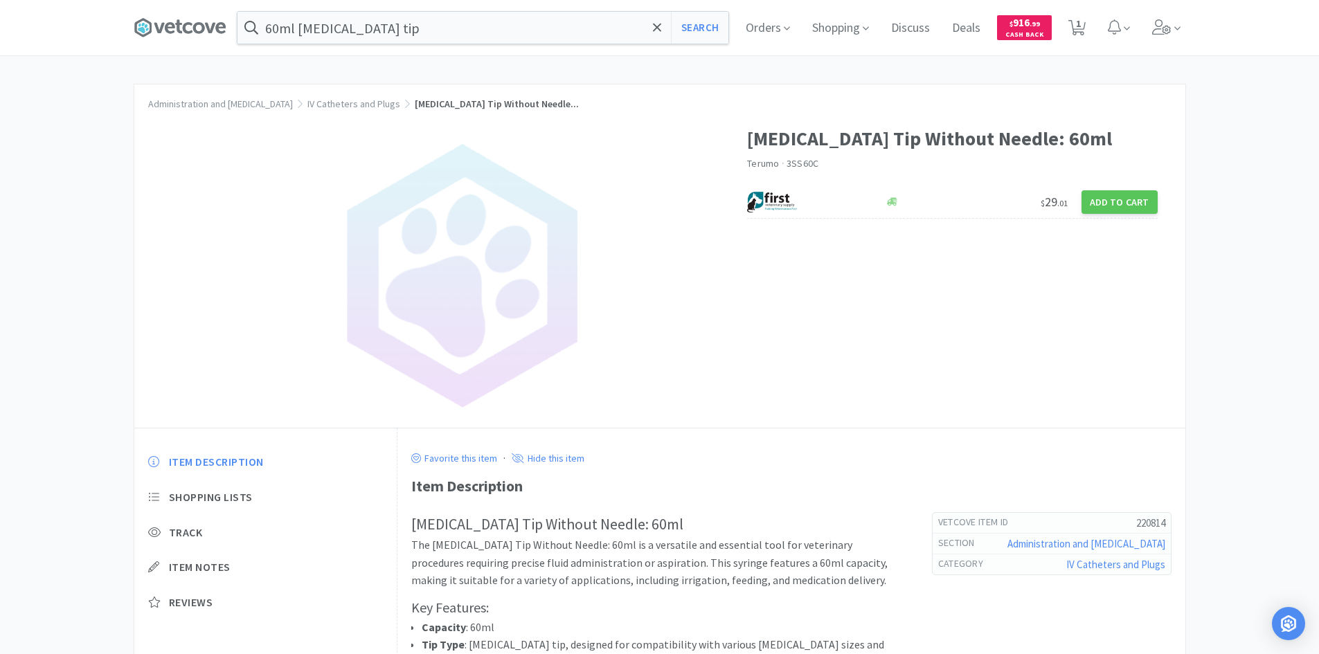
select select "2"
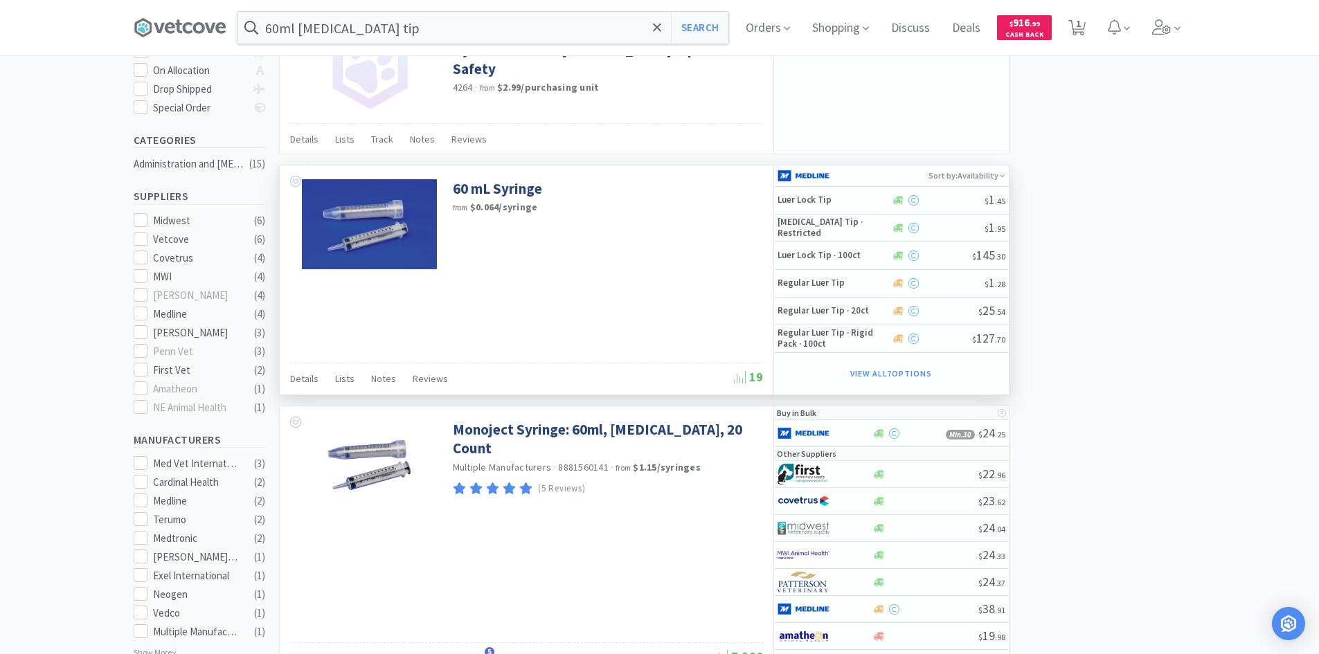
scroll to position [485, 0]
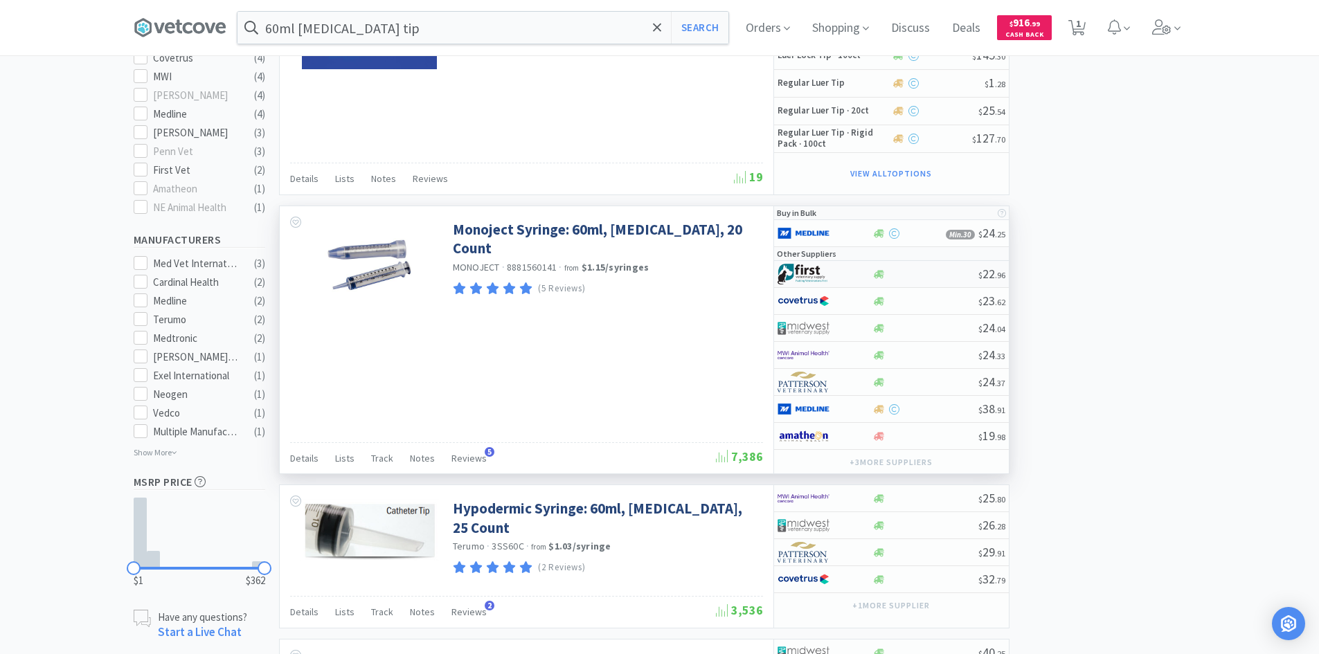
click at [817, 274] on img at bounding box center [803, 274] width 52 height 21
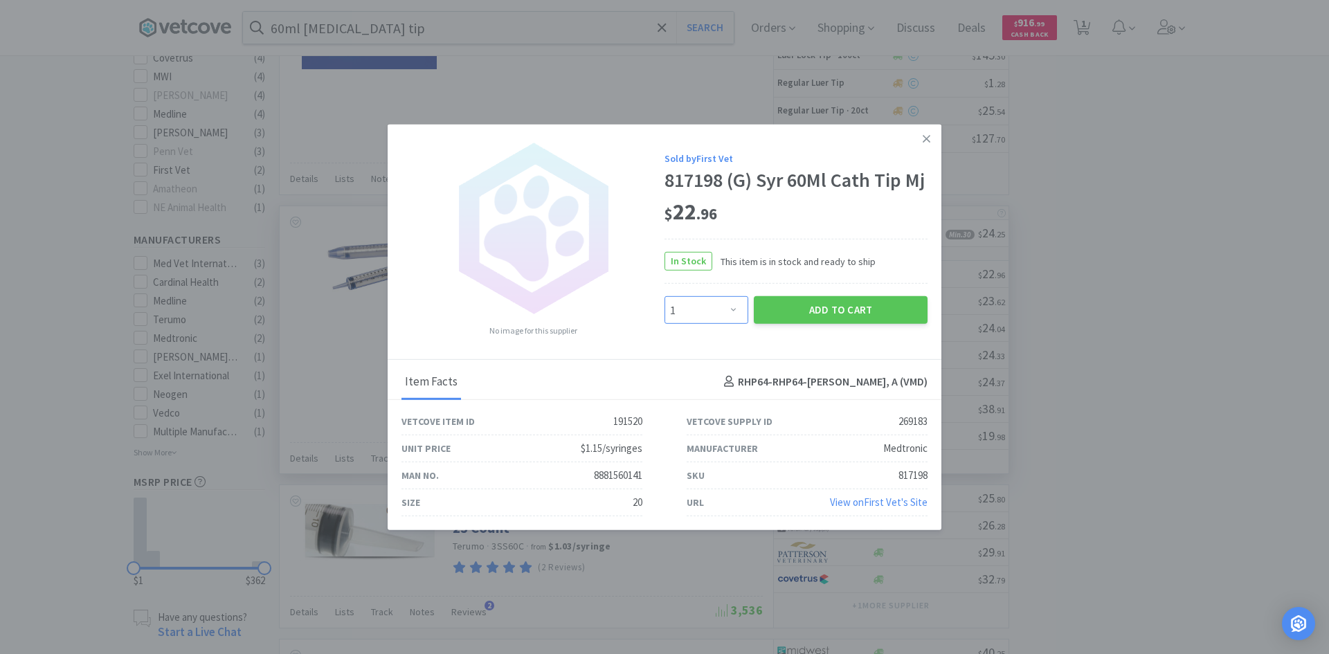
click at [725, 306] on select "Enter Quantity 1 2 3 4 5 6 7 8 9 10 11 12 13 14 15 16 17 18 19 20 Enter Quantity" at bounding box center [706, 310] width 84 height 28
select select "2"
click at [664, 296] on select "Enter Quantity 1 2 3 4 5 6 7 8 9 10 11 12 13 14 15 16 17 18 19 20 Enter Quantity" at bounding box center [706, 310] width 84 height 28
click at [800, 312] on button "Add to Cart" at bounding box center [841, 310] width 174 height 28
click at [925, 137] on icon at bounding box center [927, 139] width 8 height 8
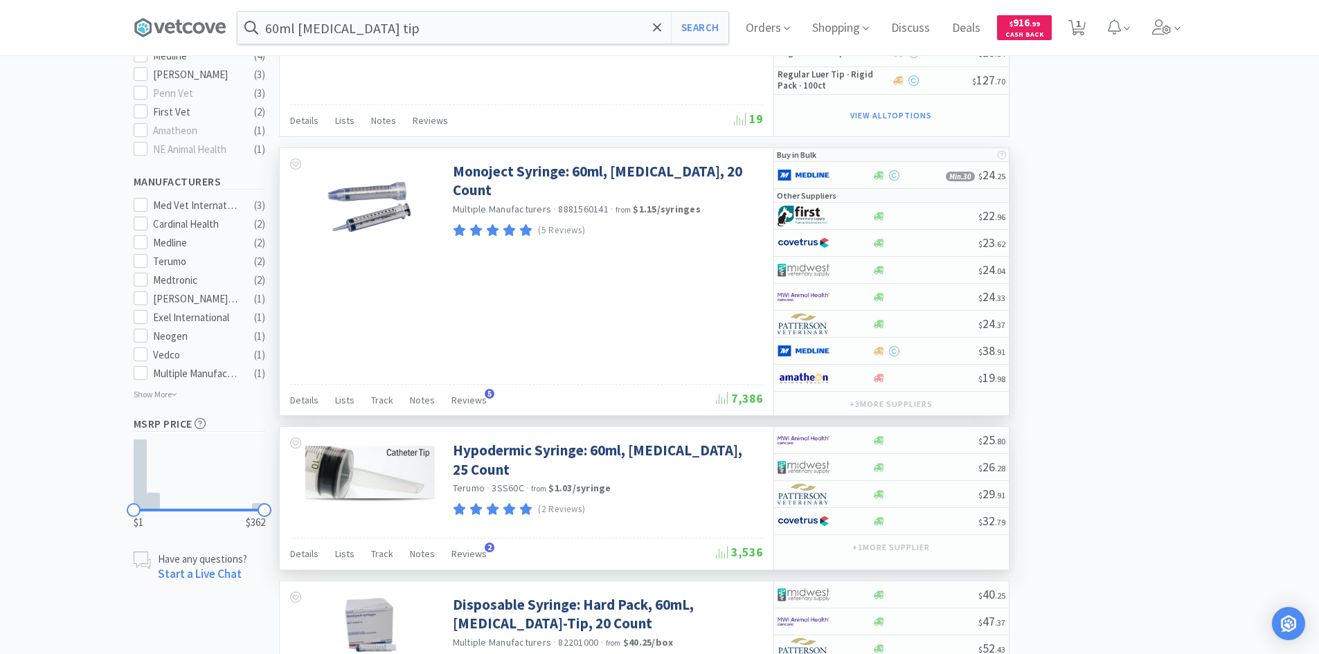
scroll to position [623, 0]
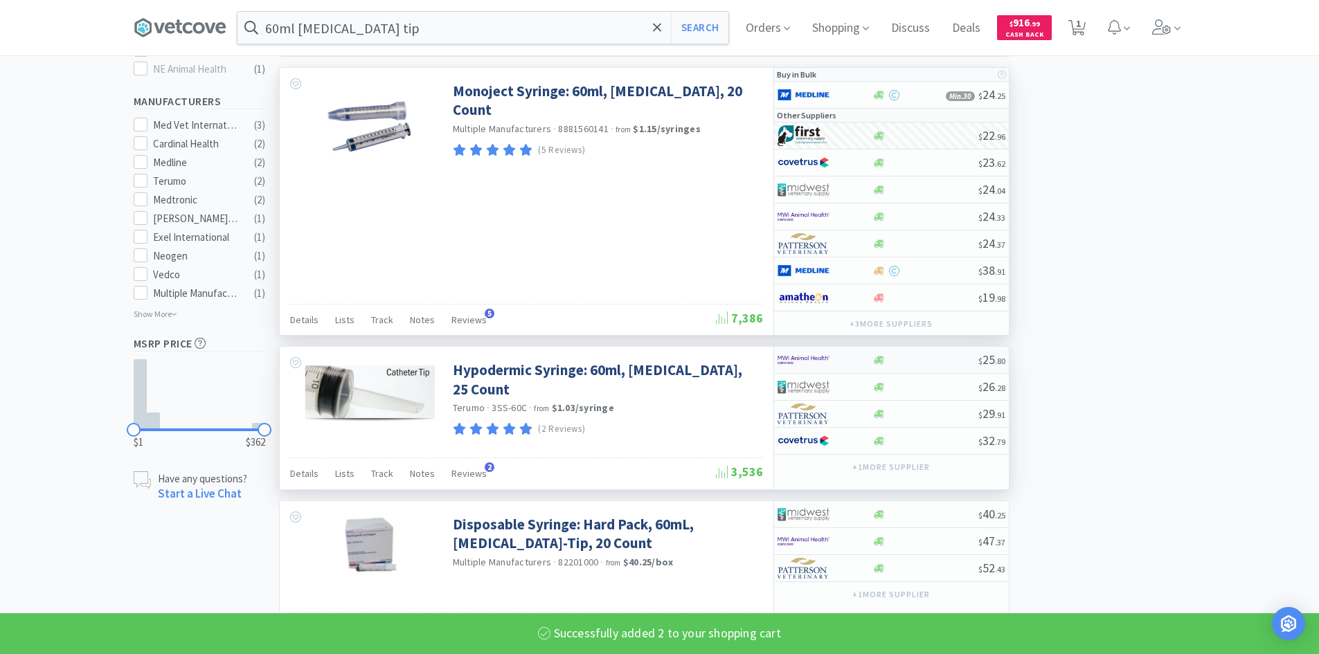
click at [829, 364] on div at bounding box center [815, 360] width 76 height 24
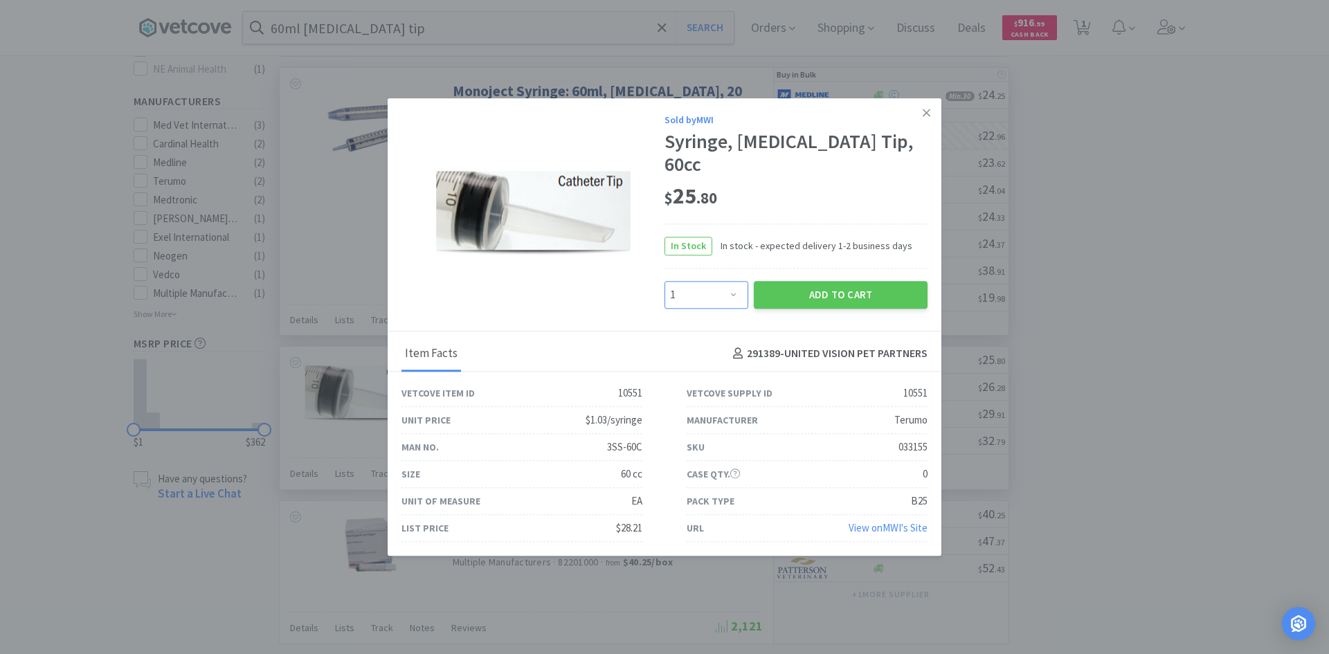
click at [729, 283] on select "Enter Quantity 1 2 3 4 5 6 7 8 9 10 11 12 13 14 15 16 17 18 19 20 Enter Quantity" at bounding box center [706, 295] width 84 height 28
select select "2"
click at [664, 281] on select "Enter Quantity 1 2 3 4 5 6 7 8 9 10 11 12 13 14 15 16 17 18 19 20 Enter Quantity" at bounding box center [706, 295] width 84 height 28
click at [796, 281] on button "Add to Cart" at bounding box center [841, 295] width 174 height 28
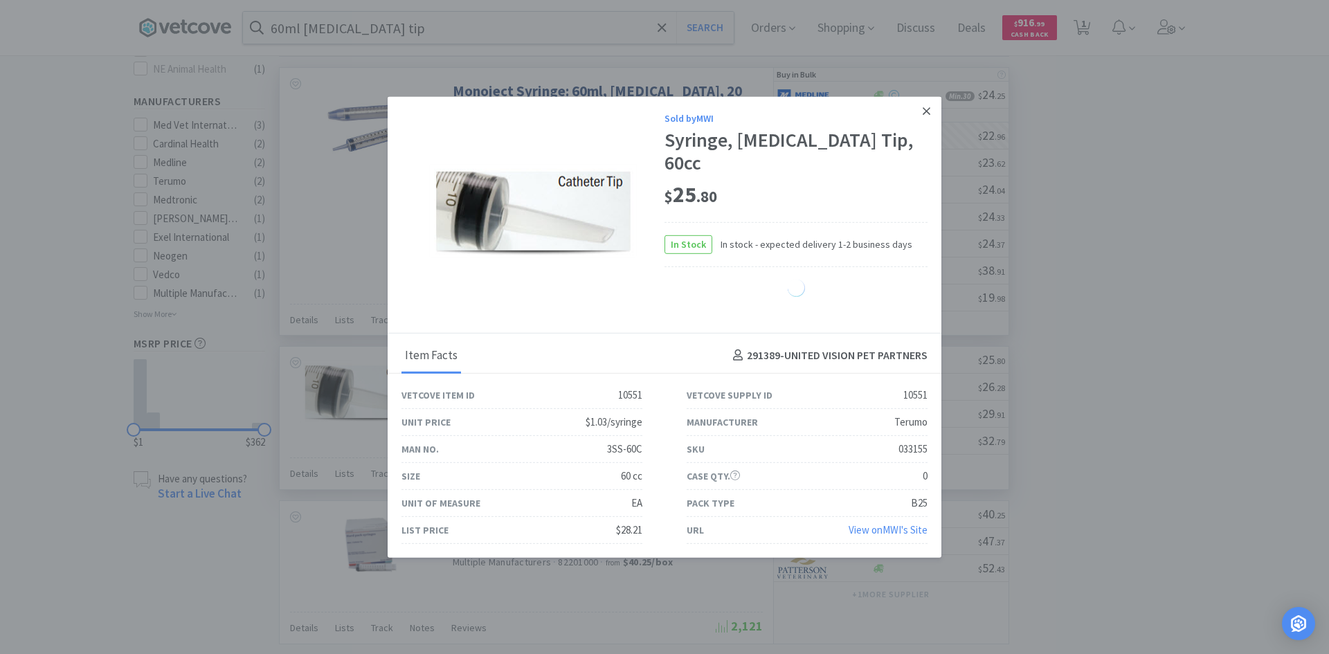
select select "2"
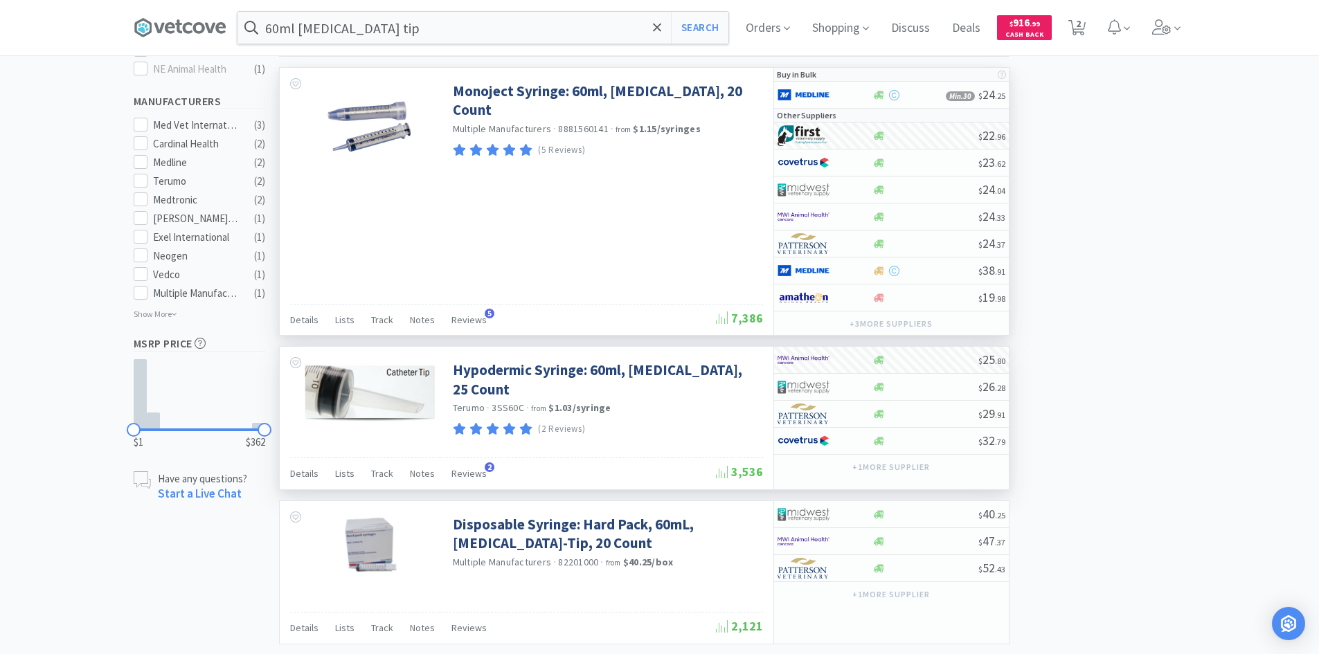
select select "2"
click at [596, 190] on div "Monoject Syringe: 60ml, Catheter, 20 Count Multiple Manufacturers · 8881560141 …" at bounding box center [527, 201] width 494 height 267
click at [643, 245] on div "Monoject Syringe: 60ml, Catheter, 20 Count Multiple Manufacturers · 8881560141 …" at bounding box center [527, 201] width 494 height 267
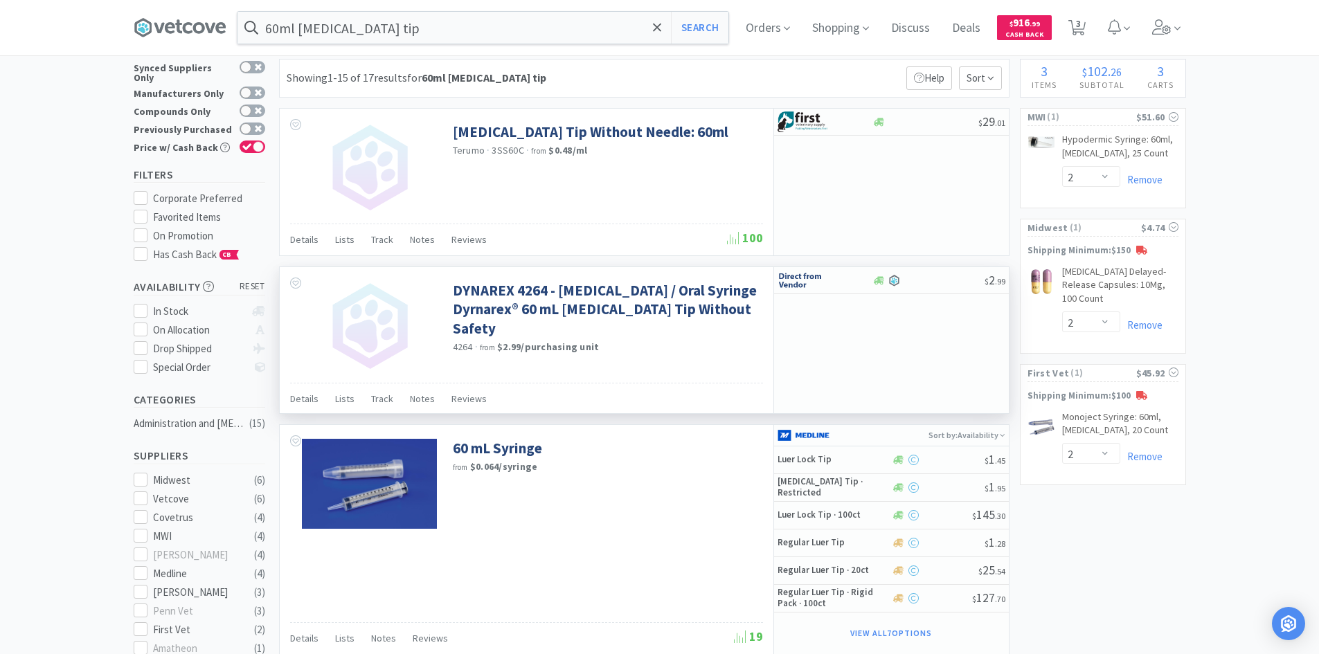
scroll to position [0, 0]
